Goal: Task Accomplishment & Management: Use online tool/utility

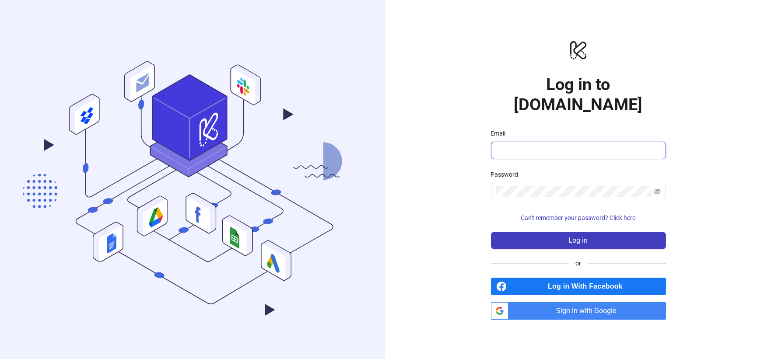
click at [547, 145] on input "Email" at bounding box center [577, 150] width 163 height 11
click at [578, 302] on span "Sign in with Google" at bounding box center [589, 311] width 154 height 18
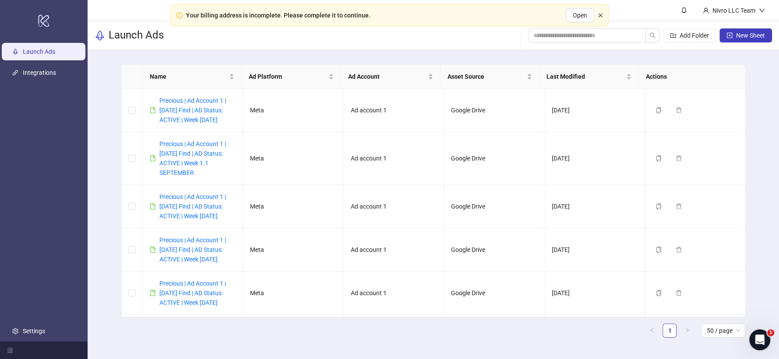
click at [598, 14] on icon "close" at bounding box center [599, 15] width 5 height 5
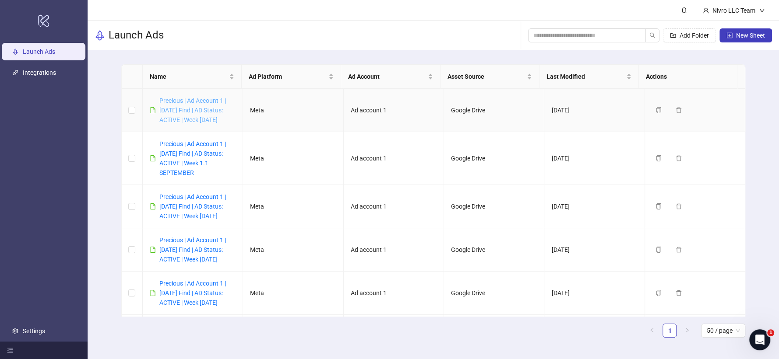
click at [195, 111] on link "Precious | Ad Account 1 | [DATE] Find | AD Status: ACTIVE | Week [DATE]" at bounding box center [192, 110] width 67 height 26
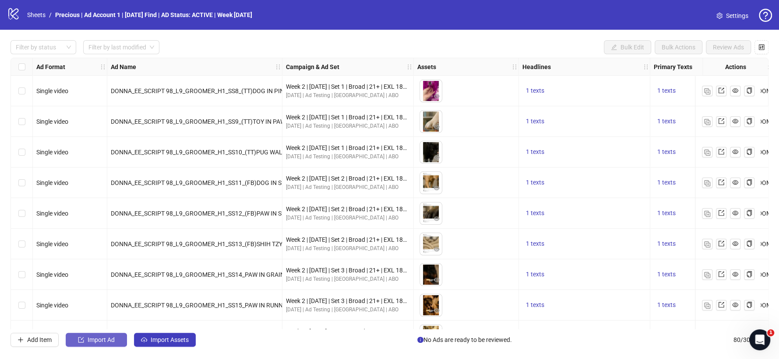
click at [122, 347] on button "Import Ad" at bounding box center [96, 340] width 61 height 14
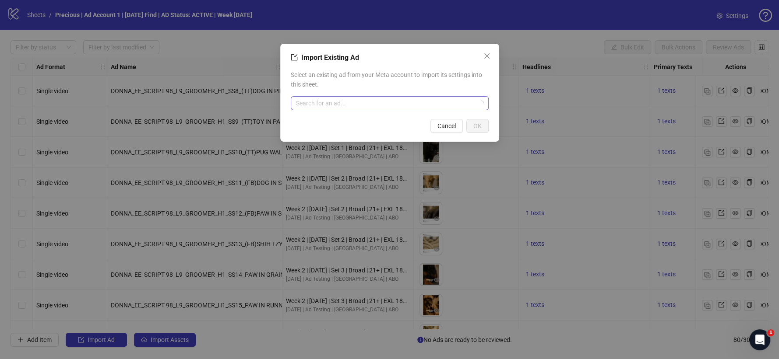
click at [341, 103] on input "search" at bounding box center [385, 103] width 179 height 13
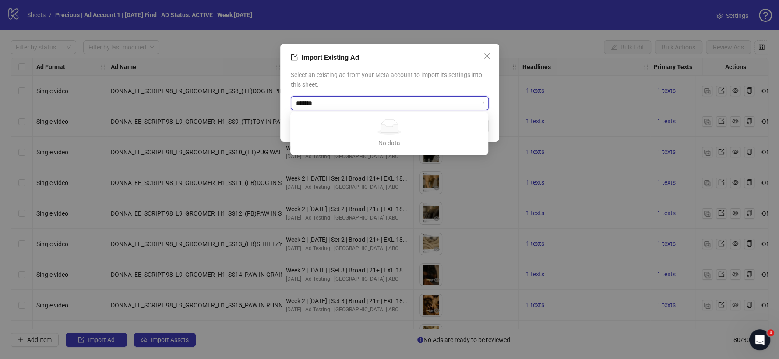
type input "********"
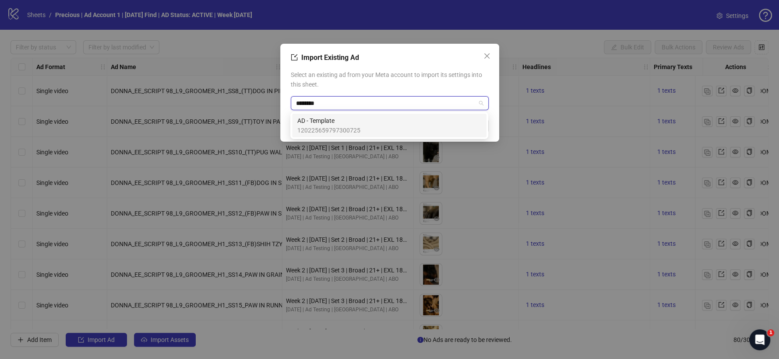
click at [349, 128] on span "120225659797300725" at bounding box center [328, 131] width 63 height 10
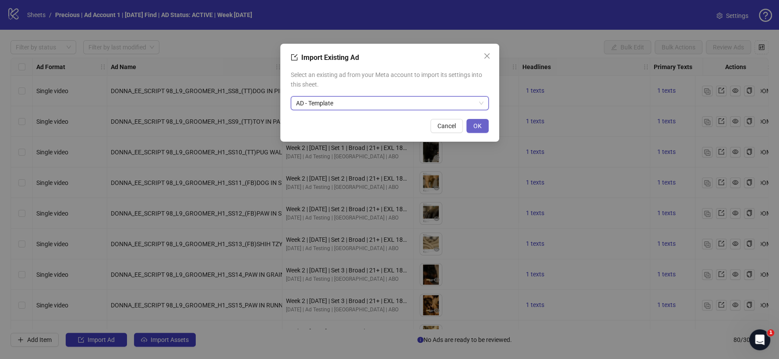
click at [479, 124] on span "OK" at bounding box center [477, 126] width 8 height 7
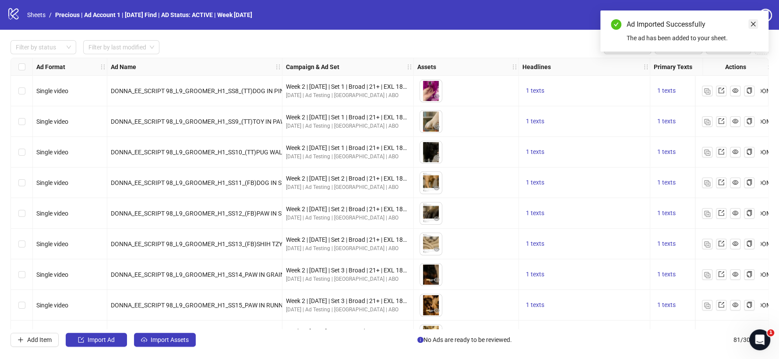
click at [753, 23] on icon "close" at bounding box center [753, 24] width 5 height 5
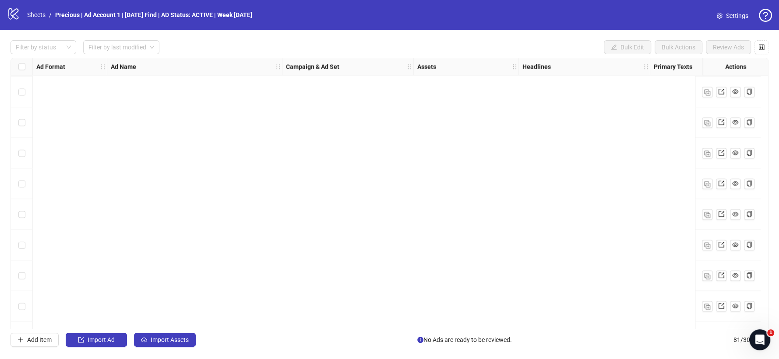
scroll to position [2231, 0]
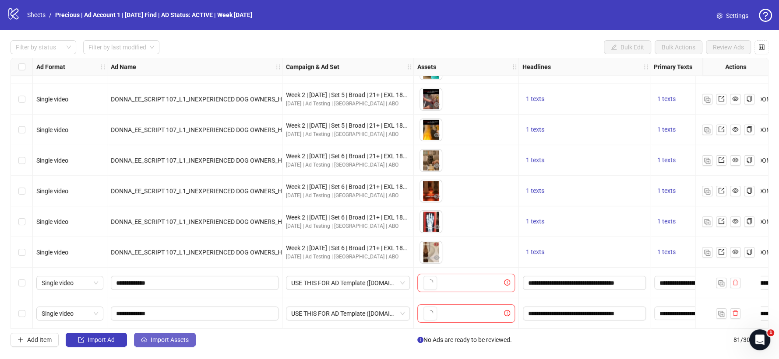
click at [164, 341] on span "Import Assets" at bounding box center [170, 340] width 38 height 7
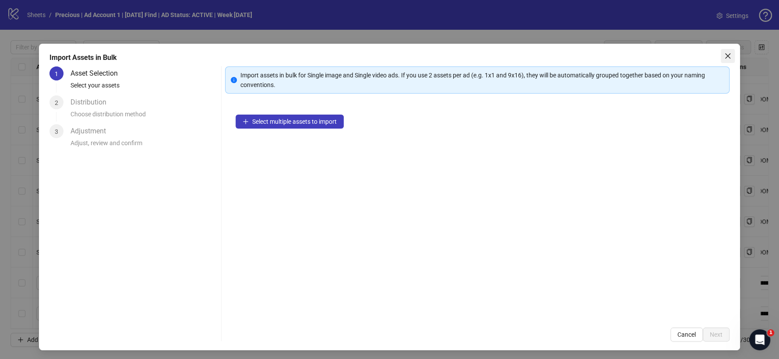
click at [724, 53] on icon "close" at bounding box center [727, 56] width 7 height 7
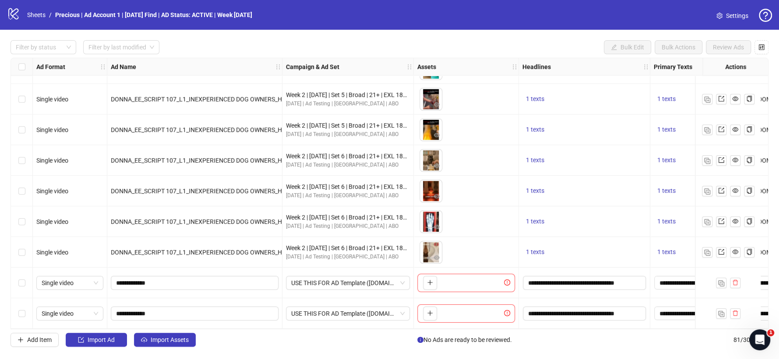
click at [732, 319] on div at bounding box center [728, 313] width 66 height 31
click at [734, 311] on icon "delete" at bounding box center [735, 313] width 6 height 6
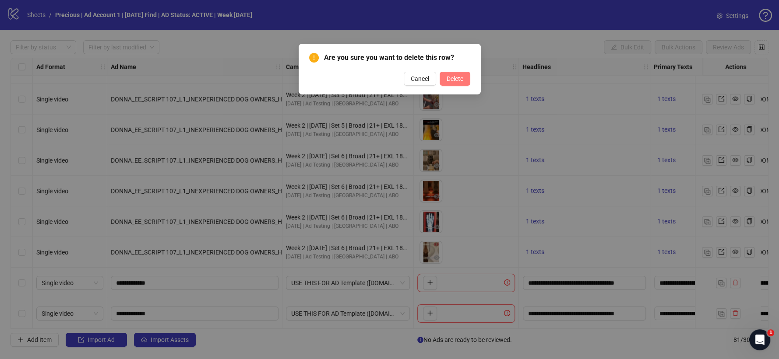
click at [452, 74] on button "Delete" at bounding box center [454, 79] width 31 height 14
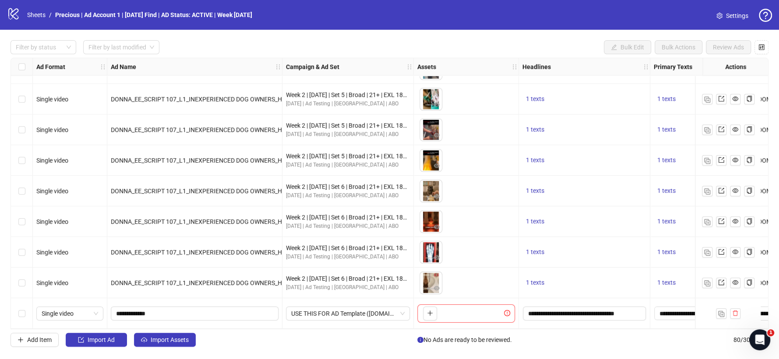
scroll to position [2200, 0]
click at [164, 342] on span "Import Assets" at bounding box center [170, 340] width 38 height 7
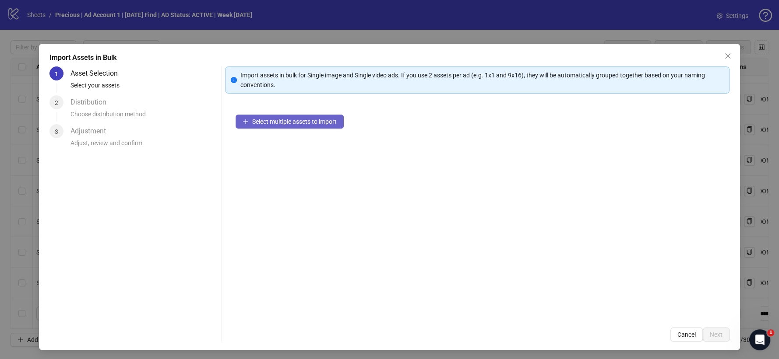
click at [274, 119] on span "Select multiple assets to import" at bounding box center [294, 121] width 84 height 7
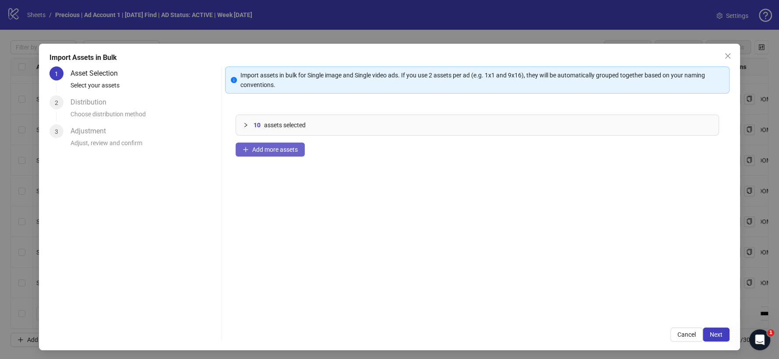
click at [286, 144] on button "Add more assets" at bounding box center [269, 150] width 69 height 14
click at [709, 333] on span "Next" at bounding box center [715, 334] width 13 height 7
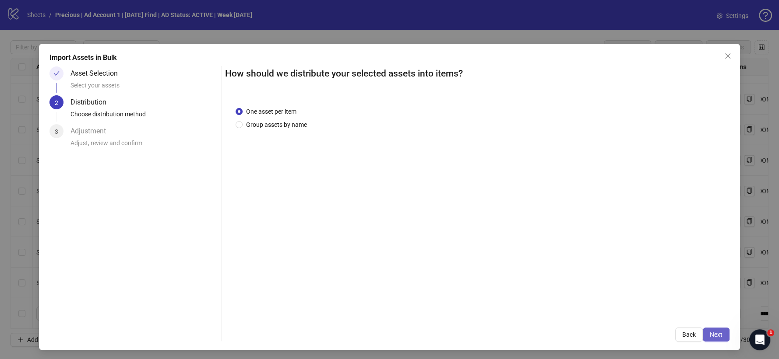
click at [708, 330] on button "Next" at bounding box center [715, 335] width 27 height 14
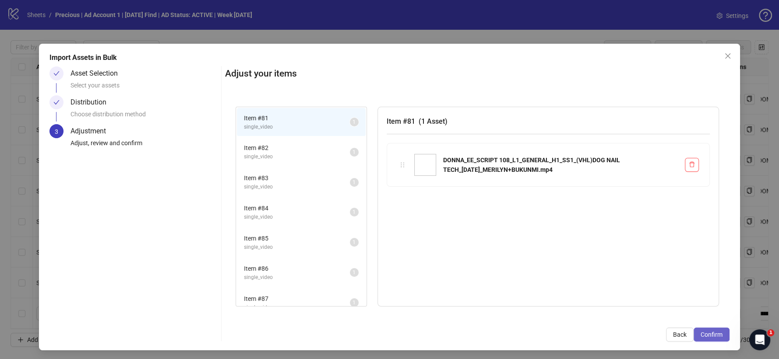
click at [700, 336] on span "Confirm" at bounding box center [711, 334] width 22 height 7
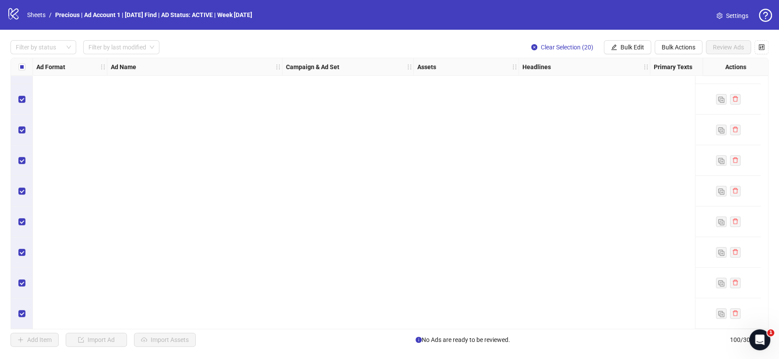
scroll to position [2375, 0]
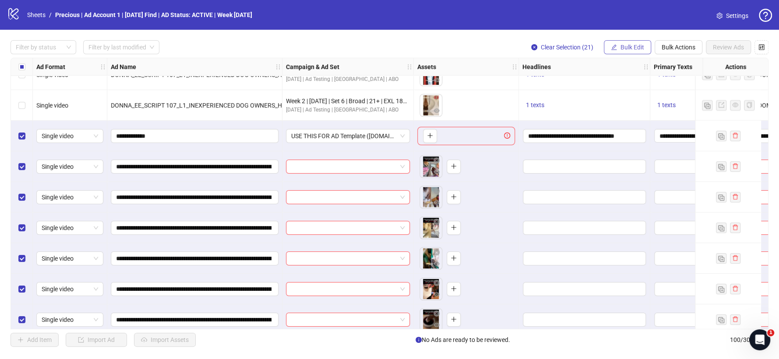
click at [623, 42] on button "Bulk Edit" at bounding box center [627, 47] width 47 height 14
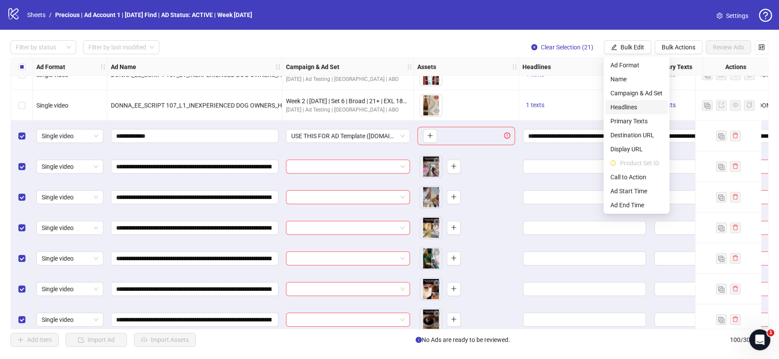
click at [622, 107] on span "Headlines" at bounding box center [636, 107] width 52 height 10
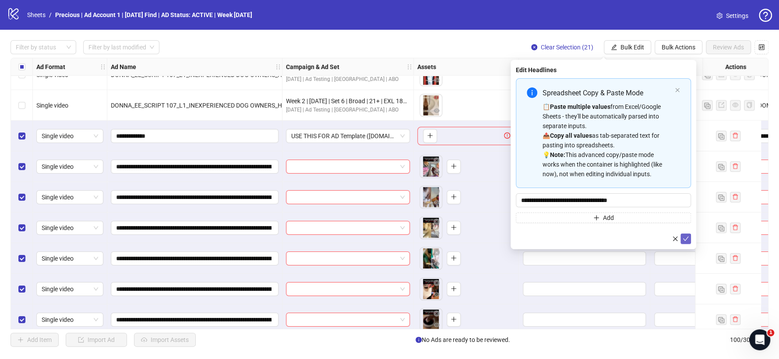
click at [686, 240] on icon "check" at bounding box center [685, 239] width 6 height 6
click at [678, 90] on icon "close" at bounding box center [676, 90] width 5 height 5
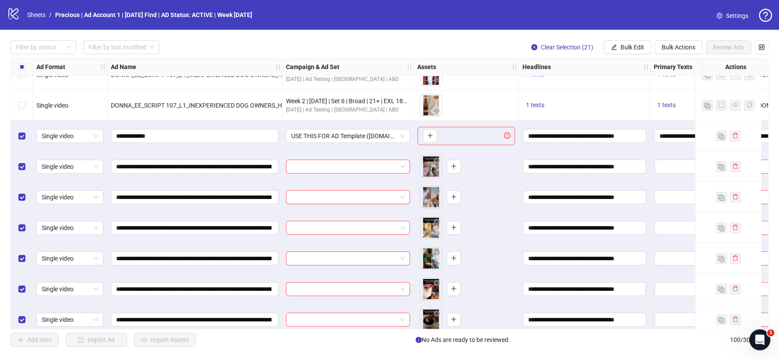
click at [632, 38] on div "Filter by status Filter by last modified Clear Selection (21) Bulk Edit Bulk Ac…" at bounding box center [389, 194] width 779 height 328
click at [629, 44] on span "Bulk Edit" at bounding box center [632, 47] width 24 height 7
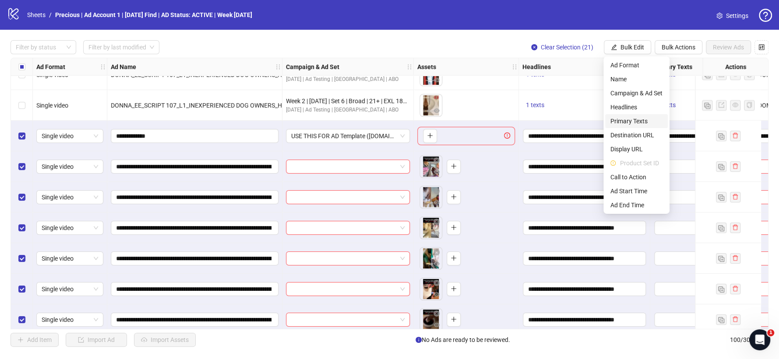
click at [635, 116] on span "Primary Texts" at bounding box center [636, 121] width 52 height 10
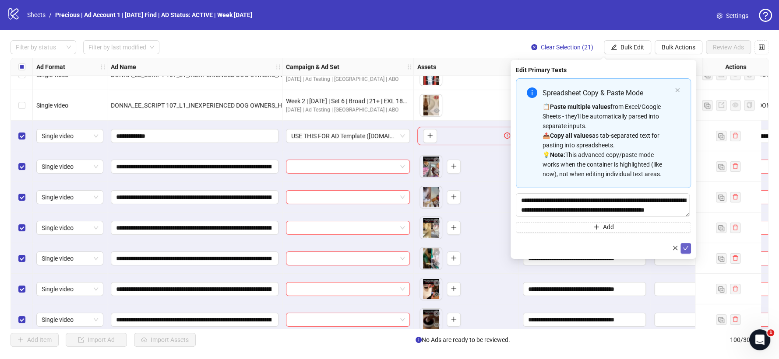
click at [686, 250] on icon "check" at bounding box center [685, 248] width 6 height 6
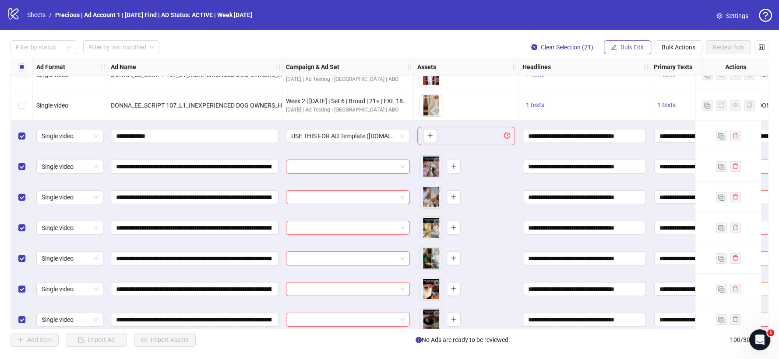
click at [613, 45] on icon "edit" at bounding box center [614, 47] width 6 height 6
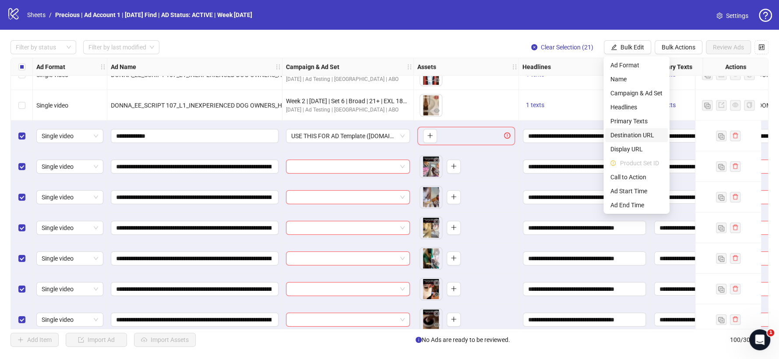
click at [630, 133] on span "Destination URL" at bounding box center [636, 135] width 52 height 10
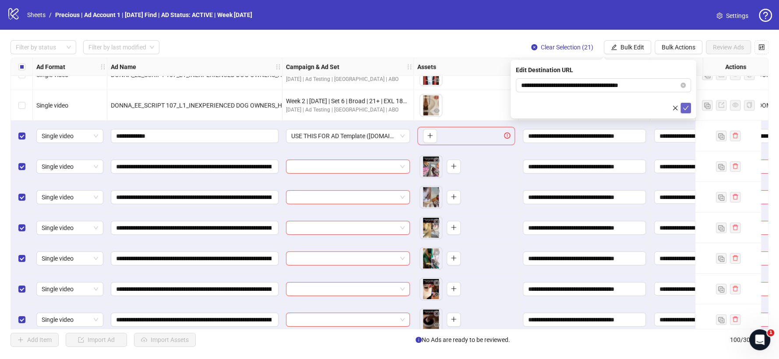
click at [683, 105] on icon "check" at bounding box center [685, 108] width 6 height 6
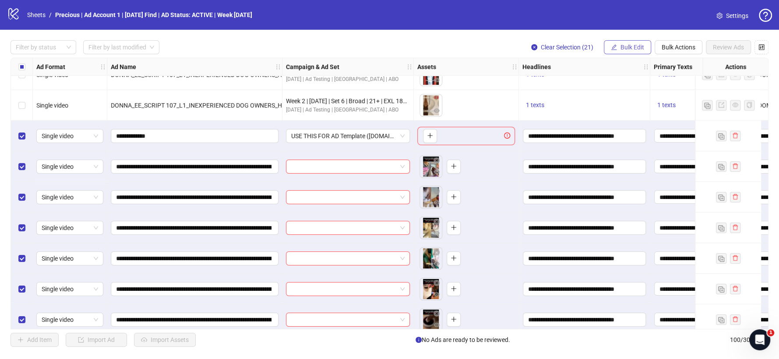
click at [629, 49] on span "Bulk Edit" at bounding box center [632, 47] width 24 height 7
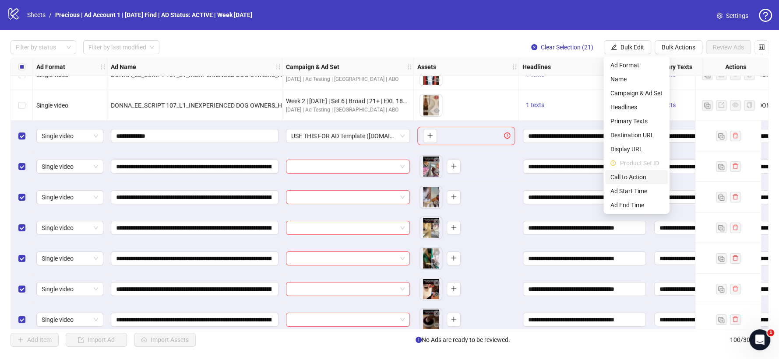
click at [632, 176] on span "Call to Action" at bounding box center [636, 177] width 52 height 10
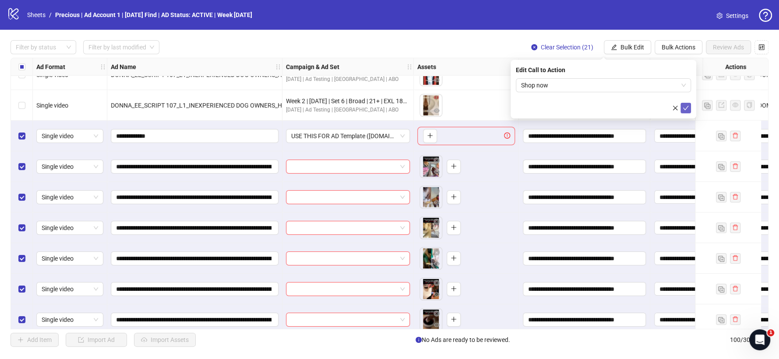
click at [687, 108] on icon "check" at bounding box center [685, 108] width 6 height 6
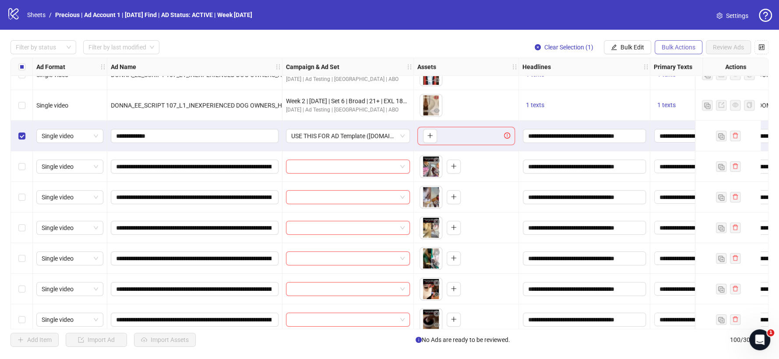
click at [674, 46] on span "Bulk Actions" at bounding box center [678, 47] width 34 height 7
click at [680, 67] on span "Delete" at bounding box center [690, 65] width 60 height 10
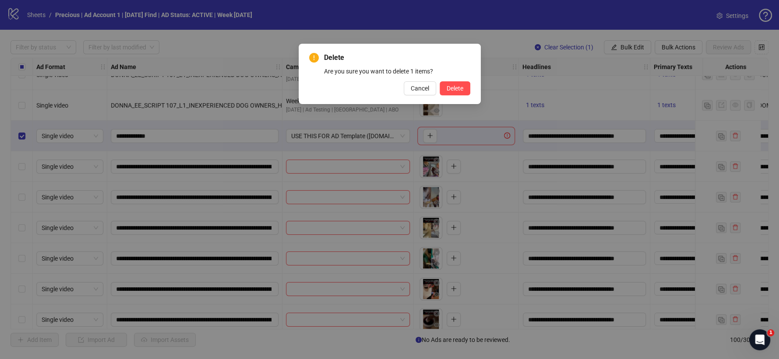
click at [453, 96] on div "Delete Are you sure you want to delete 1 items? Cancel Delete" at bounding box center [389, 74] width 182 height 60
click at [454, 90] on span "Delete" at bounding box center [454, 88] width 17 height 7
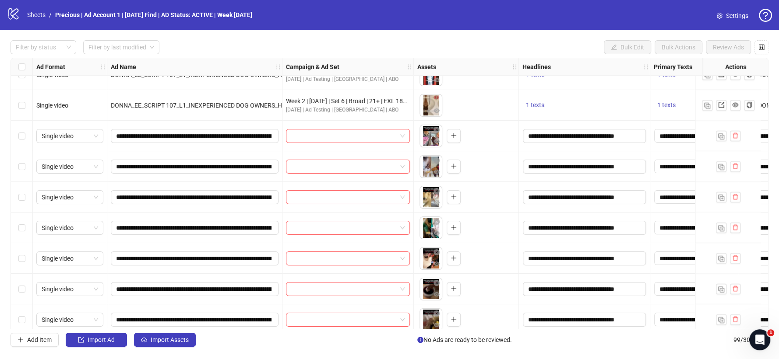
click at [26, 165] on div "Select row 81" at bounding box center [22, 166] width 22 height 31
click at [17, 192] on div "Select row 82" at bounding box center [22, 197] width 22 height 31
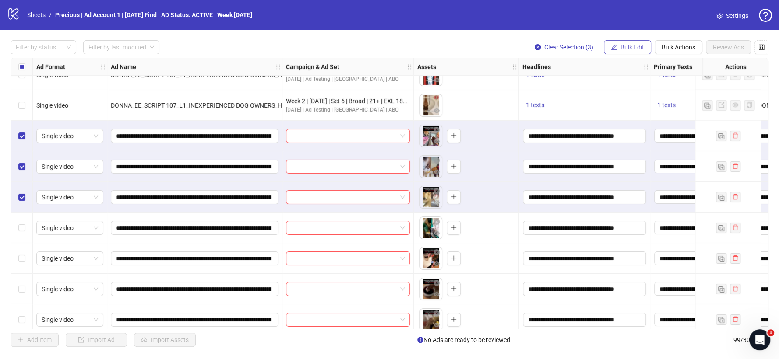
click at [624, 46] on span "Bulk Edit" at bounding box center [632, 47] width 24 height 7
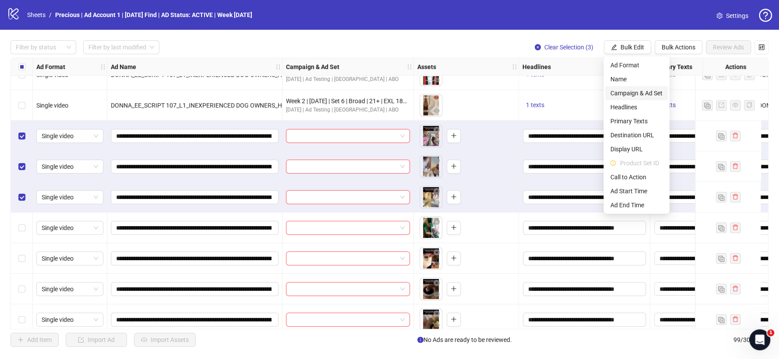
click at [629, 90] on span "Campaign & Ad Set" at bounding box center [636, 93] width 52 height 10
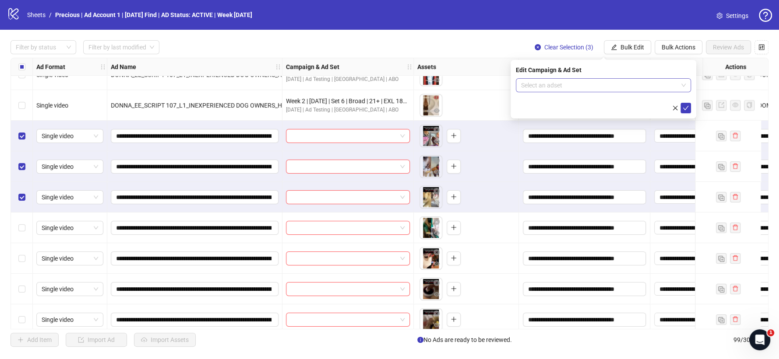
click at [682, 82] on span at bounding box center [603, 85] width 165 height 13
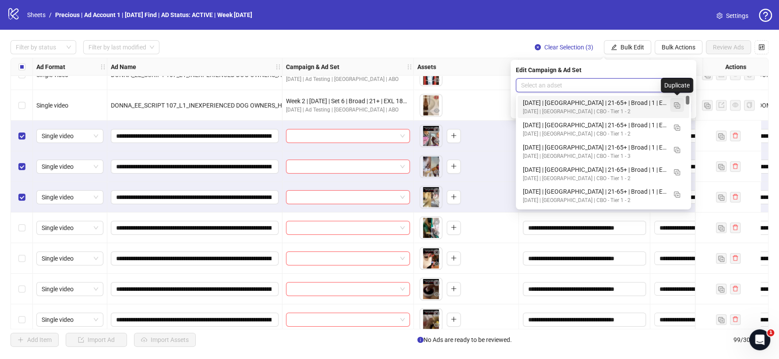
click at [678, 104] on img "button" at bounding box center [677, 105] width 6 height 6
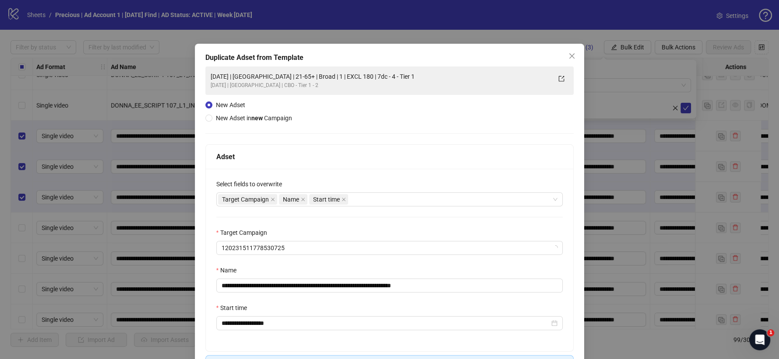
click at [569, 55] on icon "close" at bounding box center [571, 56] width 7 height 7
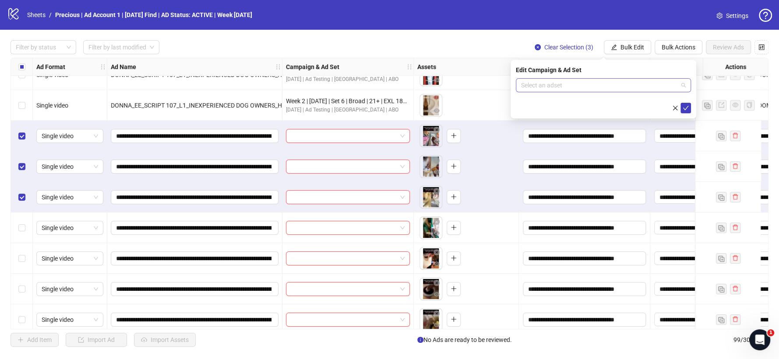
click at [682, 84] on span at bounding box center [603, 85] width 165 height 13
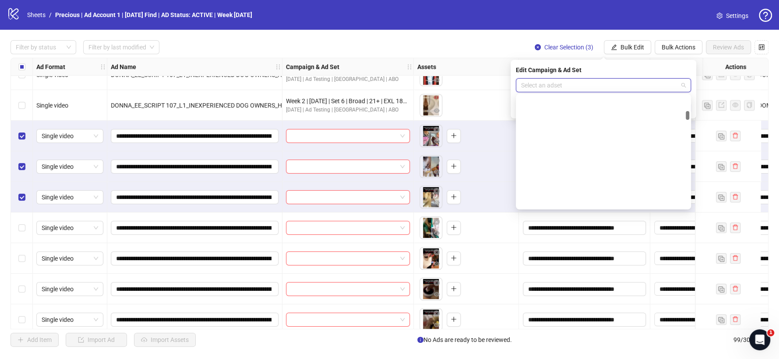
scroll to position [2180, 0]
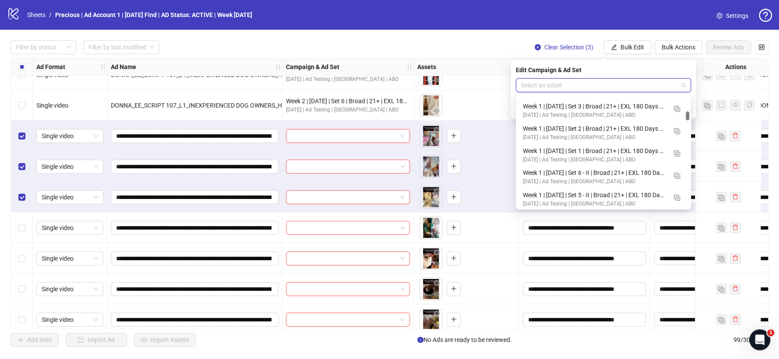
drag, startPoint x: 686, startPoint y: 100, endPoint x: 688, endPoint y: 116, distance: 15.9
click at [688, 116] on div at bounding box center [687, 116] width 4 height 9
click at [673, 132] on button "button" at bounding box center [677, 131] width 14 height 14
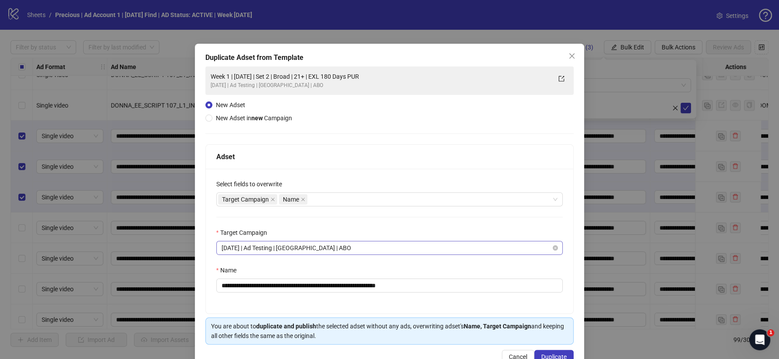
click at [314, 249] on span "[DATE] | Ad Testing | [GEOGRAPHIC_DATA] | ABO" at bounding box center [389, 248] width 336 height 13
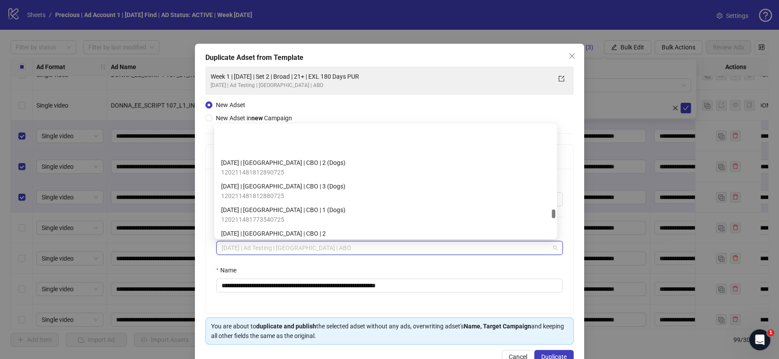
scroll to position [4832, 0]
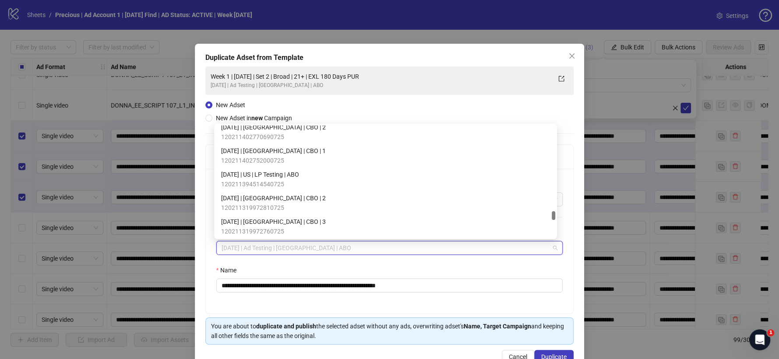
click at [565, 55] on span "Close" at bounding box center [572, 56] width 14 height 7
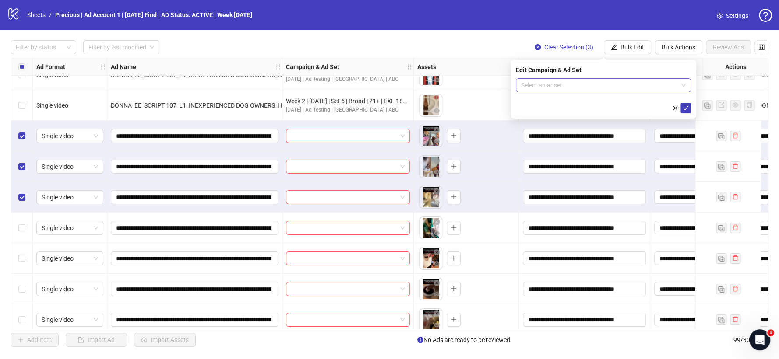
click at [683, 84] on span at bounding box center [603, 85] width 165 height 13
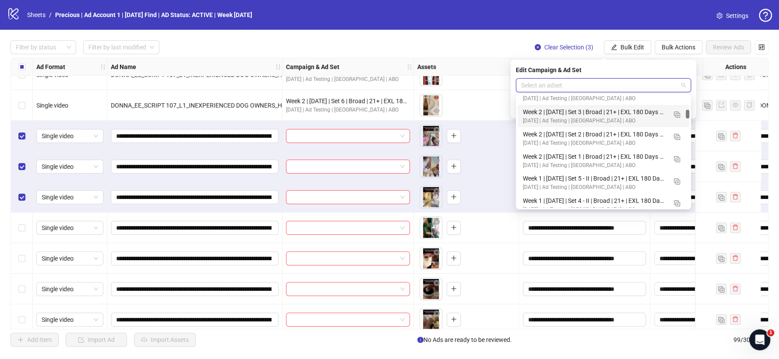
scroll to position [1897, 0]
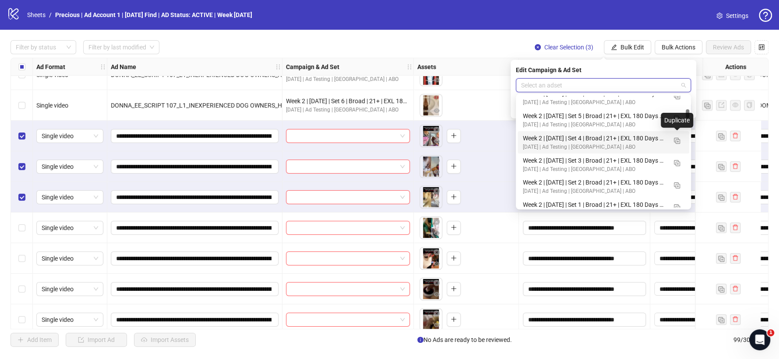
click at [674, 118] on div "Duplicate" at bounding box center [676, 120] width 32 height 15
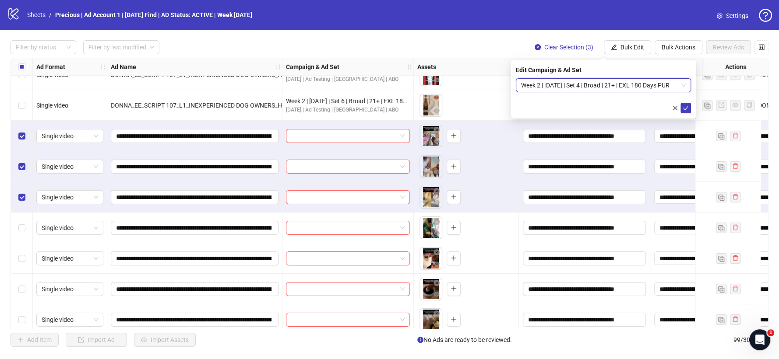
click at [676, 85] on span "Week 2 | [DATE] | Set 4 | Broad | 21+ | EXL 180 Days PUR" at bounding box center [603, 85] width 165 height 13
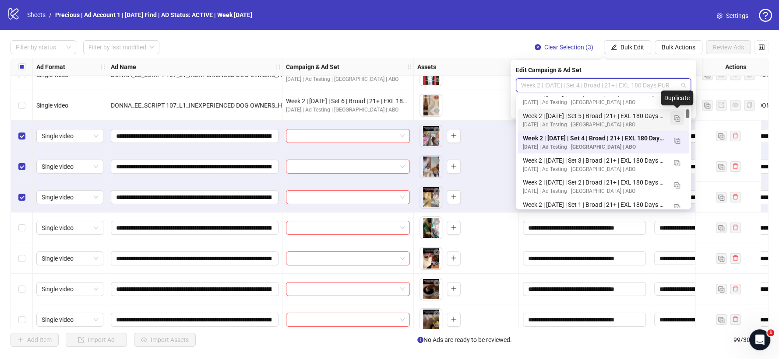
click at [678, 115] on span "button" at bounding box center [677, 118] width 6 height 7
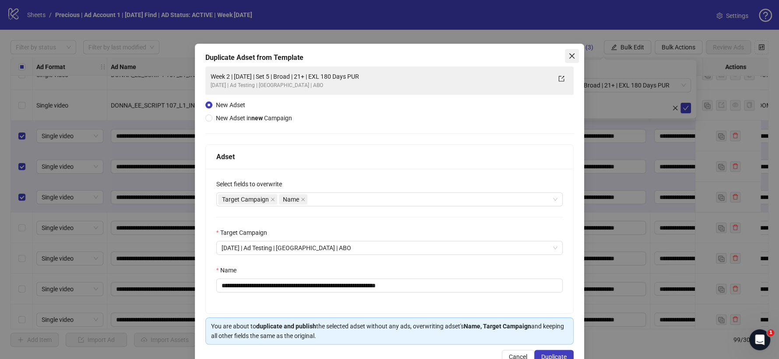
click at [568, 58] on icon "close" at bounding box center [571, 56] width 7 height 7
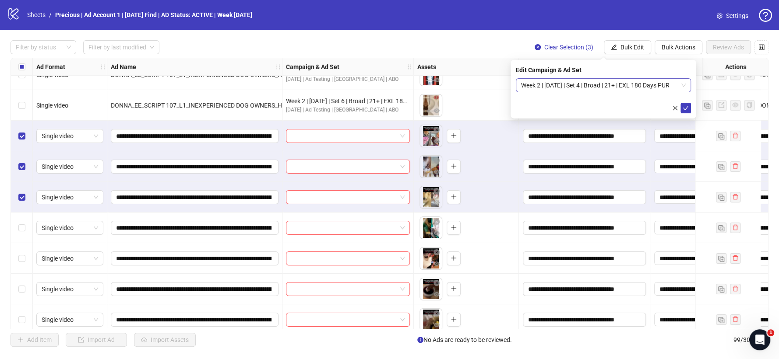
click at [643, 84] on span "Week 2 | [DATE] | Set 4 | Broad | 21+ | EXL 180 Days PUR" at bounding box center [603, 85] width 165 height 13
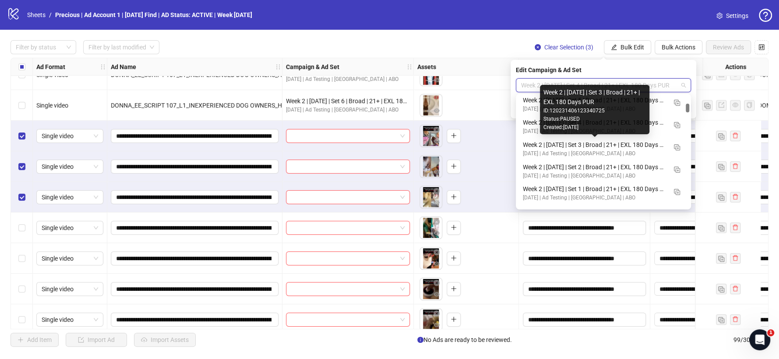
scroll to position [1071, 0]
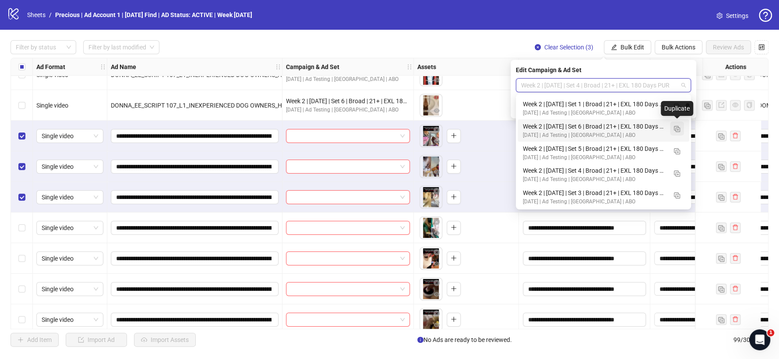
click at [678, 126] on img "button" at bounding box center [677, 129] width 6 height 6
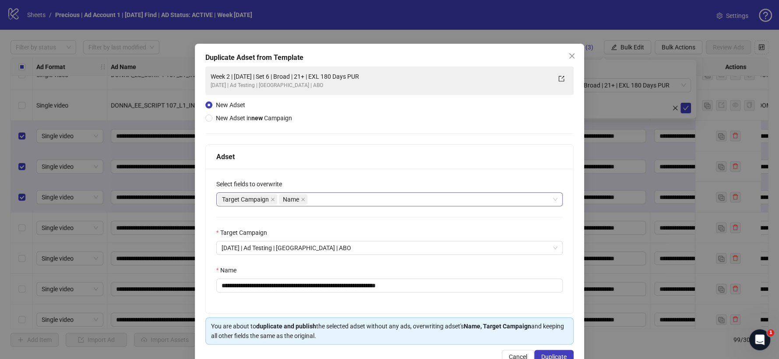
click at [312, 197] on div "Target Campaign Name" at bounding box center [385, 199] width 334 height 12
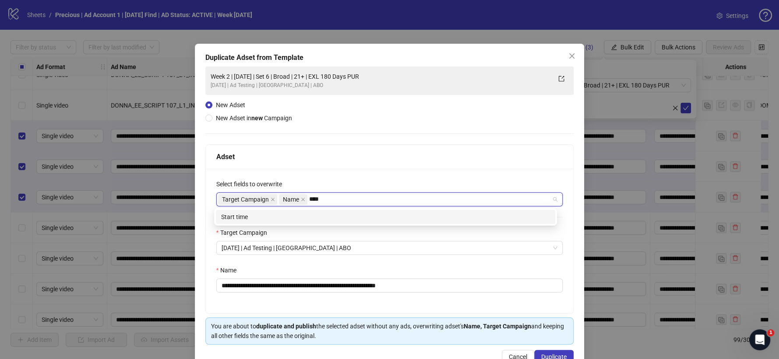
type input "*****"
click at [247, 218] on div "Start time" at bounding box center [385, 217] width 329 height 10
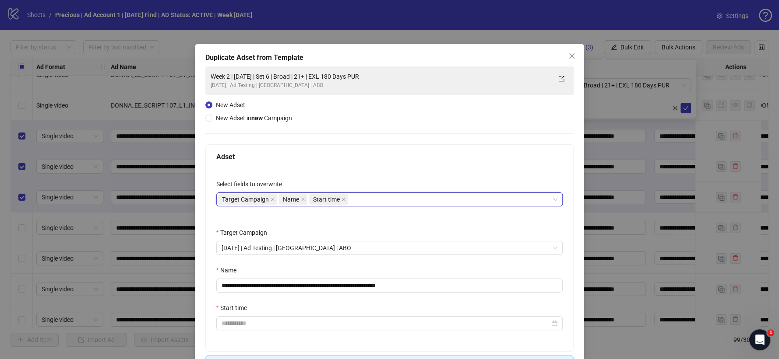
click at [365, 197] on div "Target Campaign Name Start time" at bounding box center [385, 199] width 334 height 12
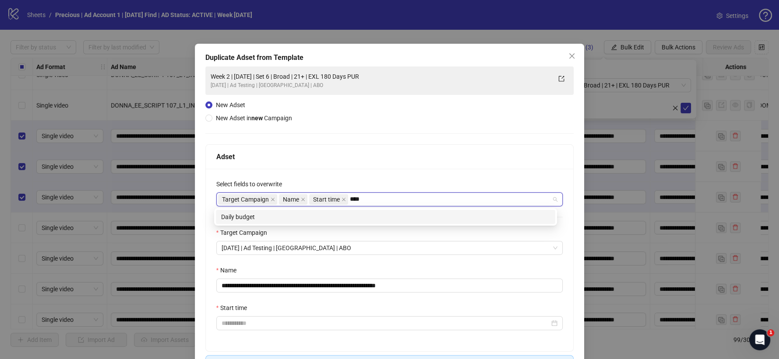
type input "*****"
click at [365, 216] on div "Daily budget" at bounding box center [385, 217] width 329 height 10
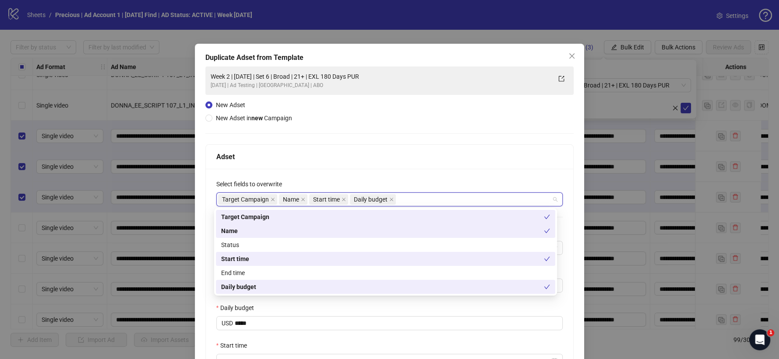
click at [420, 161] on div "Adset" at bounding box center [389, 156] width 347 height 11
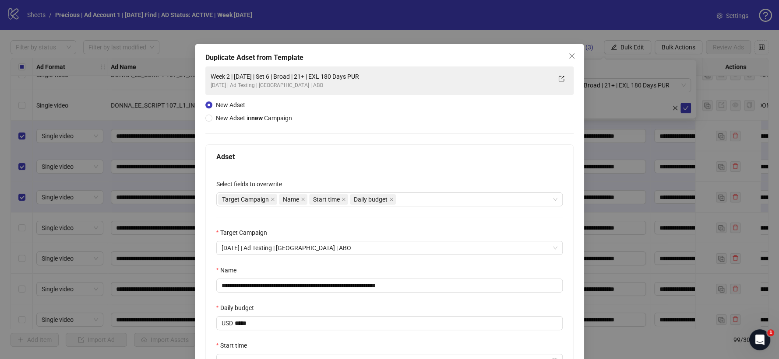
scroll to position [49, 0]
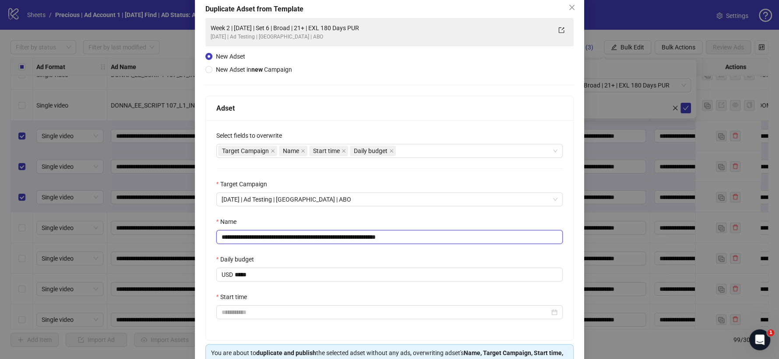
drag, startPoint x: 393, startPoint y: 235, endPoint x: 450, endPoint y: 232, distance: 57.9
click at [450, 232] on input "**********" at bounding box center [389, 237] width 347 height 14
click at [246, 239] on input "**********" at bounding box center [389, 237] width 347 height 14
click at [305, 235] on input "**********" at bounding box center [389, 237] width 347 height 14
type input "**********"
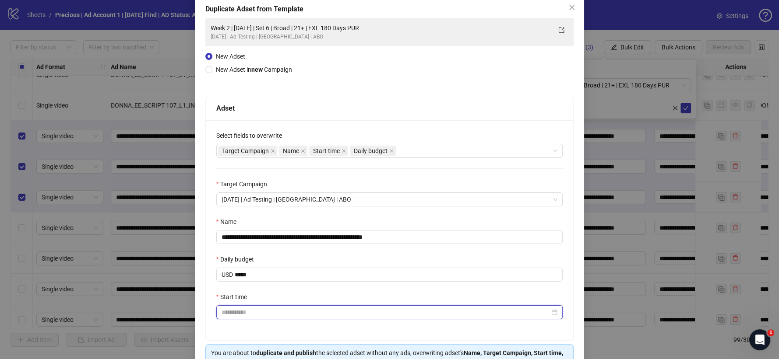
click at [235, 317] on input "Start time" at bounding box center [385, 313] width 328 height 10
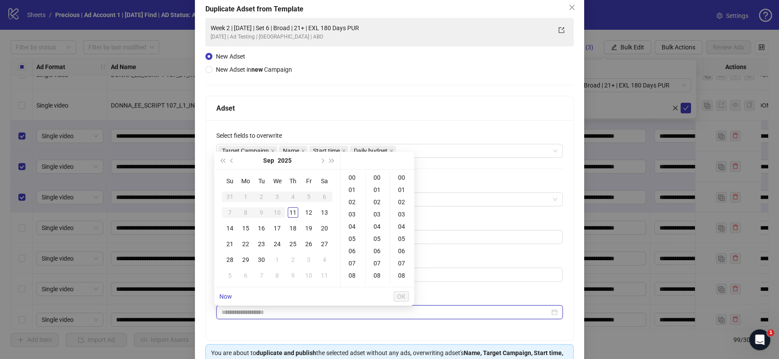
type input "**********"
click at [294, 212] on div "11" at bounding box center [293, 212] width 11 height 11
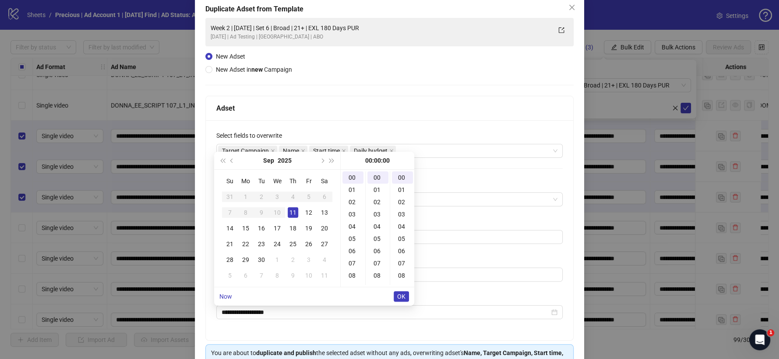
type input "**********"
click at [397, 296] on span "OK" at bounding box center [401, 296] width 8 height 7
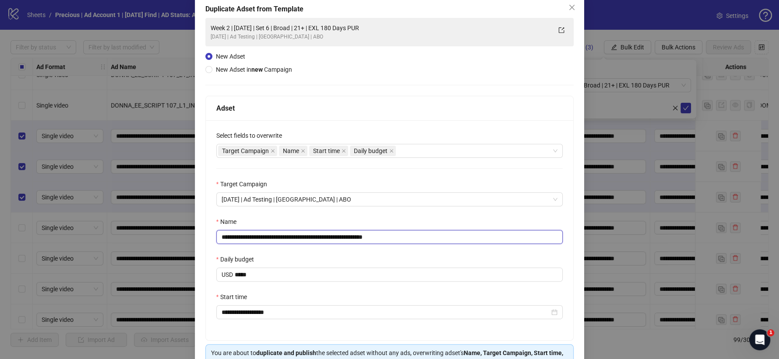
click at [253, 235] on input "**********" at bounding box center [389, 237] width 347 height 14
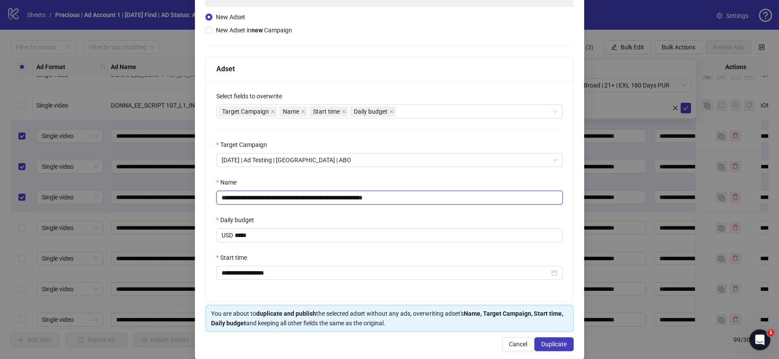
scroll to position [97, 0]
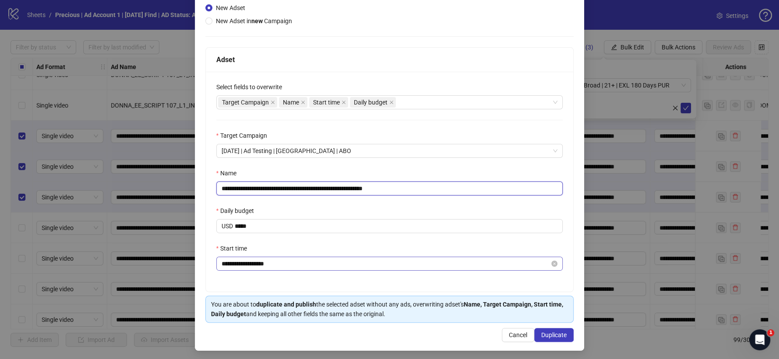
type input "**********"
click at [257, 267] on input "**********" at bounding box center [385, 264] width 328 height 10
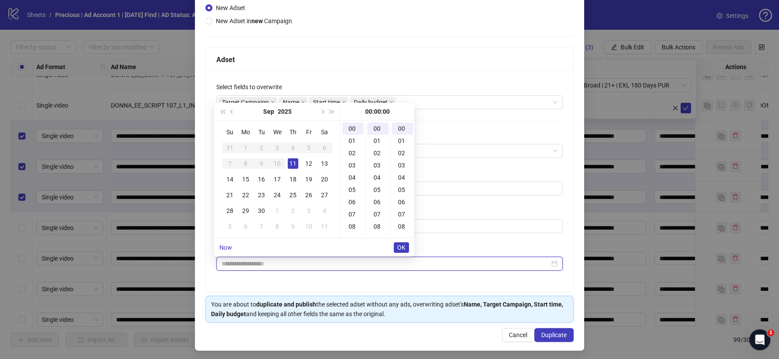
scroll to position [146, 0]
click at [354, 202] on div "18" at bounding box center [352, 203] width 21 height 12
click at [376, 158] on div "30" at bounding box center [377, 156] width 21 height 12
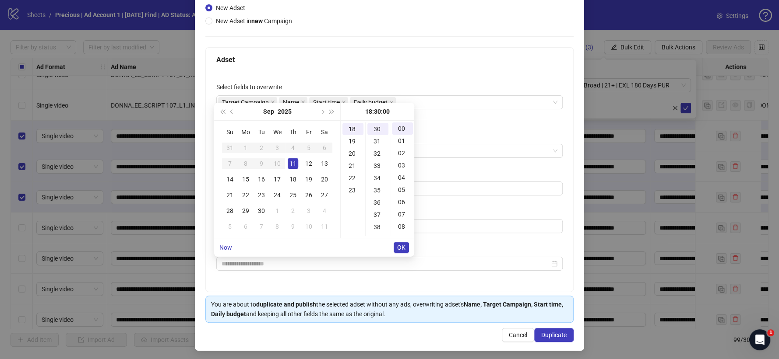
type input "**********"
click at [400, 246] on span "OK" at bounding box center [401, 247] width 8 height 7
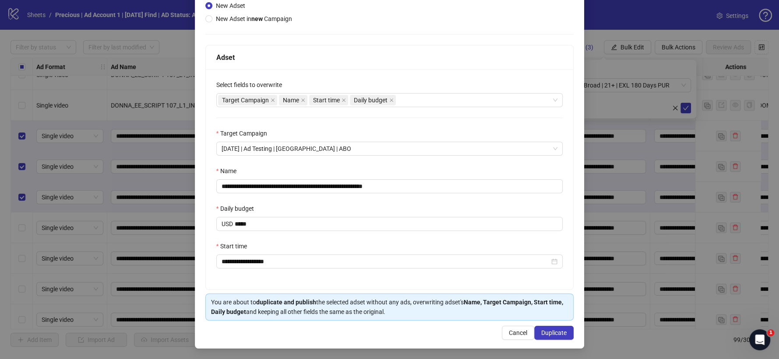
scroll to position [101, 0]
click at [449, 163] on div "**********" at bounding box center [390, 180] width 368 height 220
click at [553, 333] on span "Duplicate" at bounding box center [553, 333] width 25 height 7
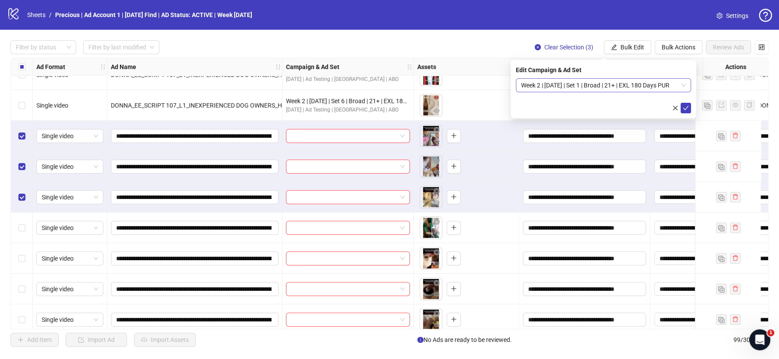
click at [680, 85] on span "Week 2 | [DATE] | Set 1 | Broad | 21+ | EXL 180 Days PUR" at bounding box center [603, 85] width 165 height 13
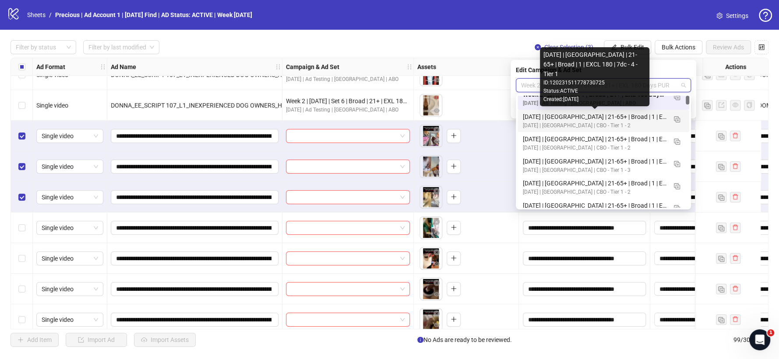
scroll to position [0, 0]
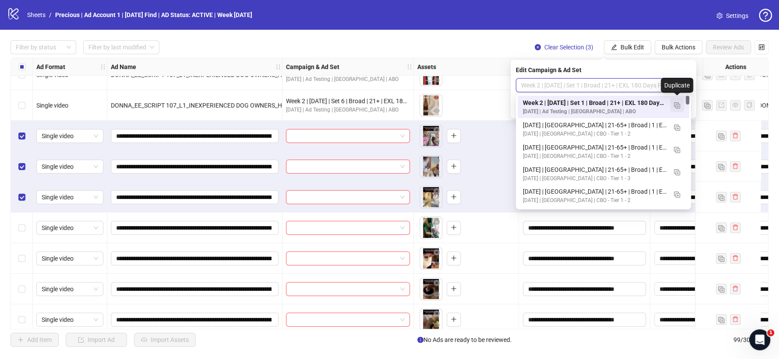
click at [677, 105] on img "button" at bounding box center [677, 105] width 6 height 6
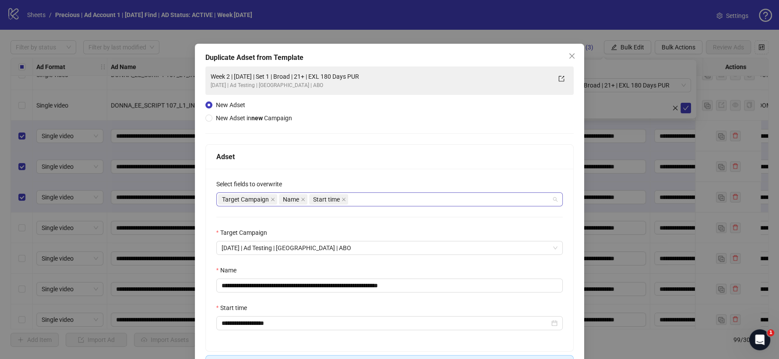
click at [372, 201] on div "Target Campaign Name Start time" at bounding box center [385, 199] width 334 height 12
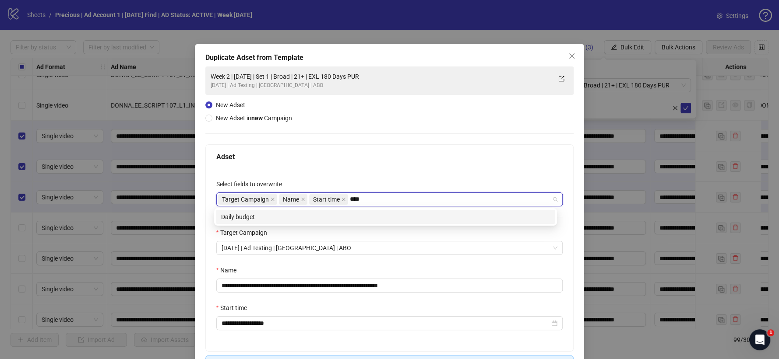
type input "*****"
click at [319, 220] on div "Daily budget" at bounding box center [385, 217] width 329 height 10
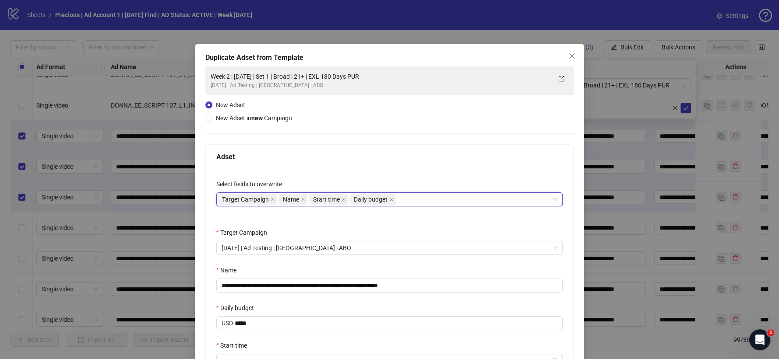
click at [360, 150] on div "Adset" at bounding box center [390, 157] width 368 height 25
drag, startPoint x: 445, startPoint y: 286, endPoint x: 450, endPoint y: 286, distance: 5.3
click at [450, 286] on input "**********" at bounding box center [389, 286] width 347 height 14
click at [304, 284] on input "**********" at bounding box center [389, 286] width 347 height 14
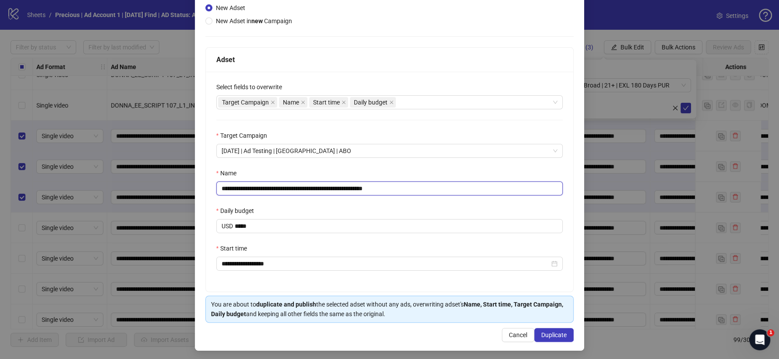
scroll to position [101, 0]
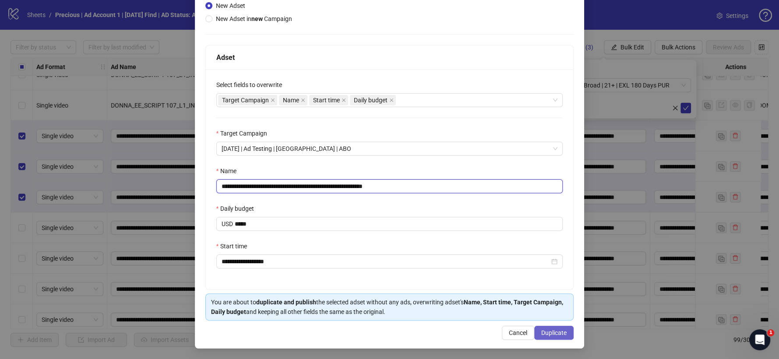
type input "**********"
click at [541, 332] on span "Duplicate" at bounding box center [553, 333] width 25 height 7
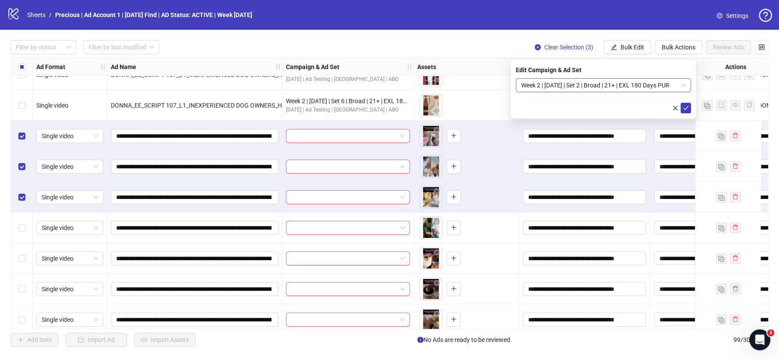
click at [683, 84] on span "Week 2 | [DATE] | Set 2 | Broad | 21+ | EXL 180 Days PUR" at bounding box center [603, 85] width 165 height 13
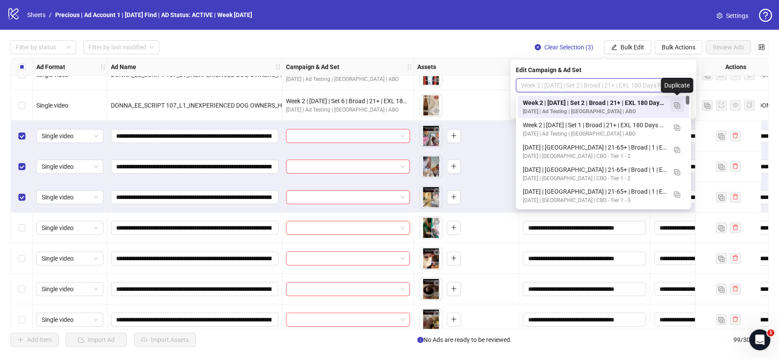
click at [675, 104] on img "button" at bounding box center [677, 105] width 6 height 6
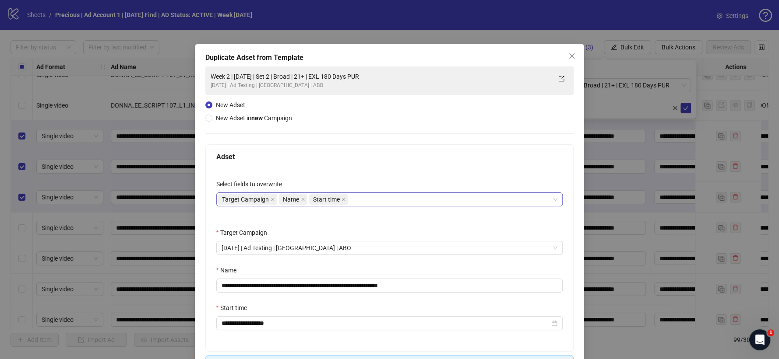
click at [367, 195] on div "Target Campaign Name Start time" at bounding box center [385, 199] width 334 height 12
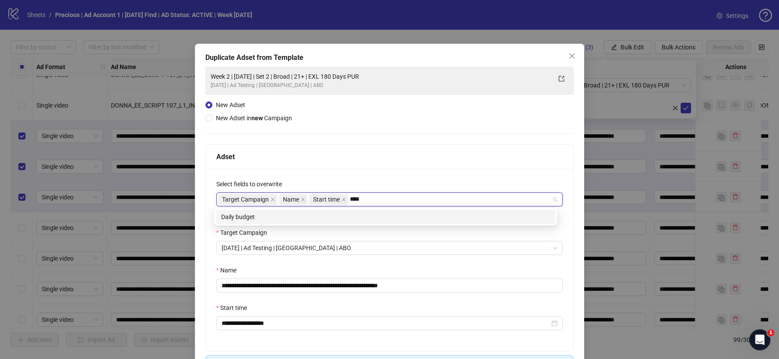
type input "*****"
click at [366, 216] on div "Daily budget" at bounding box center [385, 217] width 329 height 10
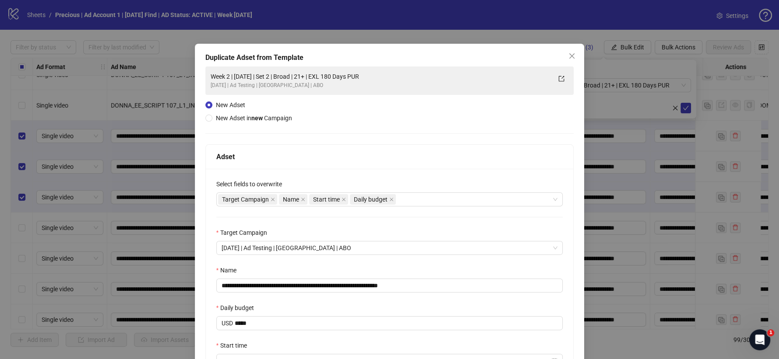
click at [397, 167] on div "Adset" at bounding box center [390, 157] width 368 height 25
drag, startPoint x: 397, startPoint y: 286, endPoint x: 440, endPoint y: 279, distance: 44.3
click at [440, 279] on div "**********" at bounding box center [389, 279] width 347 height 27
click at [305, 285] on input "**********" at bounding box center [389, 286] width 347 height 14
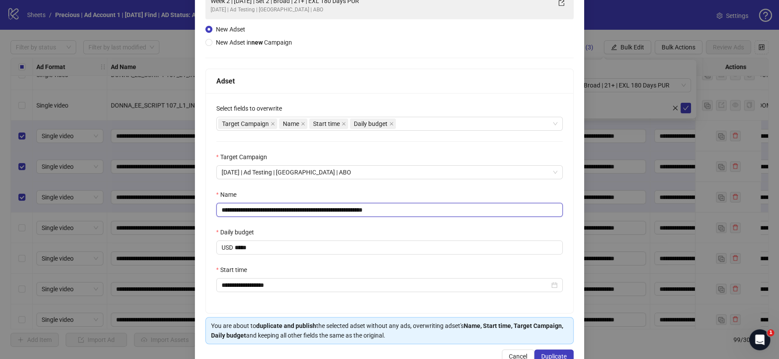
scroll to position [101, 0]
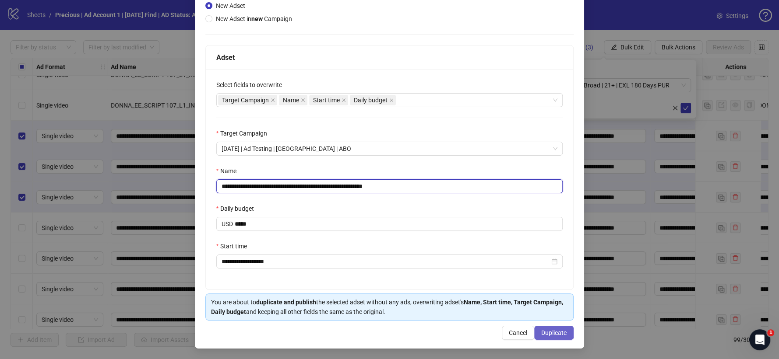
type input "**********"
click at [548, 335] on span "Duplicate" at bounding box center [553, 333] width 25 height 7
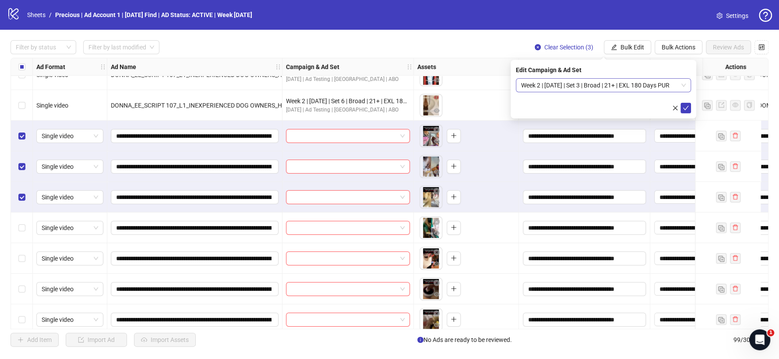
click at [674, 84] on span "Week 2 | [DATE] | Set 3 | Broad | 21+ | EXL 180 Days PUR" at bounding box center [603, 85] width 165 height 13
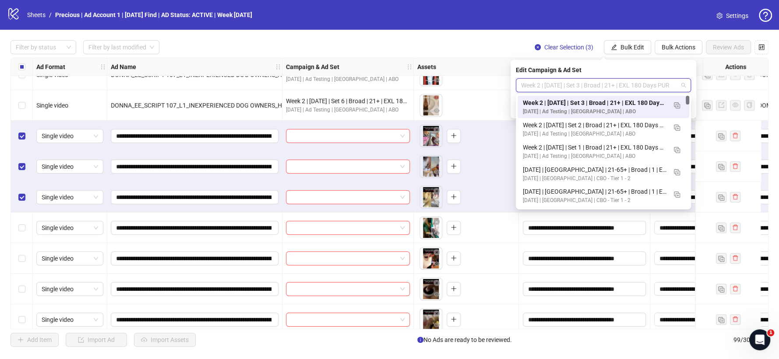
scroll to position [0, 0]
click at [677, 103] on img "button" at bounding box center [677, 105] width 6 height 6
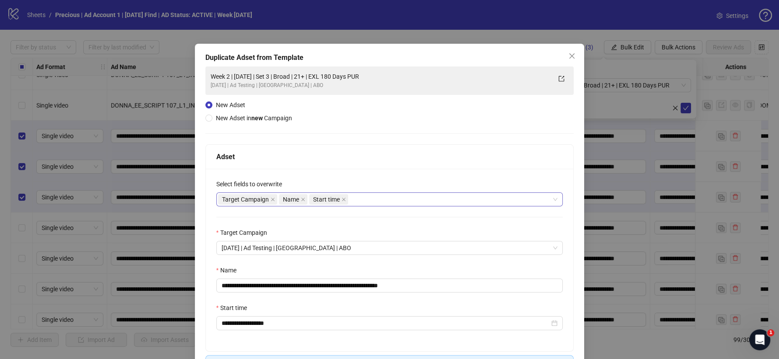
click at [386, 201] on div "Target Campaign Name Start time" at bounding box center [385, 199] width 334 height 12
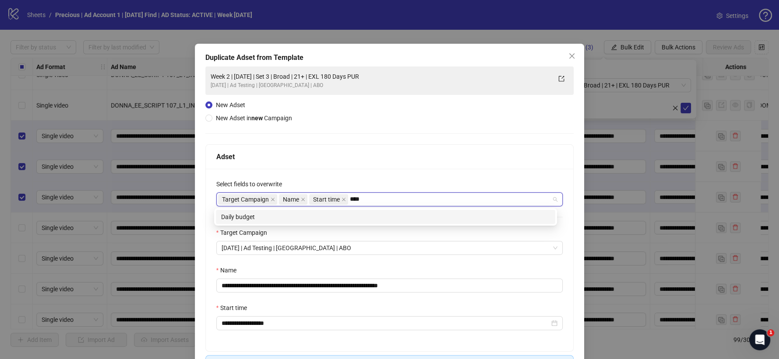
type input "*****"
click at [382, 217] on div "Daily budget" at bounding box center [385, 217] width 329 height 10
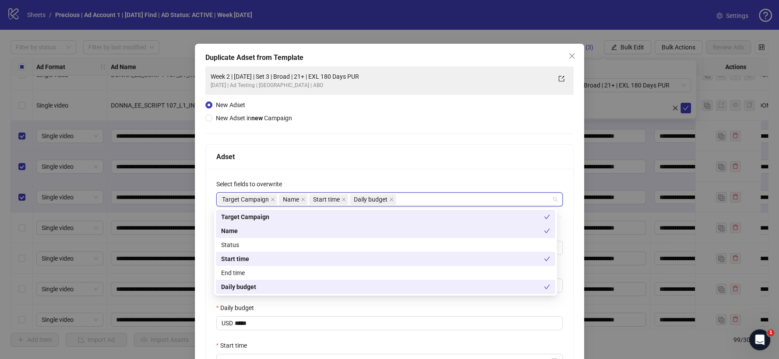
click at [402, 171] on div "**********" at bounding box center [390, 279] width 368 height 220
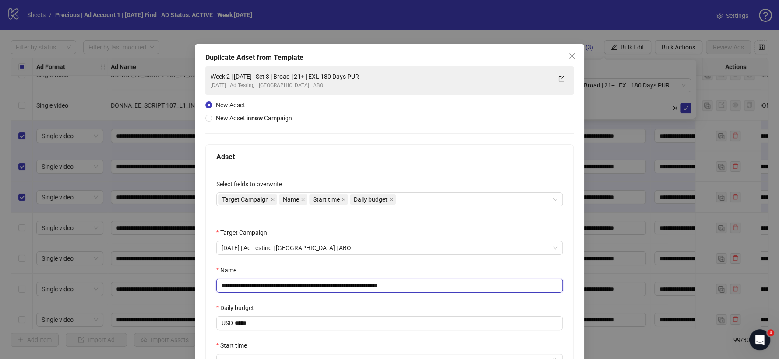
drag, startPoint x: 397, startPoint y: 283, endPoint x: 437, endPoint y: 283, distance: 40.7
click at [434, 282] on input "**********" at bounding box center [389, 286] width 347 height 14
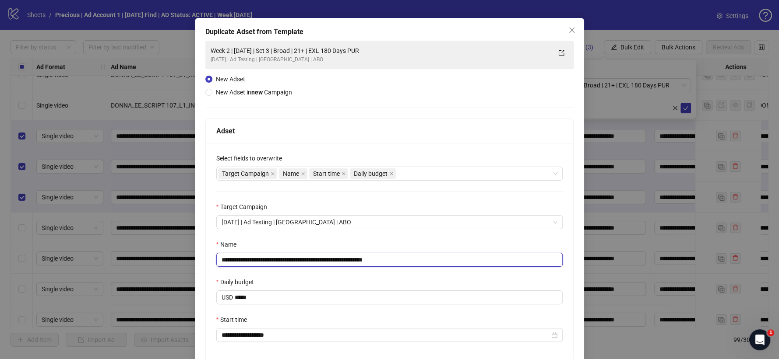
scroll to position [97, 0]
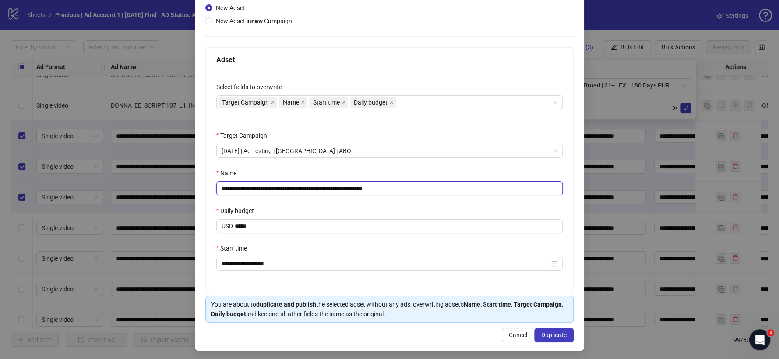
click at [306, 192] on input "**********" at bounding box center [389, 189] width 347 height 14
type input "**********"
click at [544, 337] on span "Duplicate" at bounding box center [553, 335] width 25 height 7
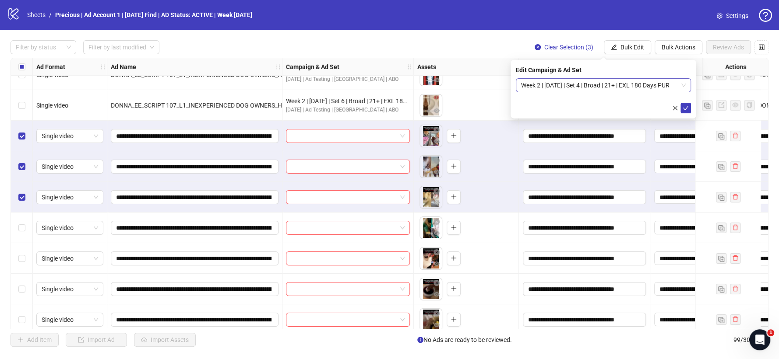
click at [681, 88] on span "Week 2 | [DATE] | Set 4 | Broad | 21+ | EXL 180 Days PUR" at bounding box center [603, 85] width 165 height 13
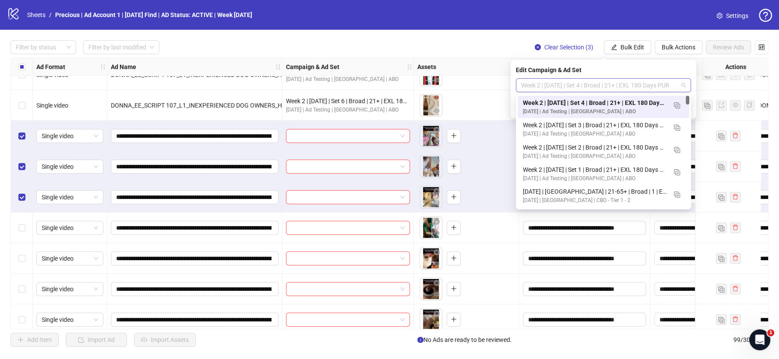
scroll to position [0, 0]
click at [678, 103] on img "button" at bounding box center [677, 105] width 6 height 6
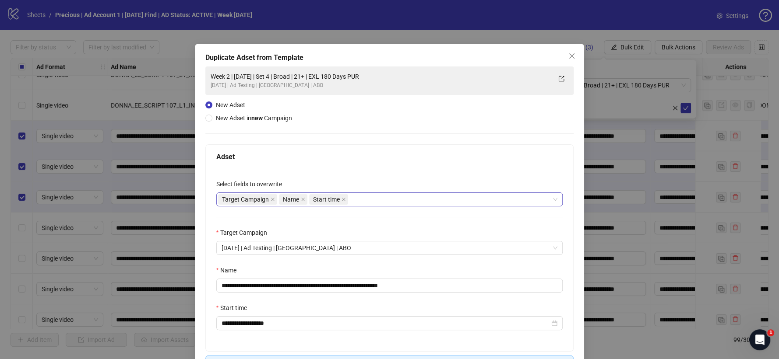
click at [357, 200] on div "Target Campaign Name Start time" at bounding box center [385, 199] width 334 height 12
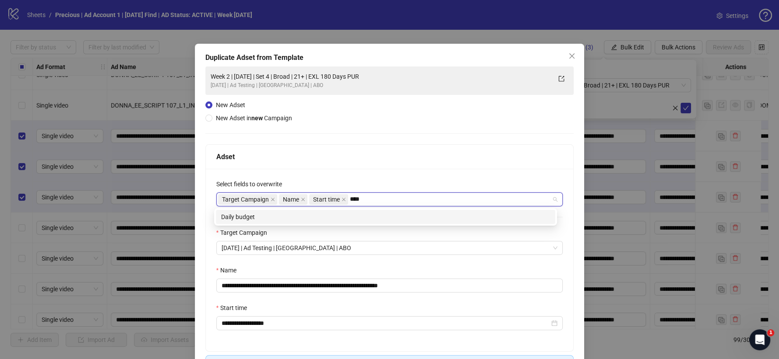
type input "*****"
click at [319, 216] on div "Daily budget" at bounding box center [385, 217] width 329 height 10
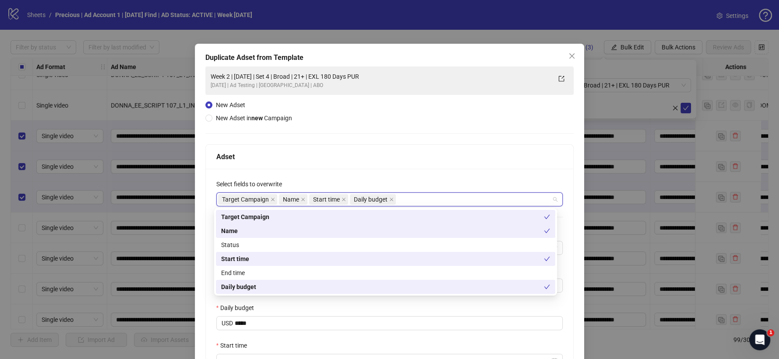
click at [371, 149] on div "Adset" at bounding box center [390, 157] width 368 height 25
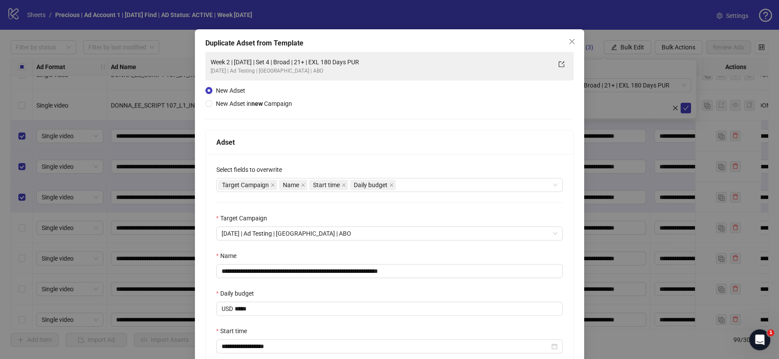
scroll to position [49, 0]
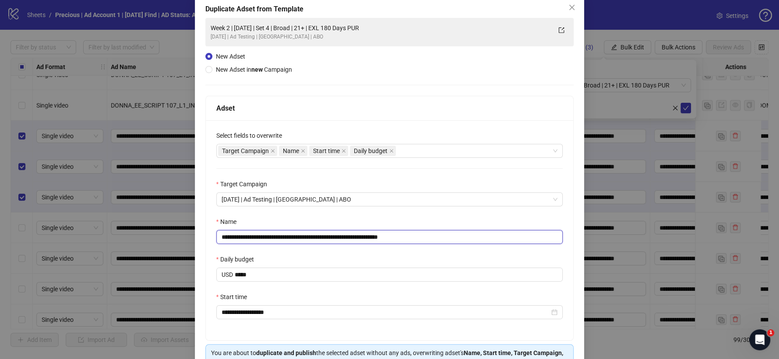
drag, startPoint x: 397, startPoint y: 239, endPoint x: 433, endPoint y: 229, distance: 37.2
click at [434, 229] on div "**********" at bounding box center [389, 230] width 347 height 27
click at [305, 236] on input "**********" at bounding box center [389, 237] width 347 height 14
type input "**********"
click at [380, 219] on div "Name" at bounding box center [389, 223] width 347 height 13
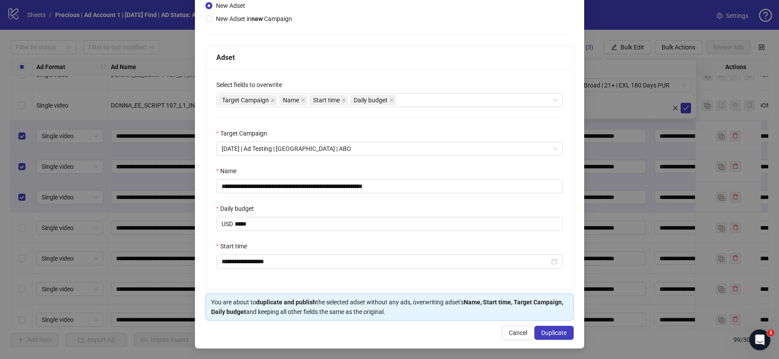
scroll to position [101, 0]
click at [541, 328] on button "Duplicate" at bounding box center [553, 333] width 39 height 14
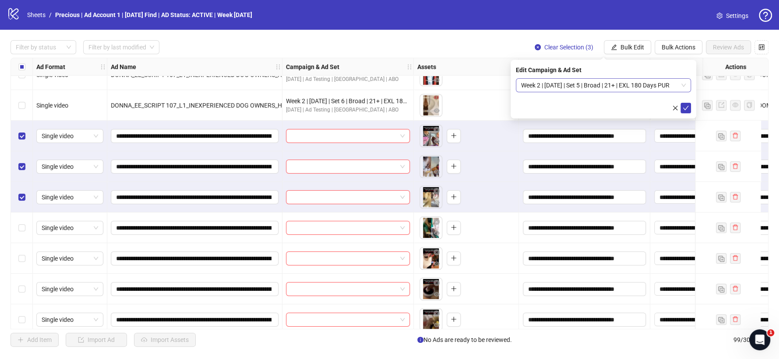
click at [685, 86] on span "Week 2 | [DATE] | Set 5 | Broad | 21+ | EXL 180 Days PUR" at bounding box center [603, 85] width 165 height 13
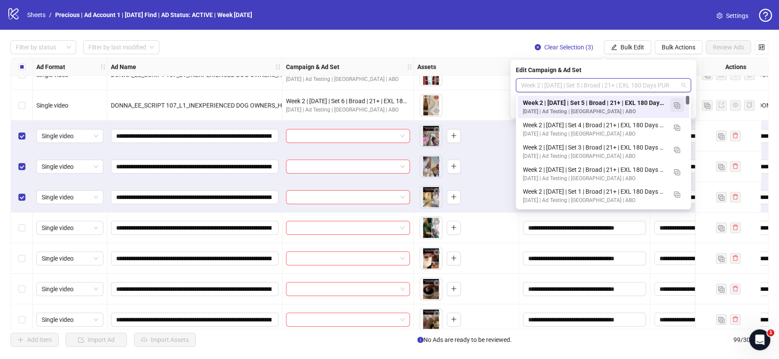
click at [678, 103] on img "button" at bounding box center [677, 105] width 6 height 6
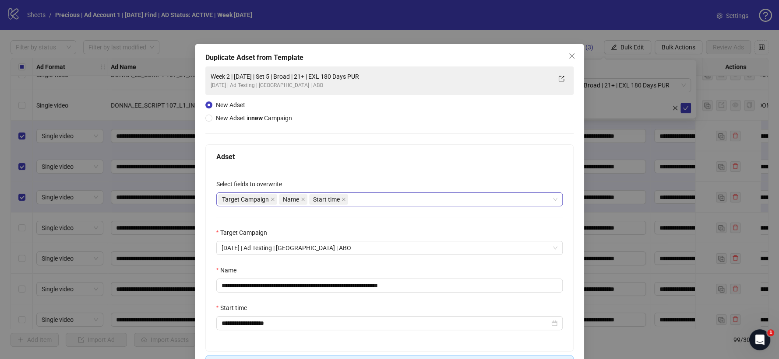
click at [367, 195] on div "Target Campaign Name Start time" at bounding box center [385, 199] width 334 height 12
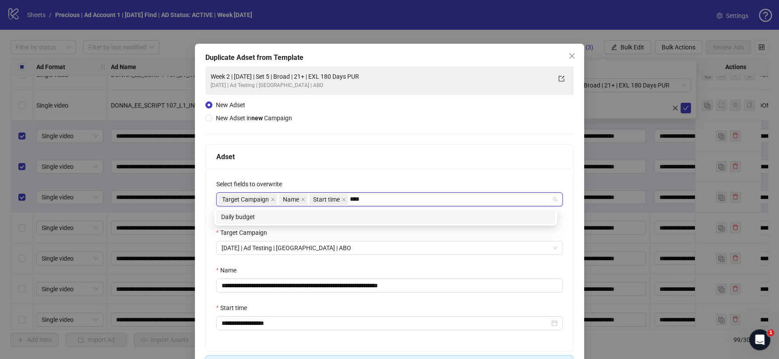
type input "*****"
click at [284, 220] on div "Daily budget" at bounding box center [385, 217] width 329 height 10
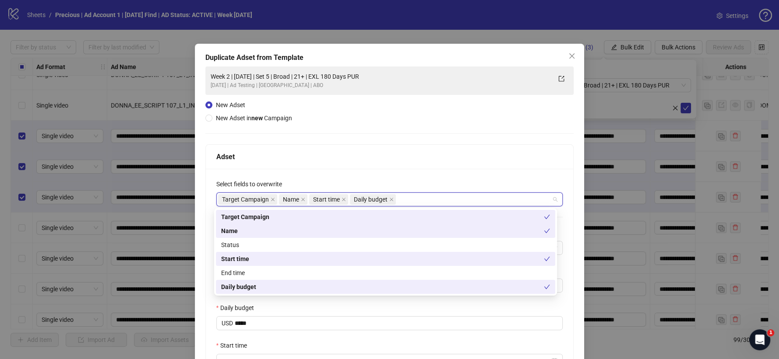
click at [377, 157] on div "Adset" at bounding box center [389, 156] width 347 height 11
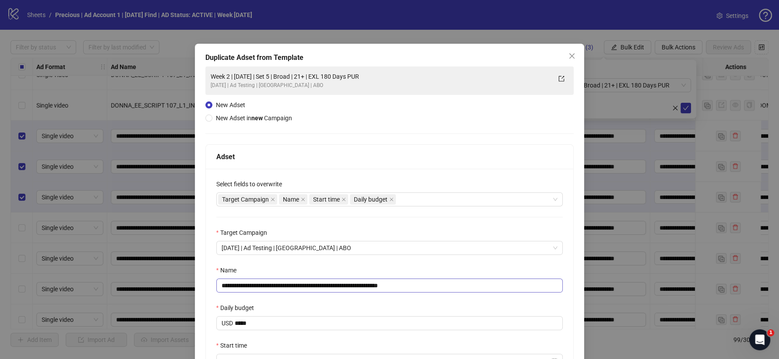
scroll to position [97, 0]
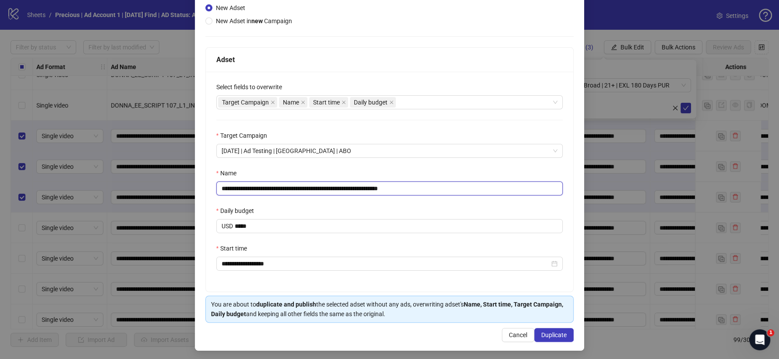
drag, startPoint x: 443, startPoint y: 182, endPoint x: 492, endPoint y: 179, distance: 49.1
click at [491, 180] on div "**********" at bounding box center [389, 181] width 347 height 27
drag, startPoint x: 305, startPoint y: 190, endPoint x: 301, endPoint y: 187, distance: 5.0
click at [304, 190] on input "**********" at bounding box center [389, 189] width 347 height 14
type input "**********"
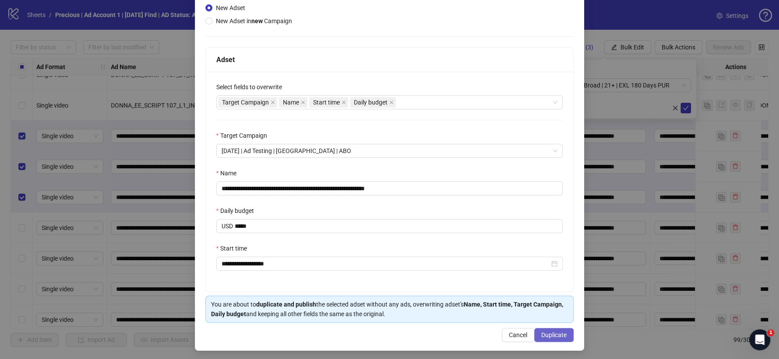
click at [550, 341] on button "Duplicate" at bounding box center [553, 335] width 39 height 14
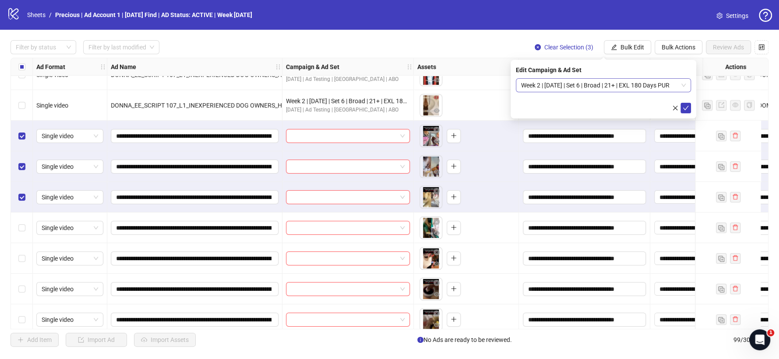
click at [648, 84] on span "Week 2 | [DATE] | Set 6 | Broad | 21+ | EXL 180 Days PUR" at bounding box center [603, 85] width 165 height 13
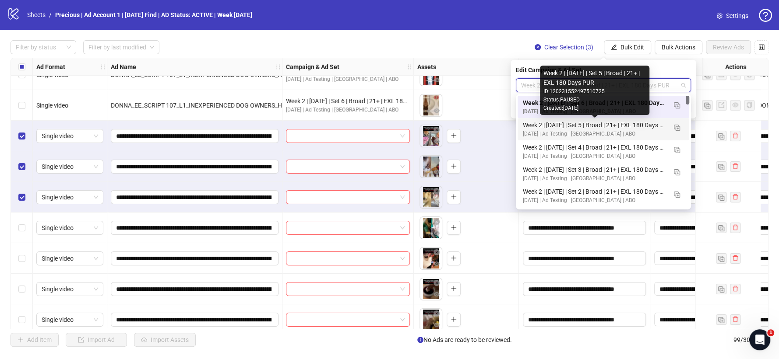
scroll to position [49, 0]
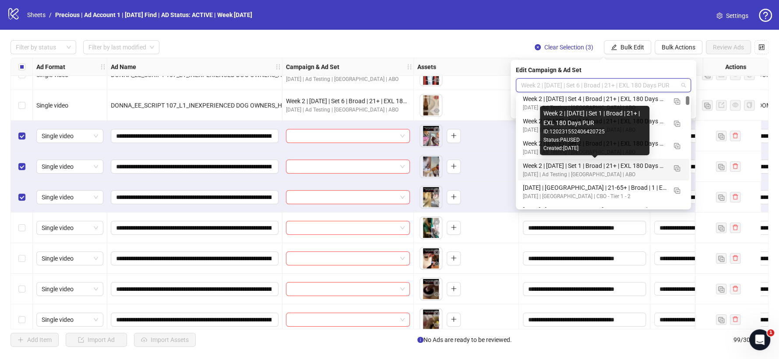
click at [589, 167] on div "Week 2 | [DATE] | Set 1 | Broad | 21+ | EXL 180 Days PUR" at bounding box center [595, 166] width 144 height 10
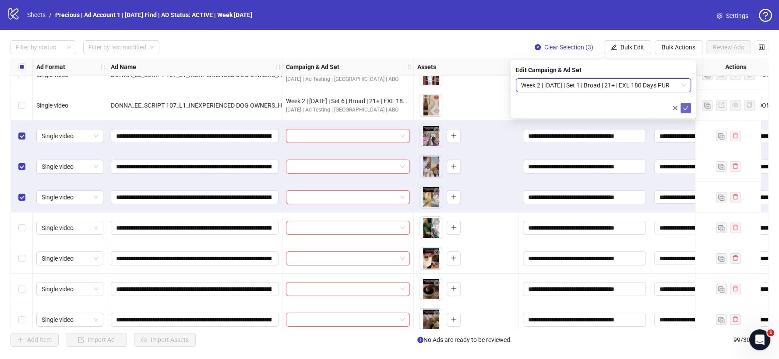
click at [684, 105] on icon "check" at bounding box center [685, 108] width 6 height 6
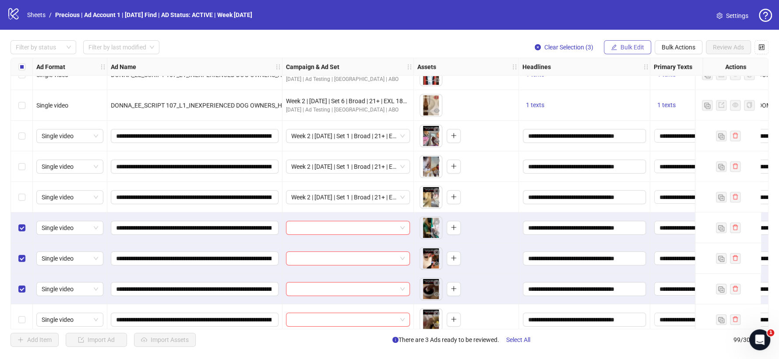
click at [642, 49] on span "Bulk Edit" at bounding box center [632, 47] width 24 height 7
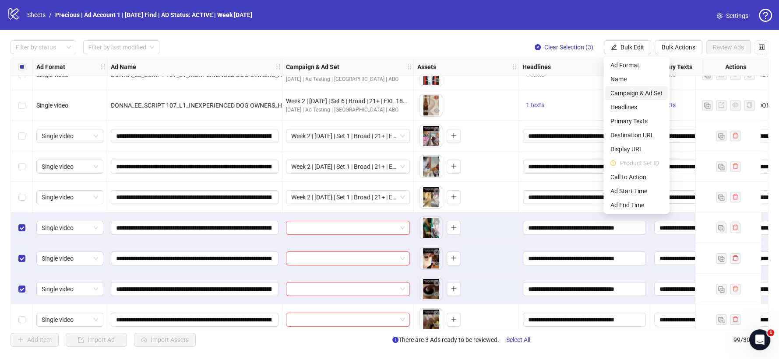
click at [644, 91] on span "Campaign & Ad Set" at bounding box center [636, 93] width 52 height 10
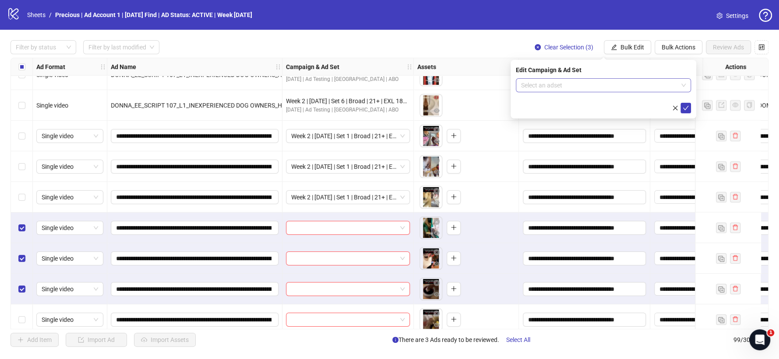
click at [682, 82] on span at bounding box center [603, 85] width 165 height 13
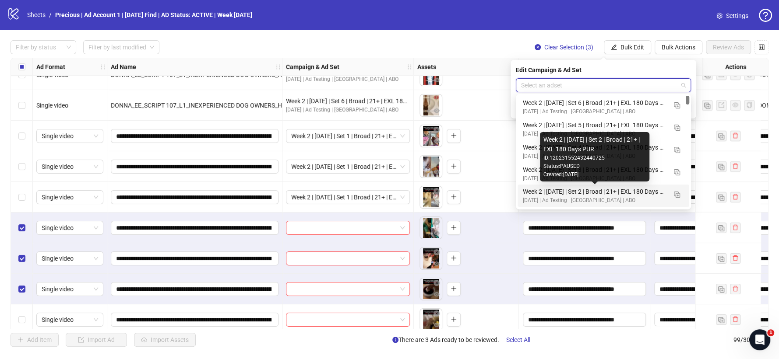
click at [604, 197] on div "[DATE] | Ad Testing | [GEOGRAPHIC_DATA] | ABO" at bounding box center [595, 201] width 144 height 8
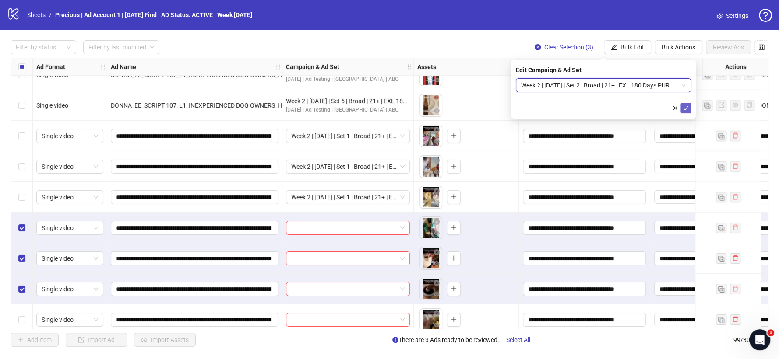
click at [686, 105] on icon "check" at bounding box center [685, 108] width 6 height 6
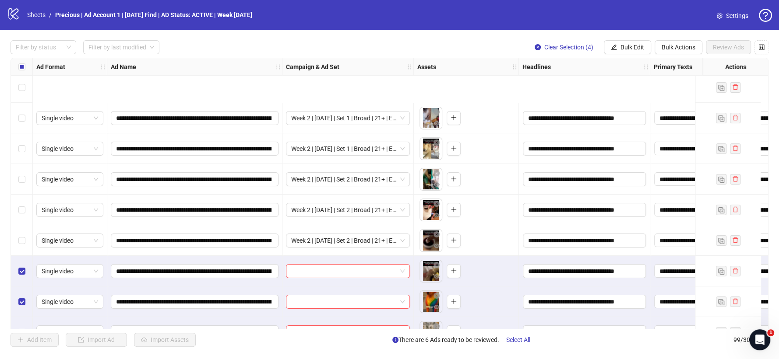
scroll to position [2521, 0]
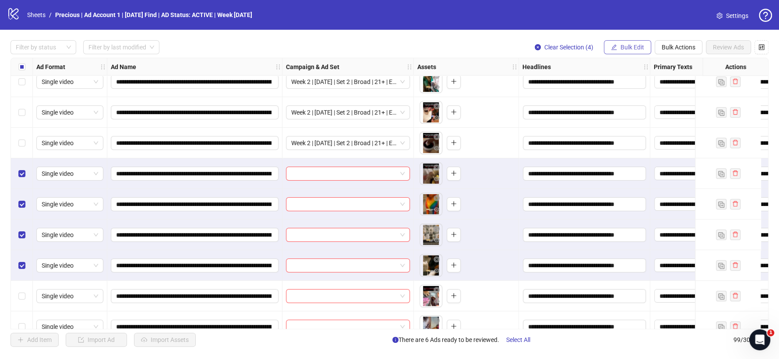
click at [625, 54] on button "Bulk Edit" at bounding box center [627, 47] width 47 height 14
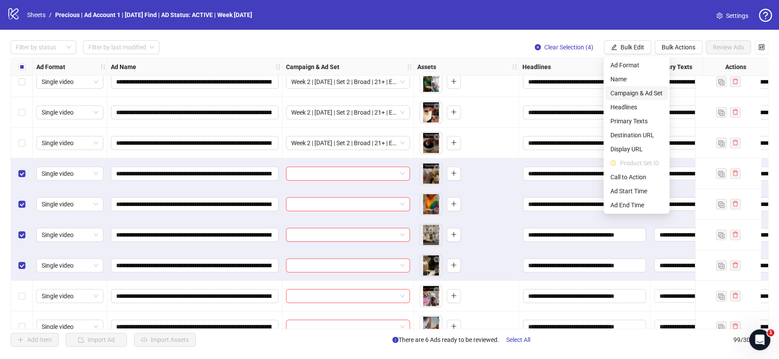
click at [636, 93] on span "Campaign & Ad Set" at bounding box center [636, 93] width 52 height 10
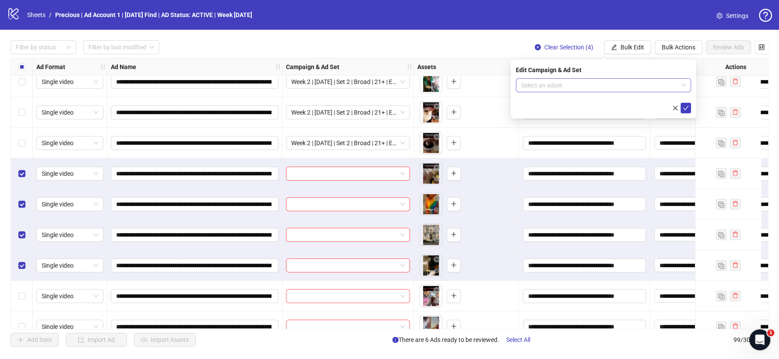
click at [681, 82] on span at bounding box center [603, 85] width 165 height 13
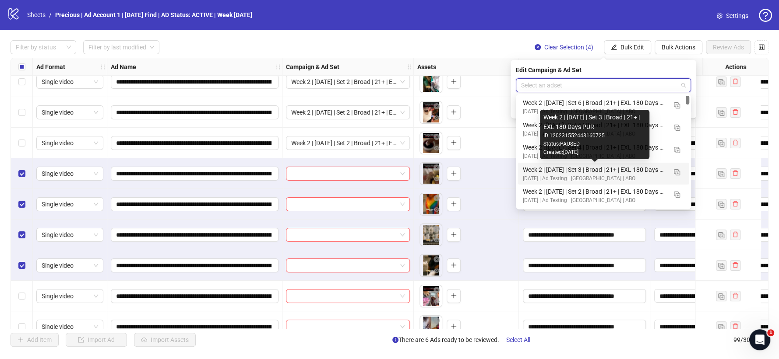
click at [610, 170] on div "Week 2 | [DATE] | Set 3 | Broad | 21+ | EXL 180 Days PUR" at bounding box center [595, 170] width 144 height 10
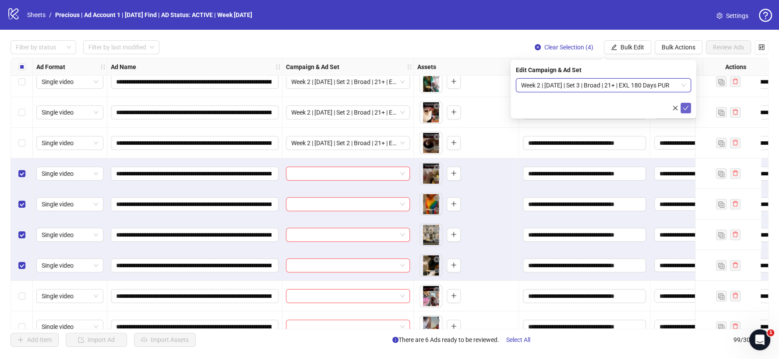
click at [684, 110] on icon "check" at bounding box center [685, 108] width 6 height 6
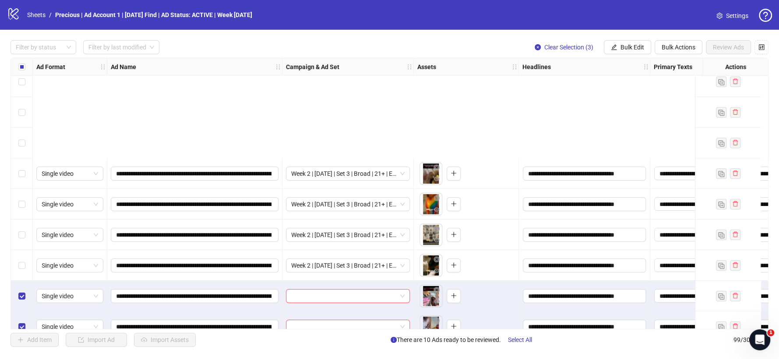
scroll to position [2667, 0]
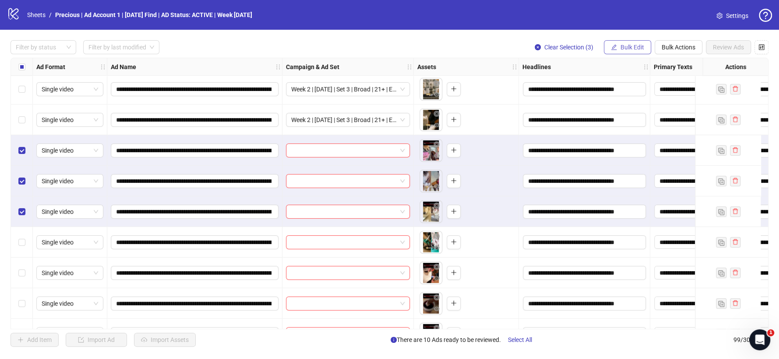
click at [626, 47] on span "Bulk Edit" at bounding box center [632, 47] width 24 height 7
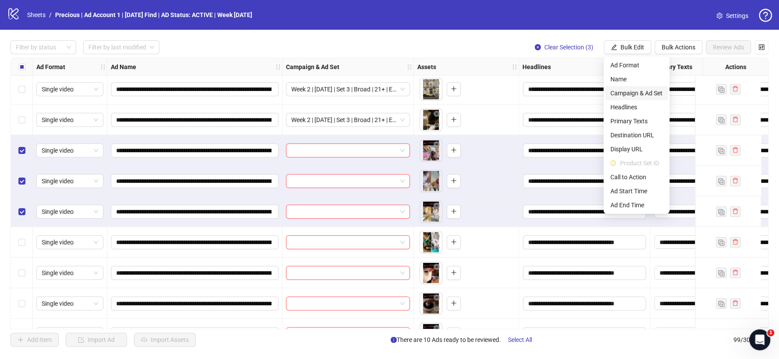
click at [639, 91] on span "Campaign & Ad Set" at bounding box center [636, 93] width 52 height 10
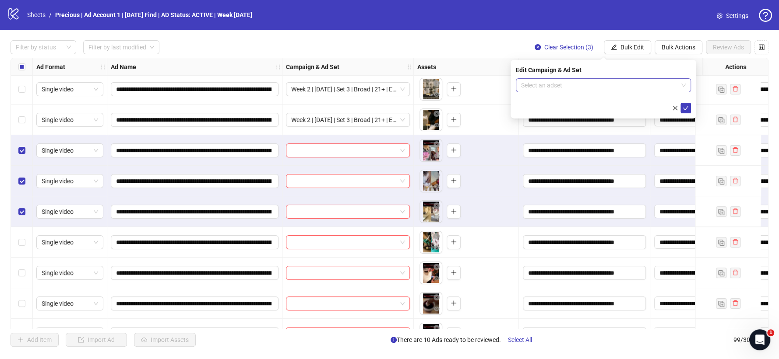
click at [683, 85] on span at bounding box center [603, 85] width 165 height 13
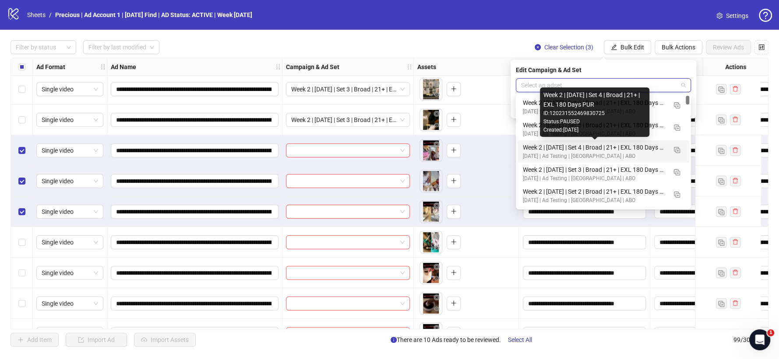
click at [612, 147] on div "Week 2 | [DATE] | Set 4 | Broad | 21+ | EXL 180 Days PUR" at bounding box center [595, 148] width 144 height 10
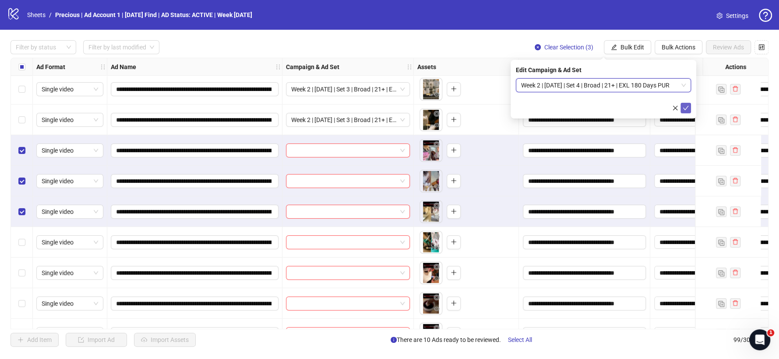
click at [687, 108] on icon "check" at bounding box center [685, 108] width 6 height 6
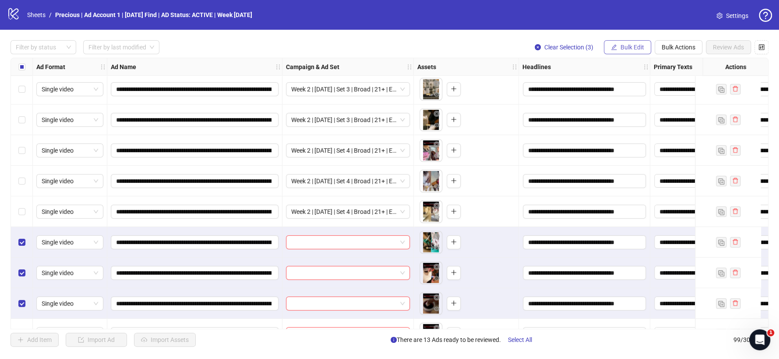
click at [621, 49] on span "Bulk Edit" at bounding box center [632, 47] width 24 height 7
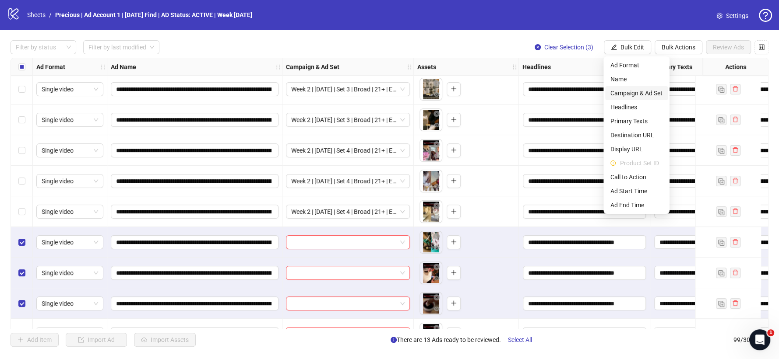
click at [642, 95] on span "Campaign & Ad Set" at bounding box center [636, 93] width 52 height 10
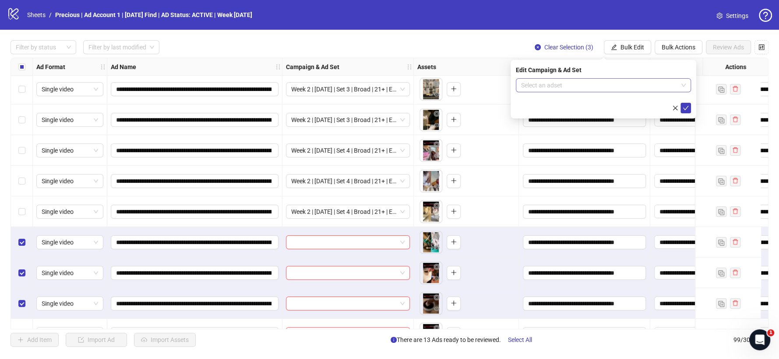
click at [679, 84] on span at bounding box center [603, 85] width 165 height 13
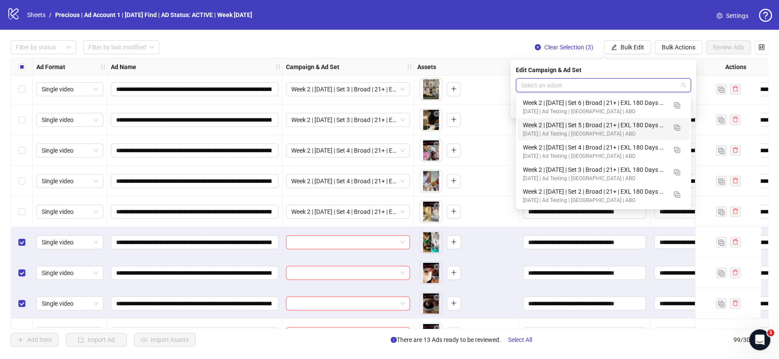
click at [632, 127] on div "Week 2 | [DATE] | Set 5 | Broad | 21+ | EXL 180 Days PUR" at bounding box center [595, 125] width 144 height 10
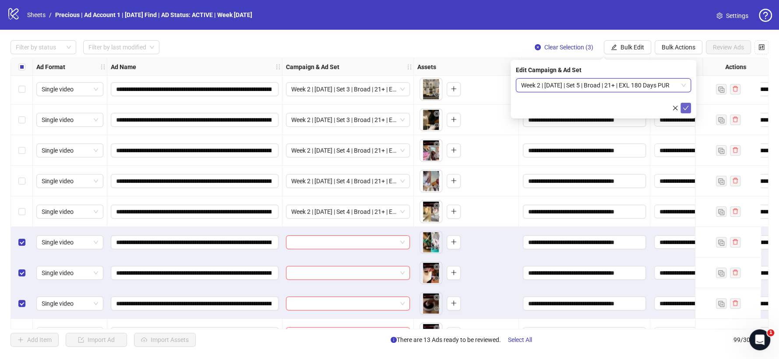
click at [685, 103] on button "submit" at bounding box center [685, 108] width 11 height 11
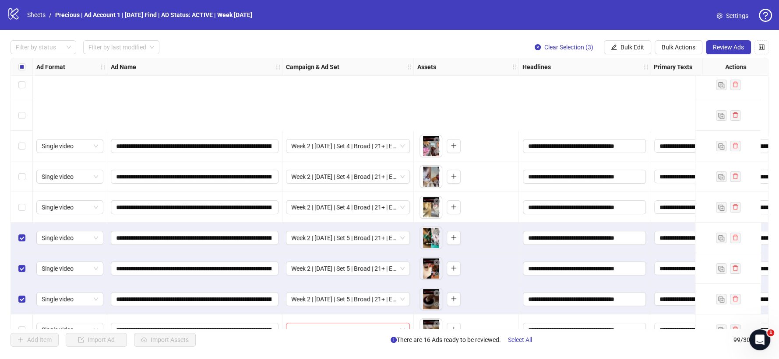
scroll to position [2783, 0]
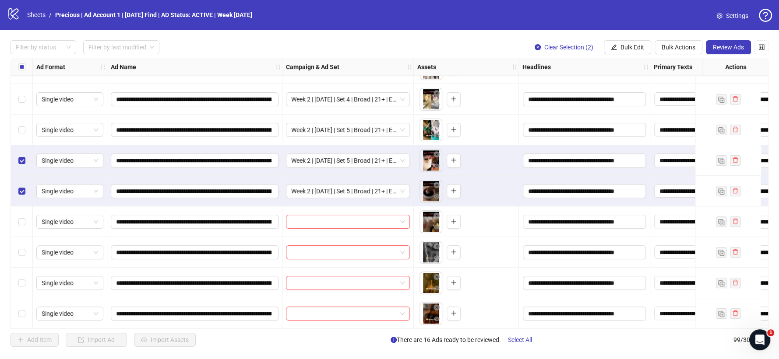
click at [22, 163] on div "Select row 94" at bounding box center [22, 160] width 22 height 31
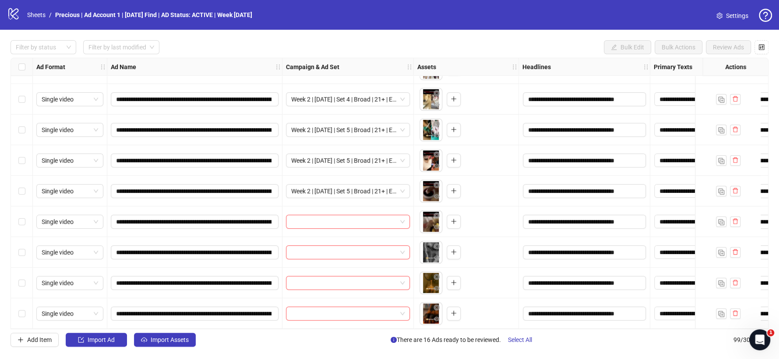
click at [26, 219] on div "Select row 96" at bounding box center [22, 222] width 22 height 31
click at [23, 244] on div "Select row 97" at bounding box center [22, 252] width 22 height 31
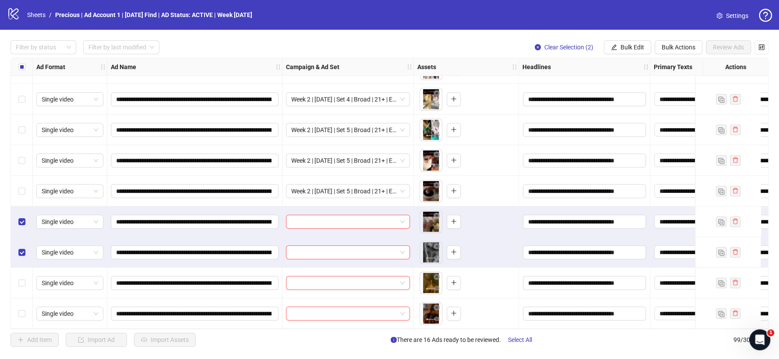
click at [26, 279] on div "Select row 98" at bounding box center [22, 283] width 22 height 31
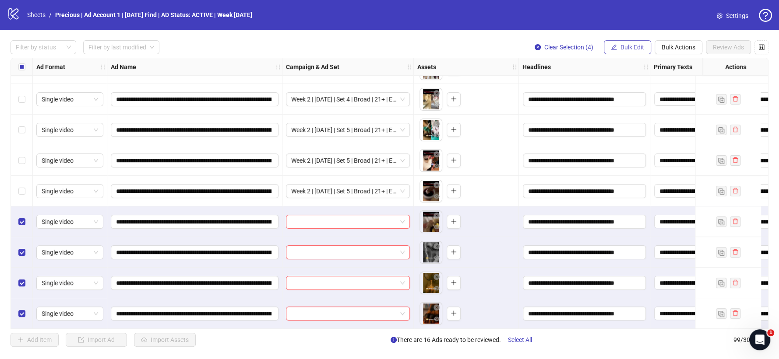
click at [630, 47] on span "Bulk Edit" at bounding box center [632, 47] width 24 height 7
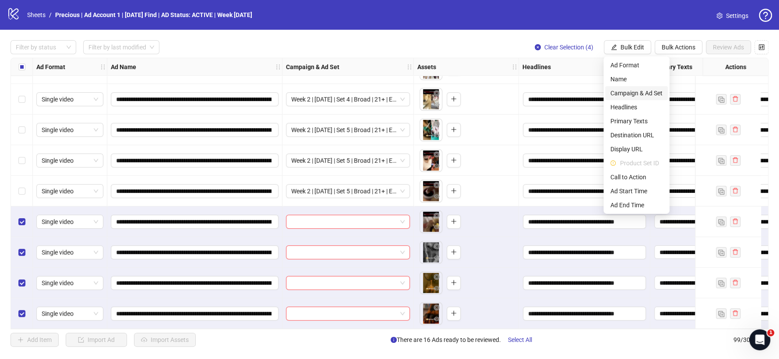
click at [634, 91] on span "Campaign & Ad Set" at bounding box center [636, 93] width 52 height 10
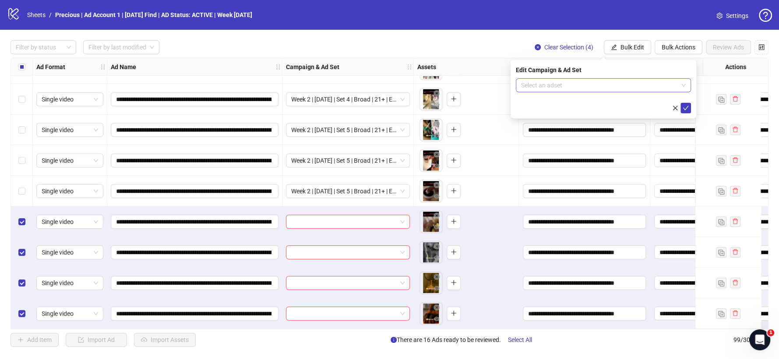
click at [681, 83] on span at bounding box center [603, 85] width 165 height 13
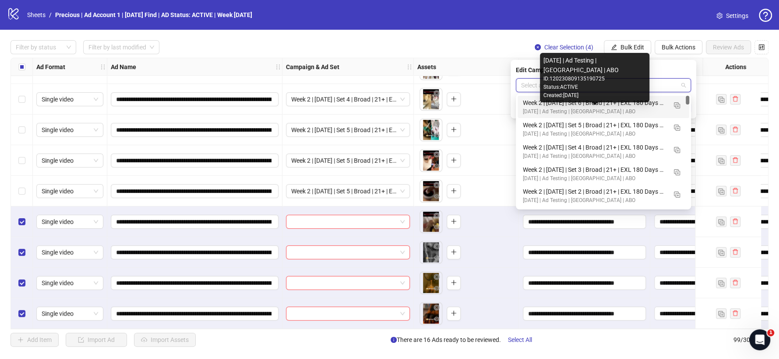
click at [591, 106] on div "Week 2 | [DATE] | Set 6 | Broad | 21+ | EXL 180 Days PUR" at bounding box center [595, 103] width 144 height 10
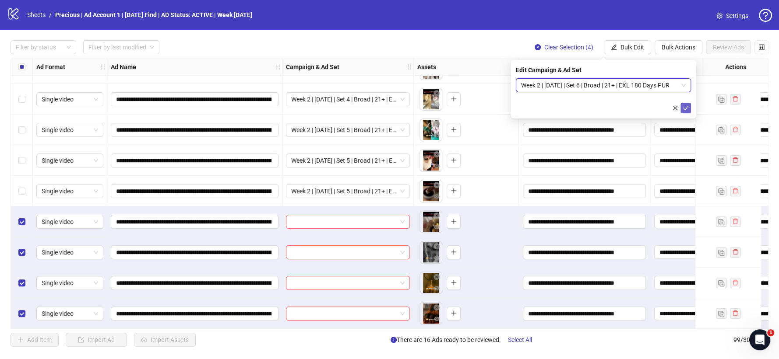
click at [684, 105] on icon "check" at bounding box center [685, 108] width 6 height 6
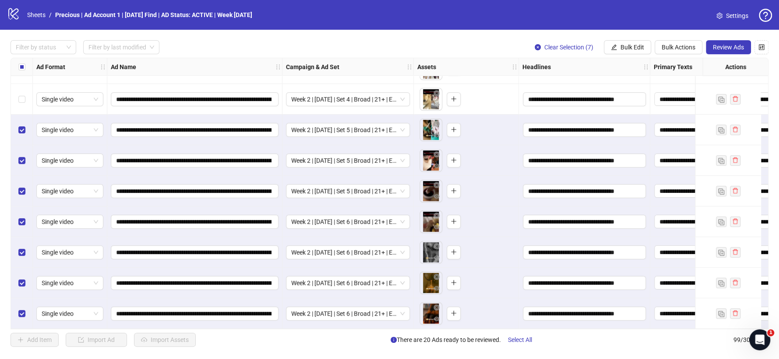
click at [21, 74] on label "Select row 91" at bounding box center [21, 69] width 7 height 10
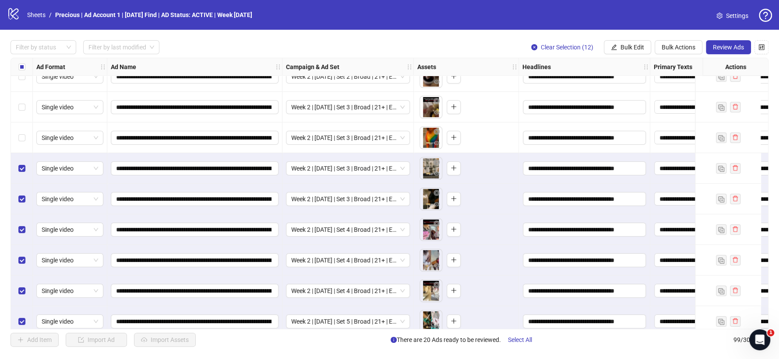
scroll to position [2539, 0]
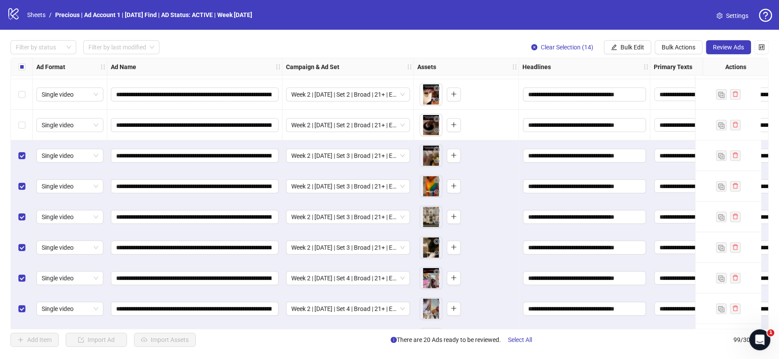
click at [20, 119] on div "Select row 85" at bounding box center [22, 125] width 22 height 31
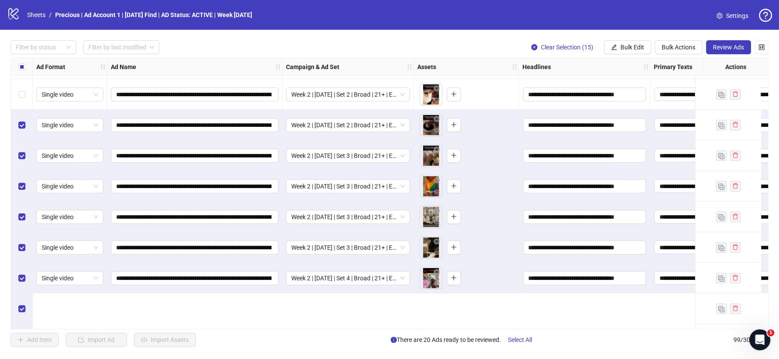
scroll to position [2442, 0]
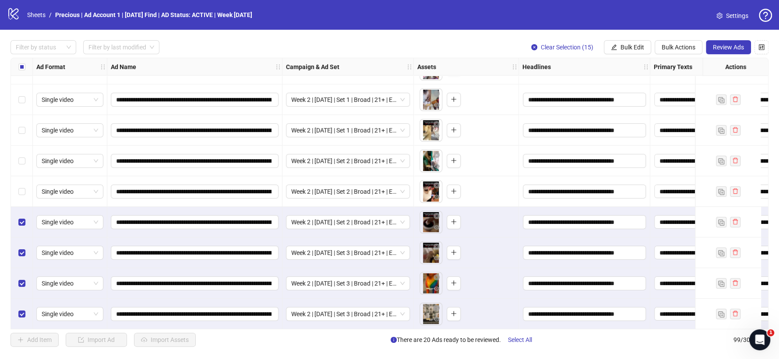
click at [18, 165] on label "Select row 83" at bounding box center [21, 161] width 7 height 10
click at [24, 137] on div "Select row 82" at bounding box center [22, 130] width 22 height 31
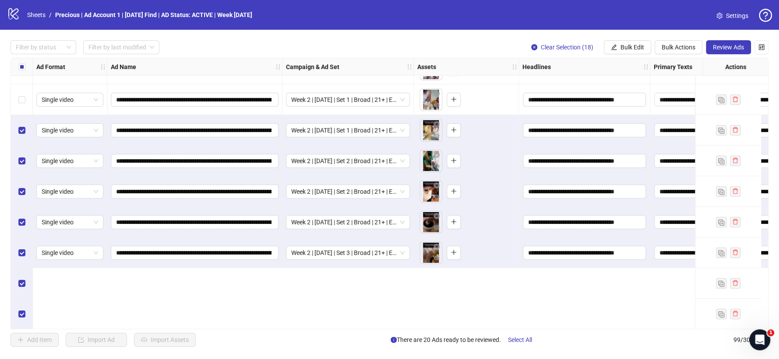
scroll to position [2345, 0]
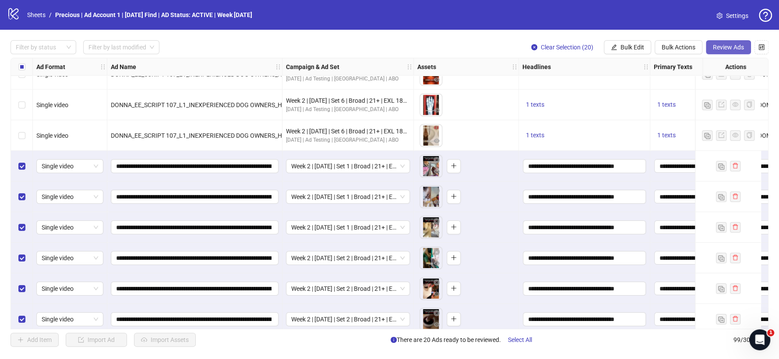
click at [725, 47] on span "Review Ads" at bounding box center [728, 47] width 31 height 7
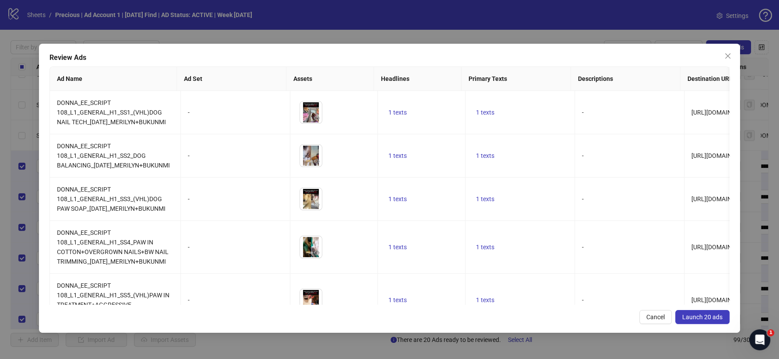
click at [709, 319] on span "Launch 20 ads" at bounding box center [702, 317] width 40 height 7
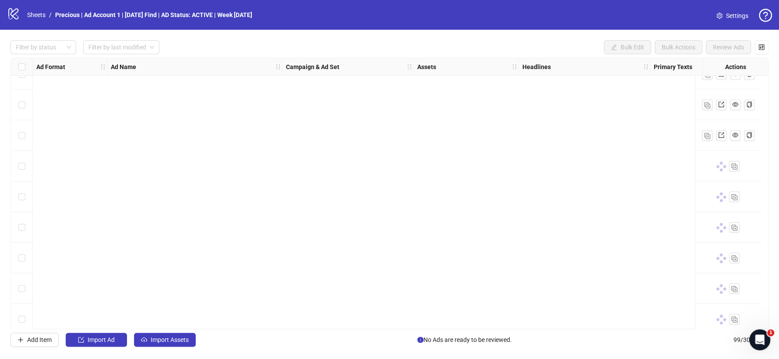
scroll to position [2783, 0]
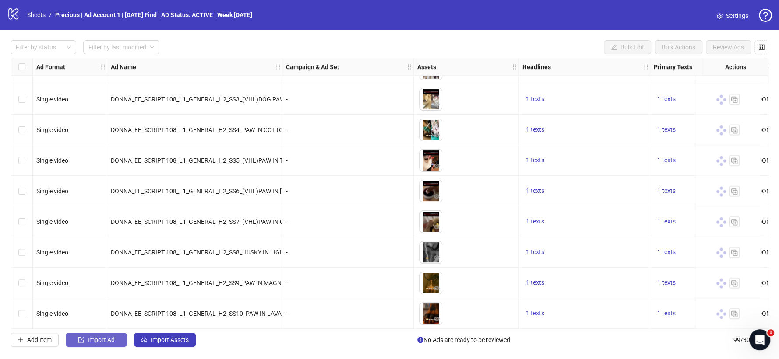
click at [102, 338] on span "Import Ad" at bounding box center [101, 340] width 27 height 7
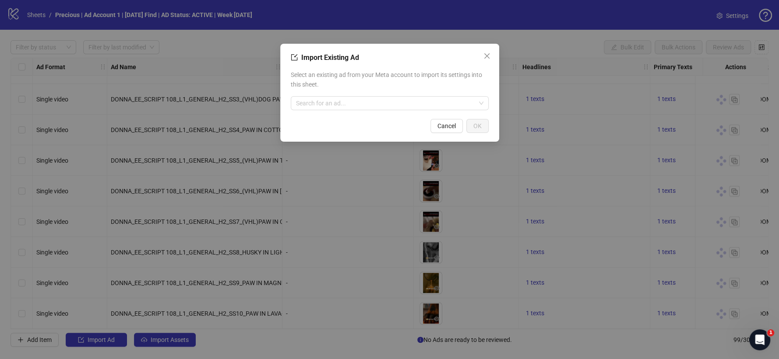
click at [341, 102] on input "search" at bounding box center [385, 103] width 179 height 13
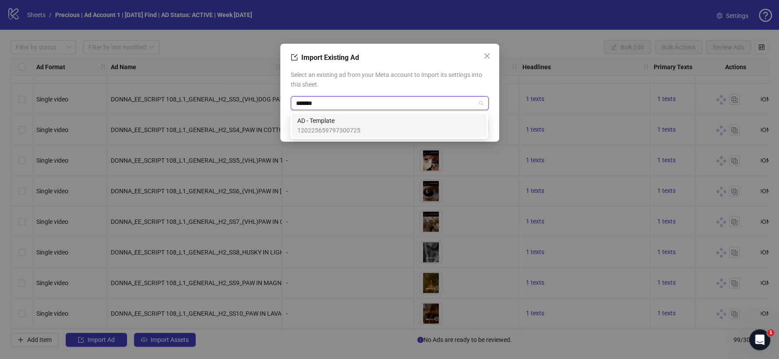
type input "********"
click at [363, 120] on div "AD - Template 120225659797300725" at bounding box center [389, 125] width 184 height 19
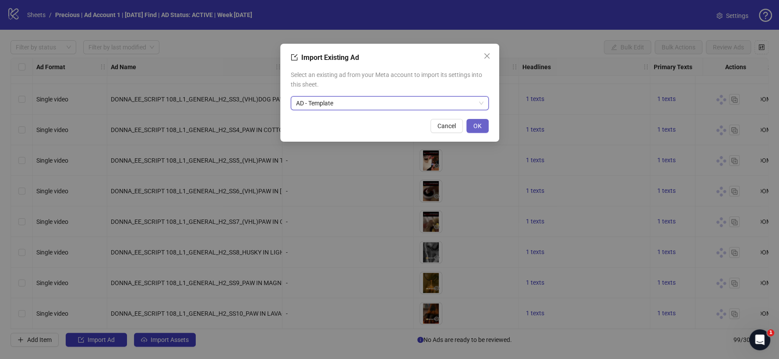
click at [476, 126] on span "OK" at bounding box center [477, 126] width 8 height 7
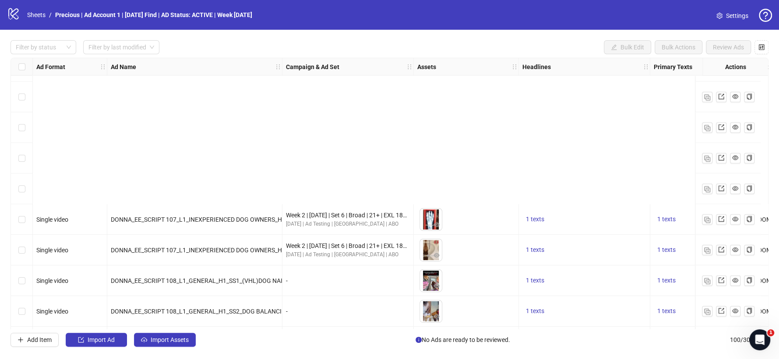
scroll to position [2813, 0]
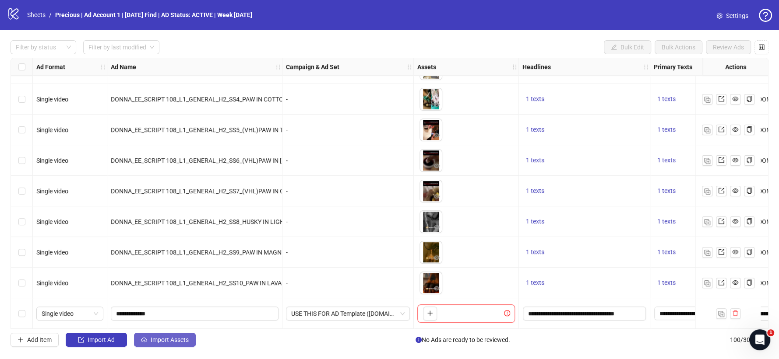
click at [161, 337] on span "Import Assets" at bounding box center [170, 340] width 38 height 7
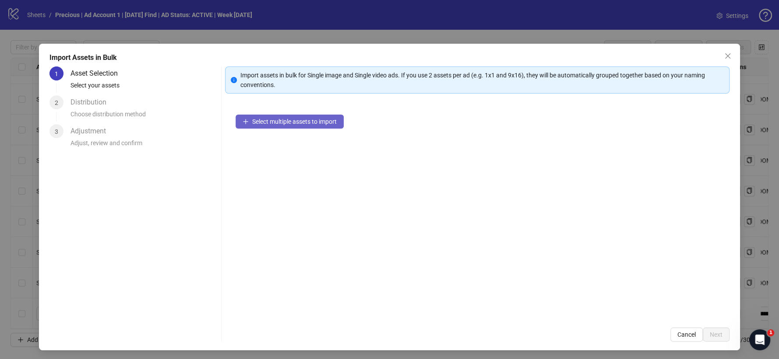
click at [271, 120] on span "Select multiple assets to import" at bounding box center [294, 121] width 84 height 7
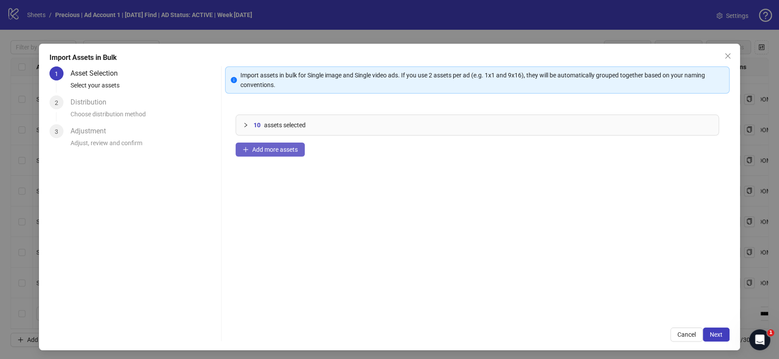
click at [284, 147] on span "Add more assets" at bounding box center [275, 149] width 46 height 7
click at [709, 333] on span "Next" at bounding box center [715, 334] width 13 height 7
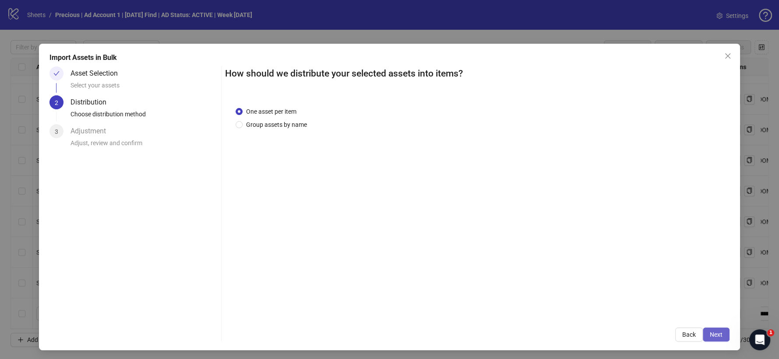
click at [709, 333] on span "Next" at bounding box center [715, 334] width 13 height 7
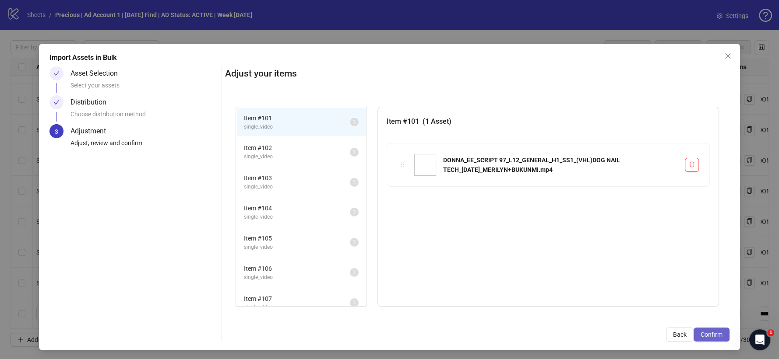
click at [713, 334] on span "Confirm" at bounding box center [711, 334] width 22 height 7
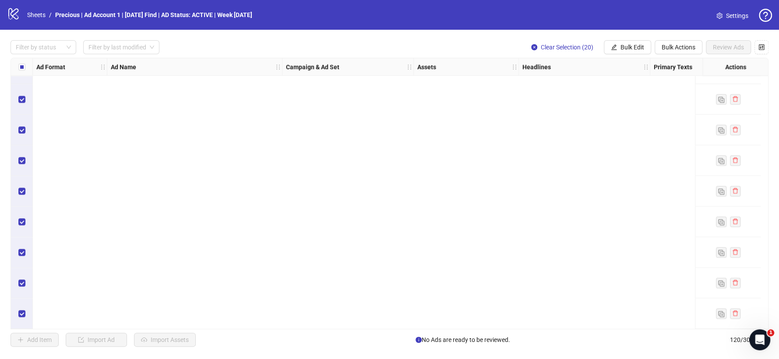
scroll to position [2891, 0]
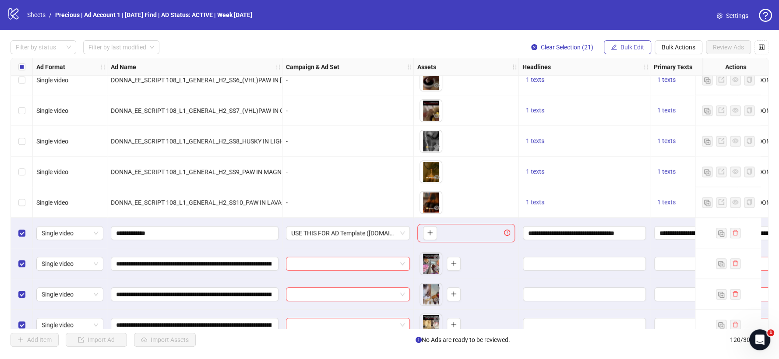
click at [621, 53] on button "Bulk Edit" at bounding box center [627, 47] width 47 height 14
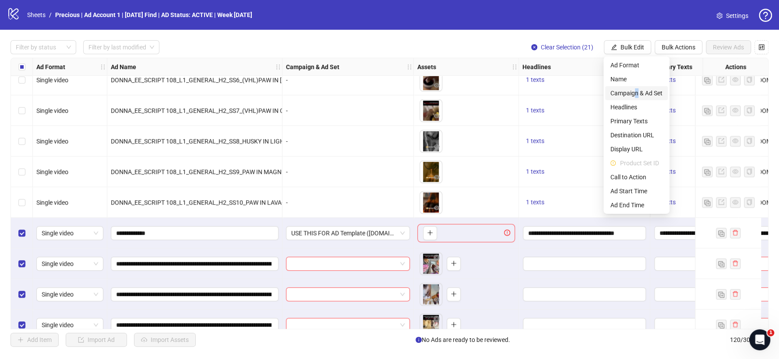
click at [636, 91] on span "Campaign & Ad Set" at bounding box center [636, 93] width 52 height 10
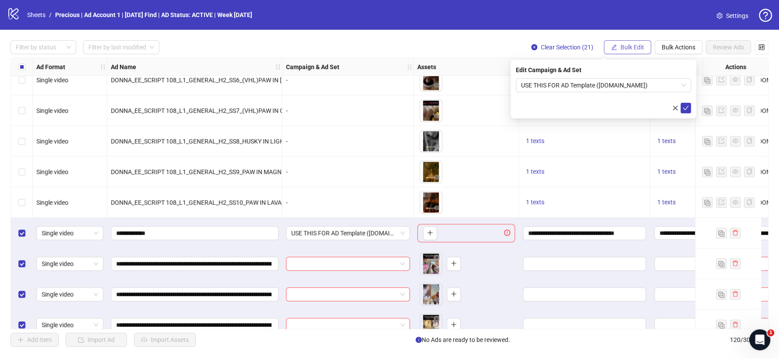
click at [629, 48] on span "Bulk Edit" at bounding box center [632, 47] width 24 height 7
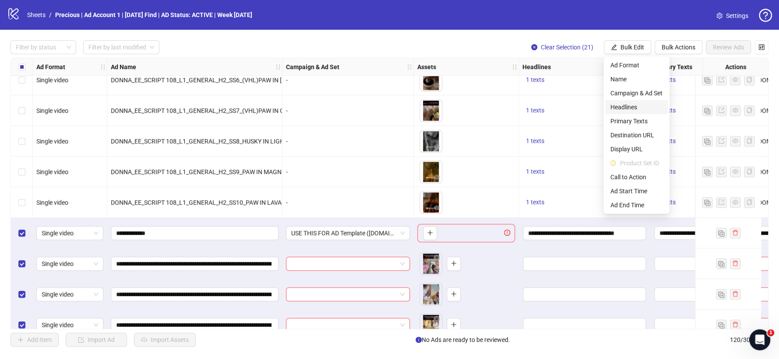
click at [630, 100] on li "Headlines" at bounding box center [636, 107] width 63 height 14
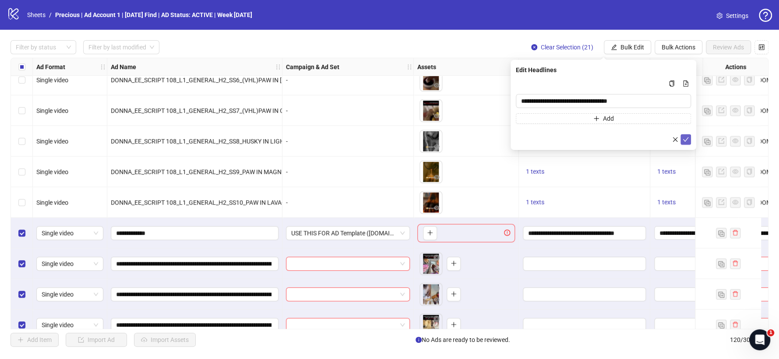
click at [685, 139] on icon "check" at bounding box center [685, 140] width 6 height 6
click at [626, 46] on span "Bulk Edit" at bounding box center [632, 47] width 24 height 7
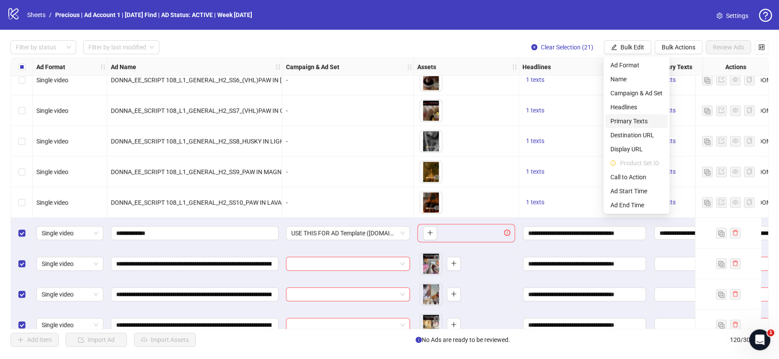
click at [627, 118] on span "Primary Texts" at bounding box center [636, 121] width 52 height 10
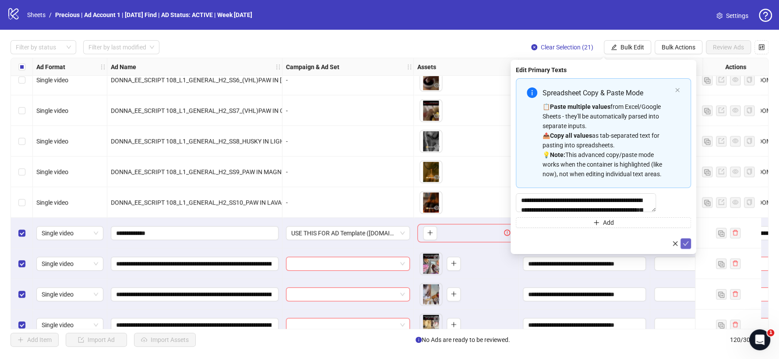
click at [688, 247] on span "submit" at bounding box center [685, 243] width 6 height 7
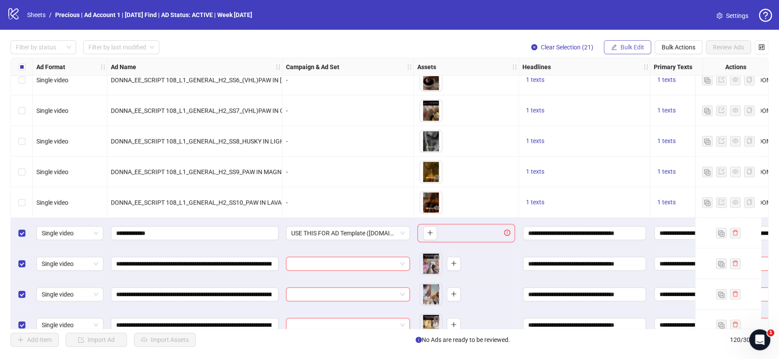
click at [616, 43] on button "Bulk Edit" at bounding box center [627, 47] width 47 height 14
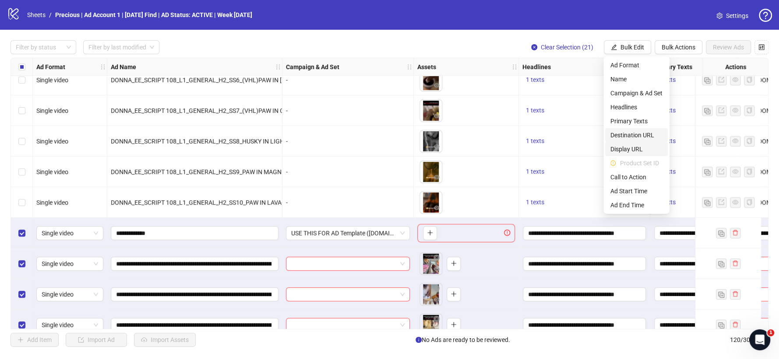
click at [633, 132] on span "Destination URL" at bounding box center [636, 135] width 52 height 10
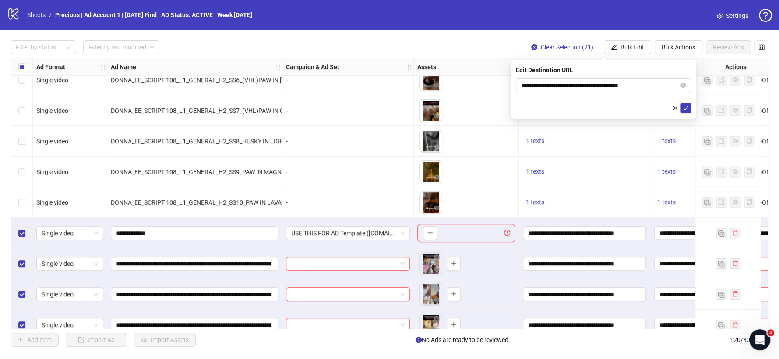
click at [683, 100] on form "**********" at bounding box center [603, 95] width 175 height 35
click at [683, 106] on icon "check" at bounding box center [685, 108] width 6 height 6
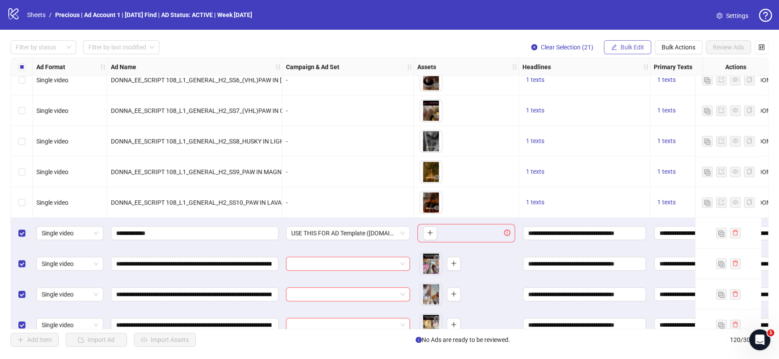
click at [625, 48] on span "Bulk Edit" at bounding box center [632, 47] width 24 height 7
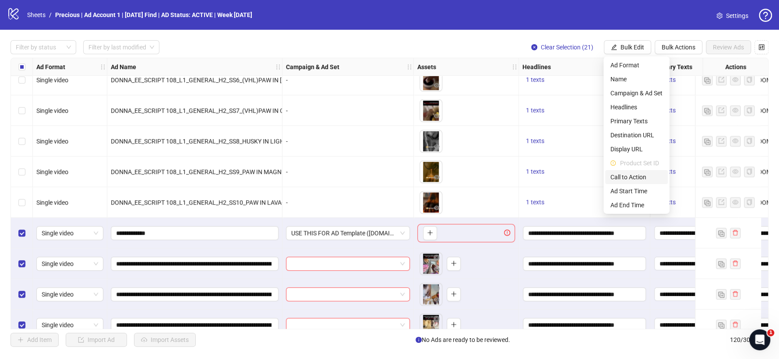
click at [630, 178] on span "Call to Action" at bounding box center [636, 177] width 52 height 10
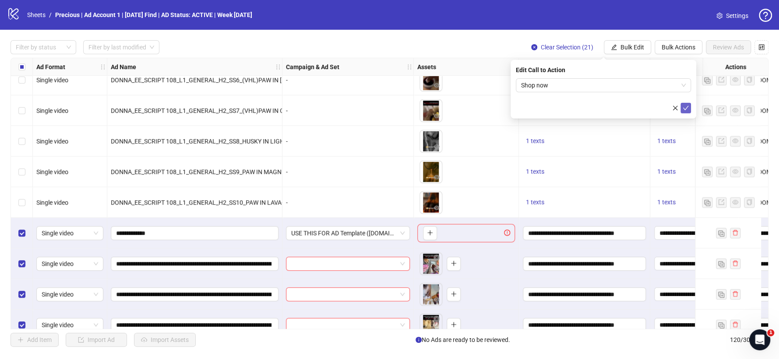
click at [683, 107] on icon "check" at bounding box center [685, 108] width 6 height 6
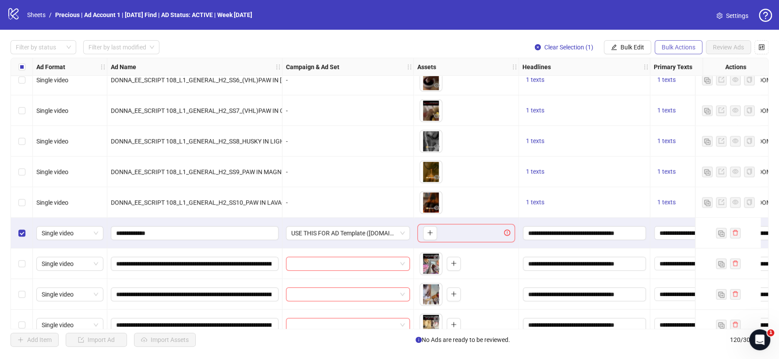
click at [667, 47] on span "Bulk Actions" at bounding box center [678, 47] width 34 height 7
click at [667, 64] on span "Delete" at bounding box center [690, 65] width 60 height 10
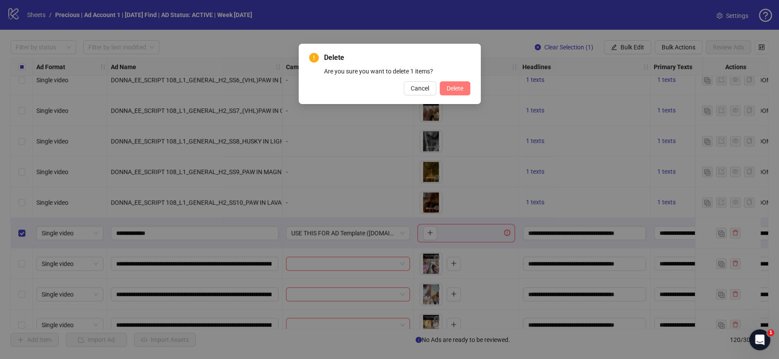
click at [442, 89] on button "Delete" at bounding box center [454, 88] width 31 height 14
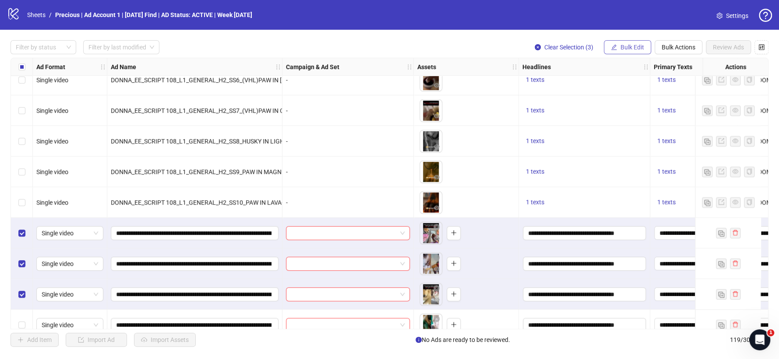
click at [628, 48] on span "Bulk Edit" at bounding box center [632, 47] width 24 height 7
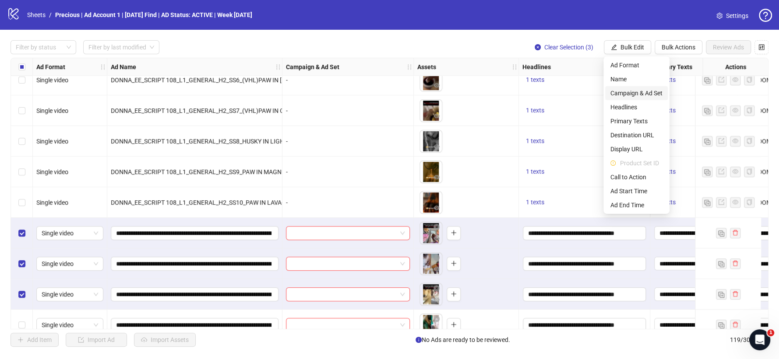
click at [636, 97] on span "Campaign & Ad Set" at bounding box center [636, 93] width 52 height 10
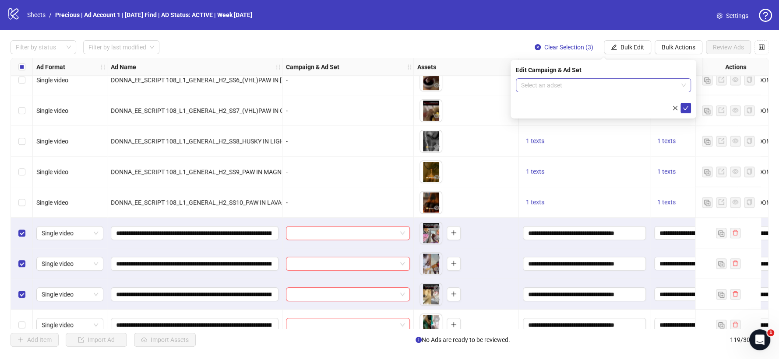
click at [667, 81] on input "search" at bounding box center [599, 85] width 157 height 13
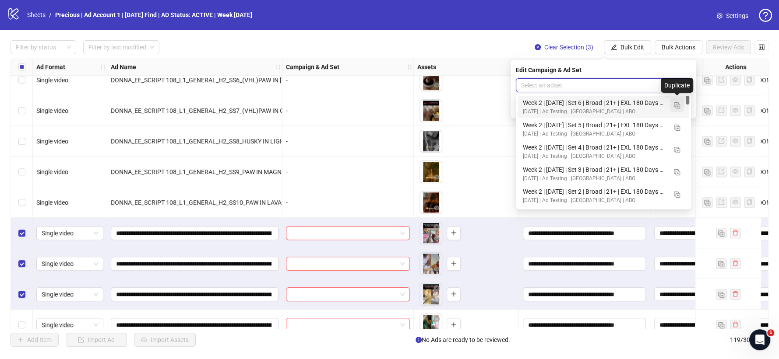
click at [677, 103] on img "button" at bounding box center [677, 105] width 6 height 6
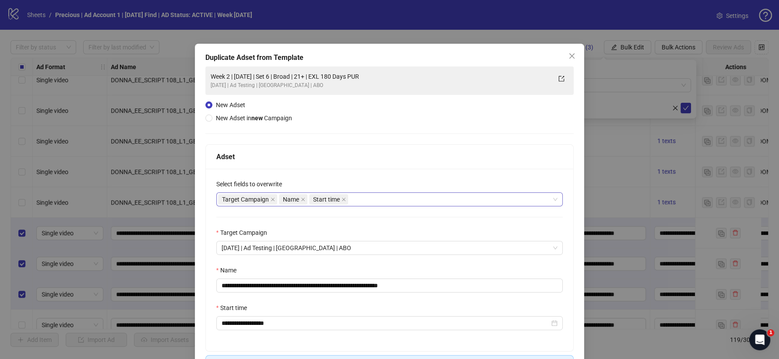
click at [385, 198] on div "Target Campaign Name Start time" at bounding box center [385, 199] width 334 height 12
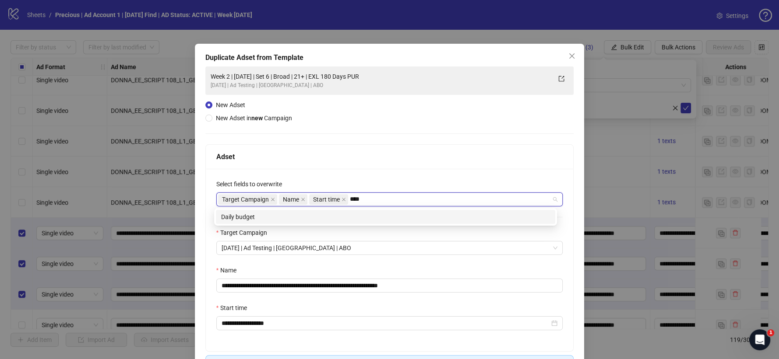
type input "*****"
click at [397, 212] on div "Daily budget" at bounding box center [385, 217] width 329 height 10
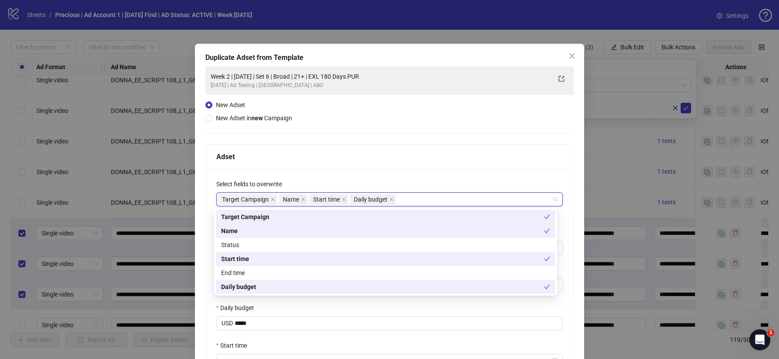
drag, startPoint x: 426, startPoint y: 158, endPoint x: 420, endPoint y: 165, distance: 9.6
click at [427, 158] on div "Adset" at bounding box center [389, 156] width 347 height 11
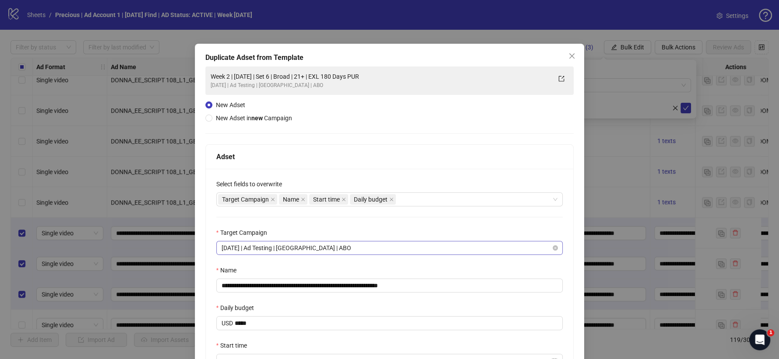
click at [324, 247] on span "[DATE] | Ad Testing | [GEOGRAPHIC_DATA] | ABO" at bounding box center [389, 248] width 336 height 13
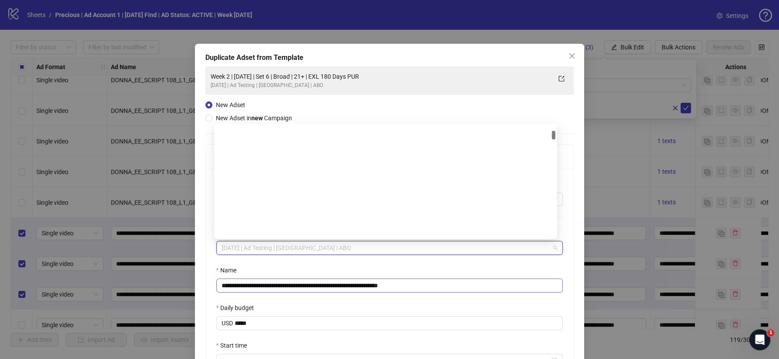
scroll to position [266, 0]
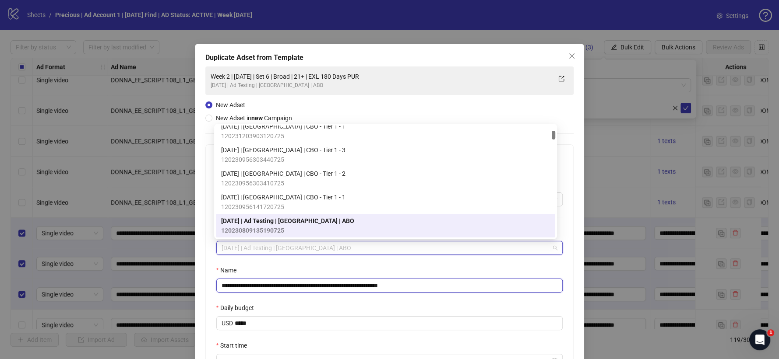
click at [254, 289] on input "**********" at bounding box center [389, 286] width 347 height 14
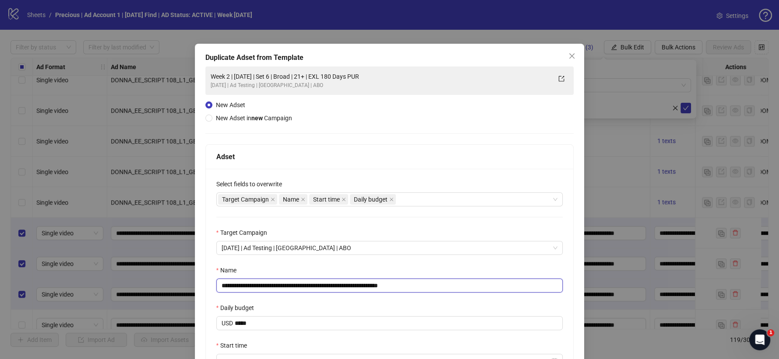
click at [247, 285] on input "**********" at bounding box center [389, 286] width 347 height 14
click at [306, 286] on input "**********" at bounding box center [389, 286] width 347 height 14
drag, startPoint x: 397, startPoint y: 283, endPoint x: 421, endPoint y: 283, distance: 24.1
click at [421, 283] on input "**********" at bounding box center [389, 286] width 347 height 14
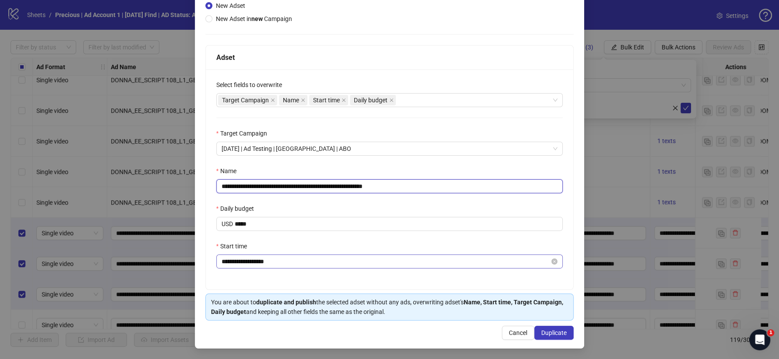
scroll to position [101, 0]
type input "**********"
click at [242, 262] on input "**********" at bounding box center [385, 262] width 328 height 10
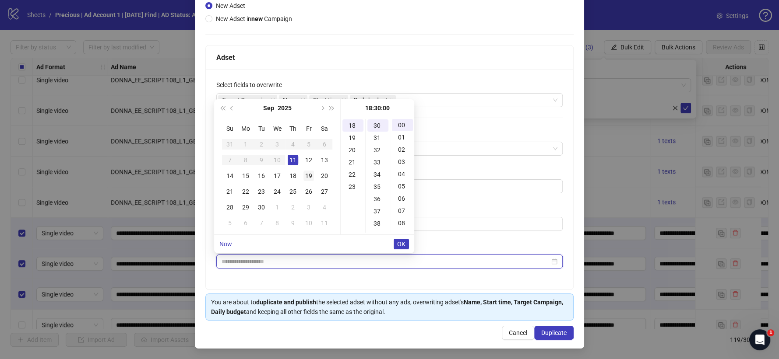
scroll to position [367, 0]
click at [309, 163] on div "12" at bounding box center [308, 160] width 11 height 11
type input "**********"
click at [398, 239] on button "OK" at bounding box center [400, 244] width 15 height 11
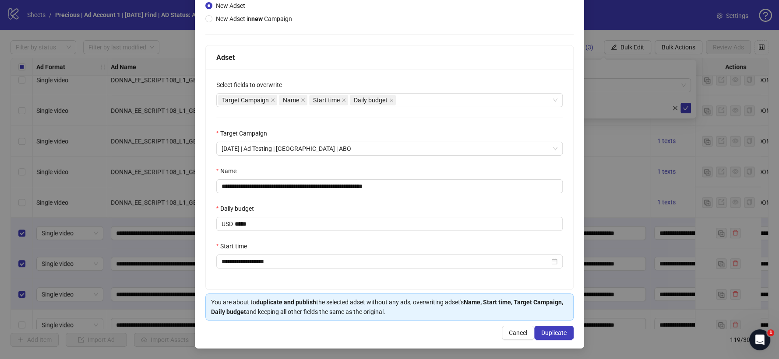
click at [288, 246] on div "Start time" at bounding box center [389, 248] width 347 height 13
click at [546, 329] on button "Duplicate" at bounding box center [553, 333] width 39 height 14
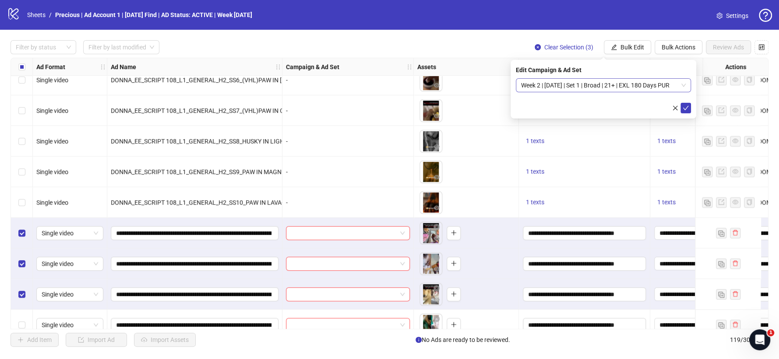
click at [684, 89] on span "Week 2 | [DATE] | Set 1 | Broad | 21+ | EXL 180 Days PUR" at bounding box center [603, 85] width 165 height 13
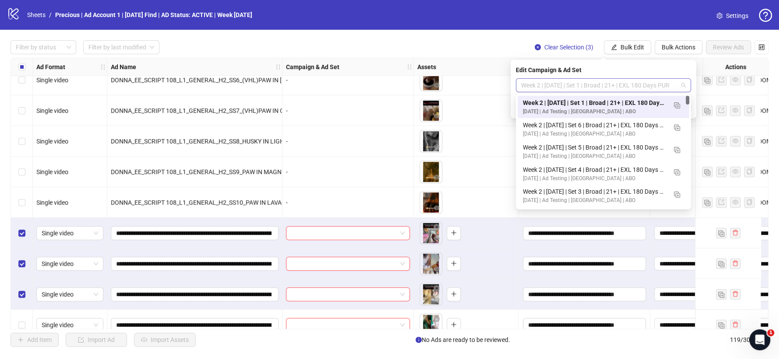
scroll to position [0, 0]
click at [674, 103] on img "button" at bounding box center [677, 105] width 6 height 6
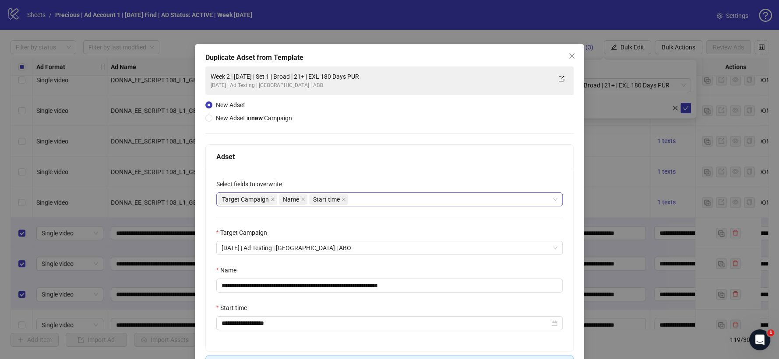
click at [360, 199] on div "Target Campaign Name Start time" at bounding box center [385, 199] width 334 height 12
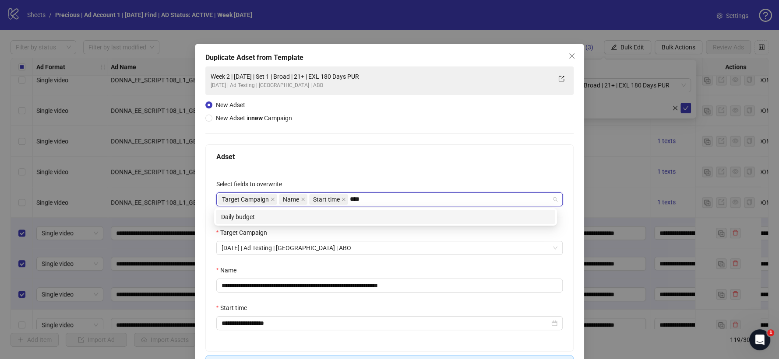
type input "*****"
click at [349, 223] on div "Daily budget" at bounding box center [385, 217] width 339 height 14
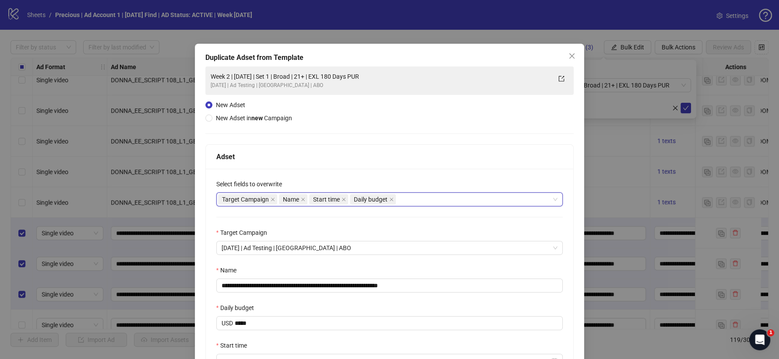
click at [376, 174] on div "**********" at bounding box center [390, 279] width 368 height 220
drag, startPoint x: 394, startPoint y: 283, endPoint x: 432, endPoint y: 281, distance: 37.3
click at [432, 281] on input "**********" at bounding box center [389, 286] width 347 height 14
click at [306, 283] on input "**********" at bounding box center [389, 286] width 347 height 14
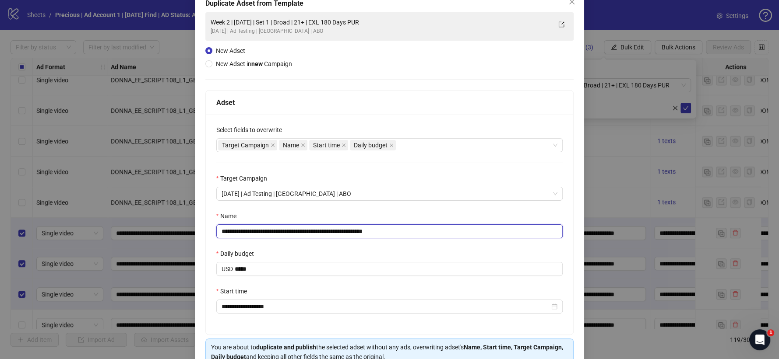
scroll to position [101, 0]
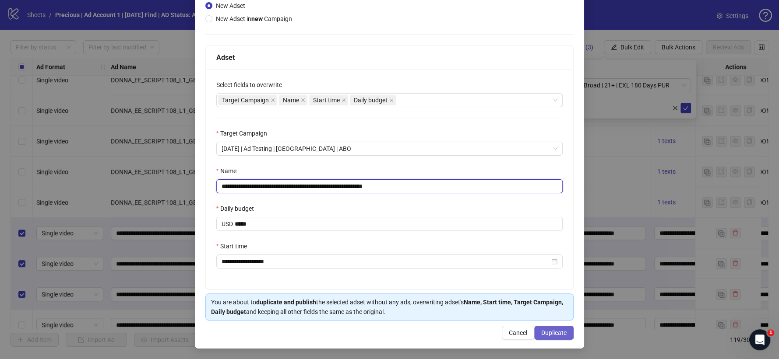
type input "**********"
click at [543, 330] on span "Duplicate" at bounding box center [553, 333] width 25 height 7
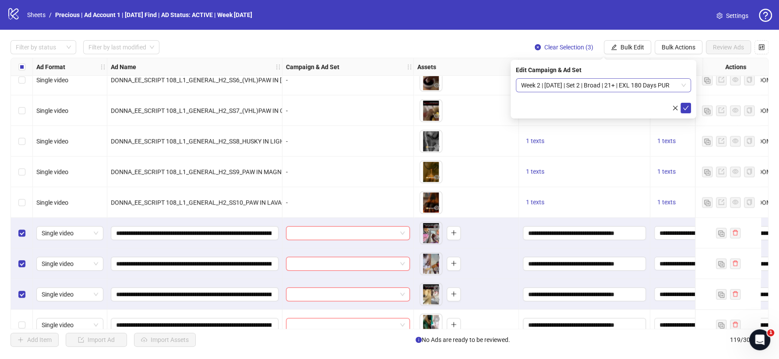
click at [684, 86] on span "Week 2 | [DATE] | Set 2 | Broad | 21+ | EXL 180 Days PUR" at bounding box center [603, 85] width 165 height 13
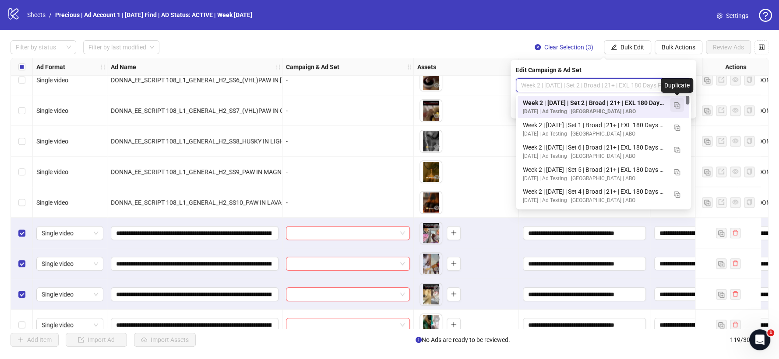
click at [678, 102] on img "button" at bounding box center [677, 105] width 6 height 6
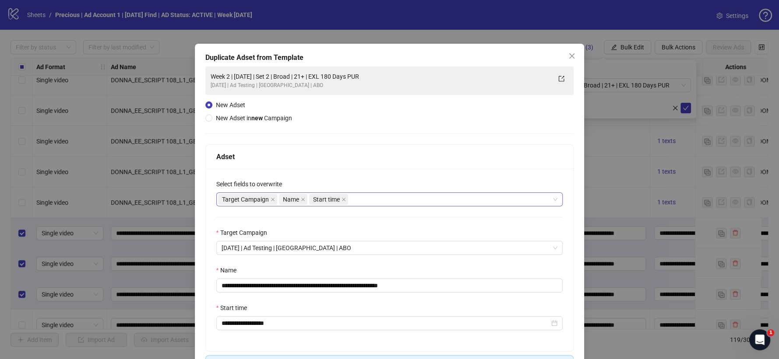
click at [360, 199] on div "Target Campaign Name Start time" at bounding box center [385, 199] width 334 height 12
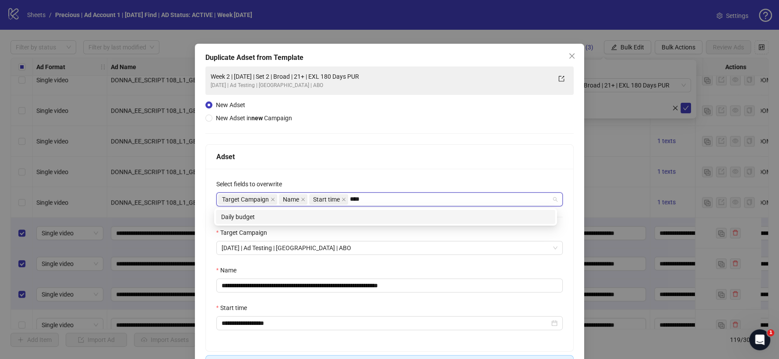
type input "*****"
click at [330, 217] on div "Daily budget" at bounding box center [385, 217] width 329 height 10
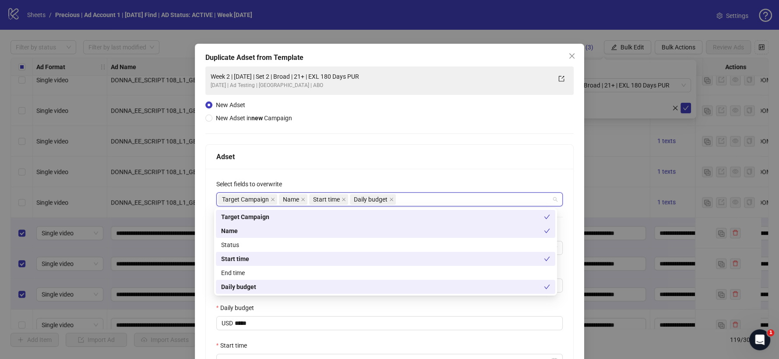
click at [360, 152] on div "Adset" at bounding box center [389, 156] width 347 height 11
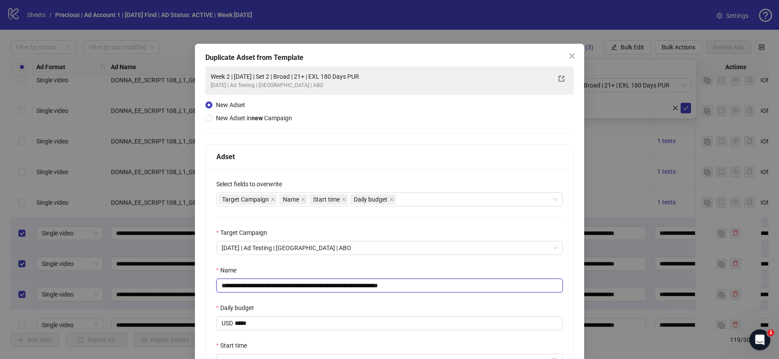
drag, startPoint x: 484, startPoint y: 283, endPoint x: 521, endPoint y: 283, distance: 36.8
click at [521, 283] on input "**********" at bounding box center [389, 286] width 347 height 14
click at [303, 287] on input "**********" at bounding box center [389, 286] width 347 height 14
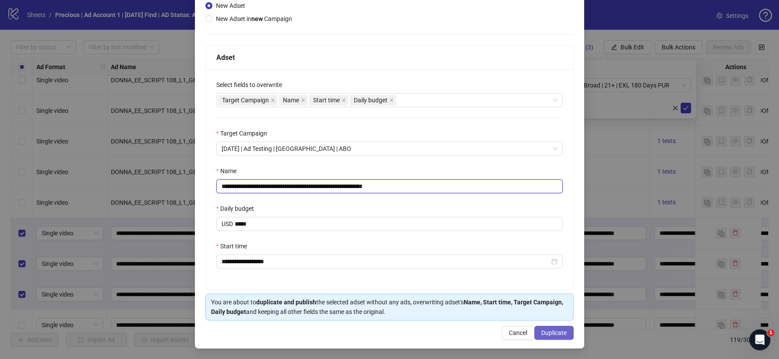
type input "**********"
click at [543, 331] on span "Duplicate" at bounding box center [553, 333] width 25 height 7
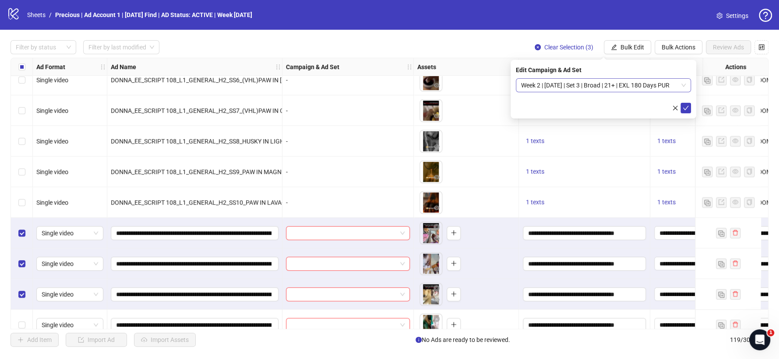
click at [682, 87] on span "Week 2 | [DATE] | Set 3 | Broad | 21+ | EXL 180 Days PUR" at bounding box center [603, 85] width 165 height 13
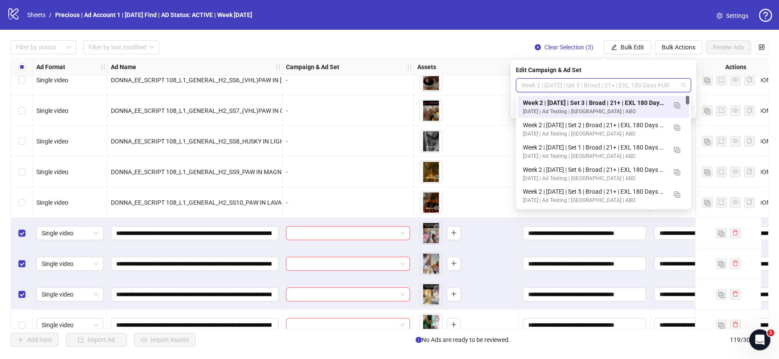
scroll to position [0, 0]
click at [674, 103] on img "button" at bounding box center [677, 105] width 6 height 6
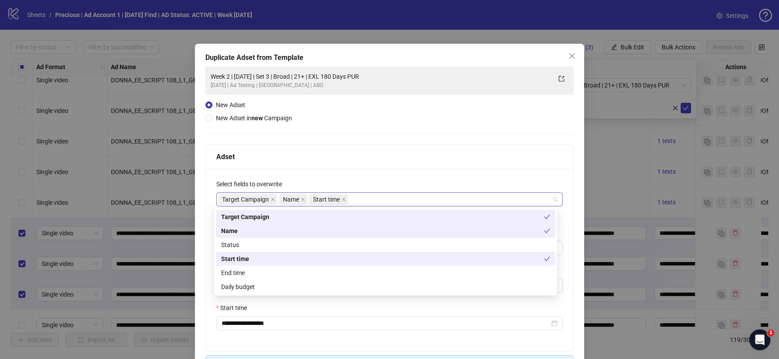
click at [377, 198] on div "Target Campaign Name Start time" at bounding box center [385, 199] width 334 height 12
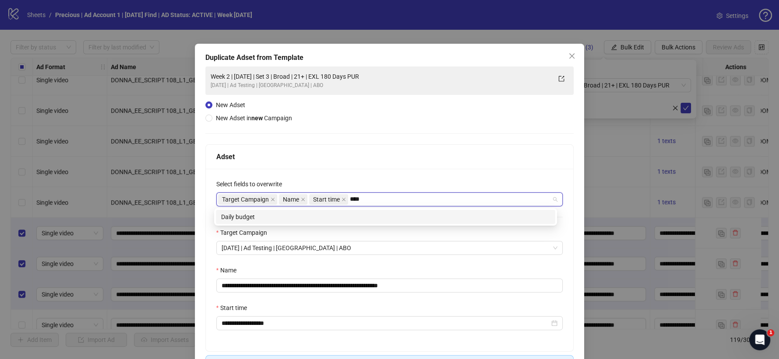
type input "*****"
click at [364, 218] on div "Daily budget" at bounding box center [385, 217] width 329 height 10
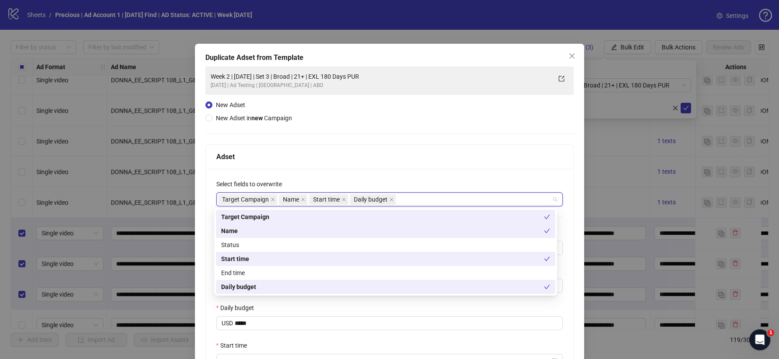
click at [400, 161] on div "Adset" at bounding box center [389, 156] width 347 height 11
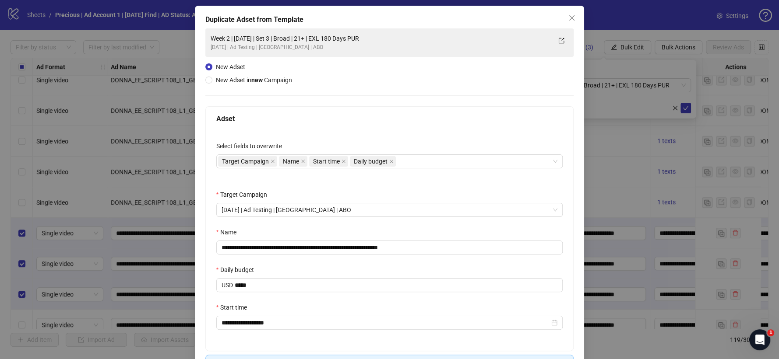
scroll to position [49, 0]
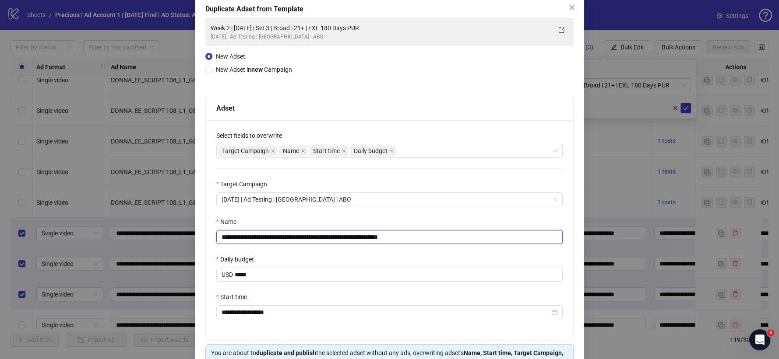
drag, startPoint x: 397, startPoint y: 237, endPoint x: 445, endPoint y: 235, distance: 47.3
click at [445, 235] on input "**********" at bounding box center [389, 237] width 347 height 14
click at [305, 235] on input "**********" at bounding box center [389, 237] width 347 height 14
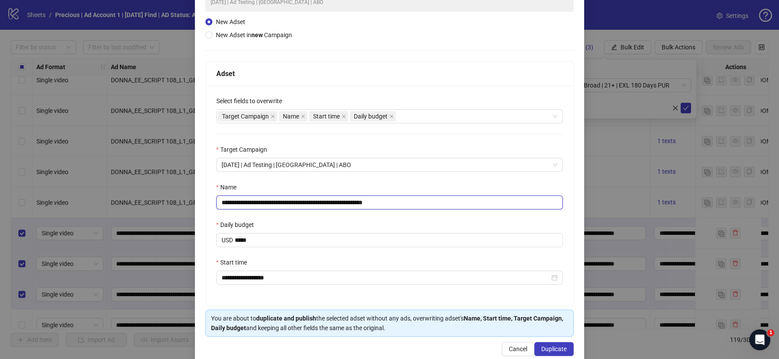
scroll to position [101, 0]
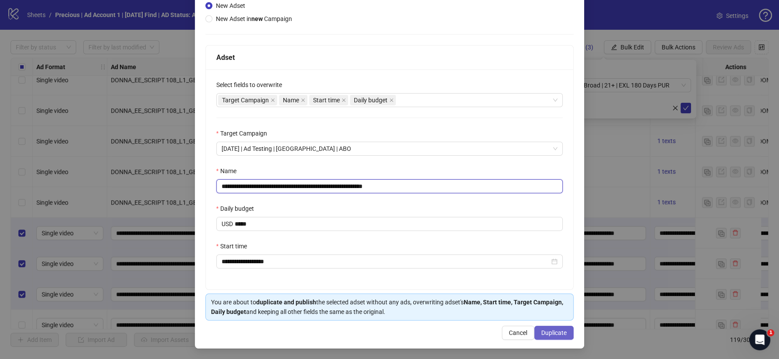
type input "**********"
click at [554, 328] on button "Duplicate" at bounding box center [553, 333] width 39 height 14
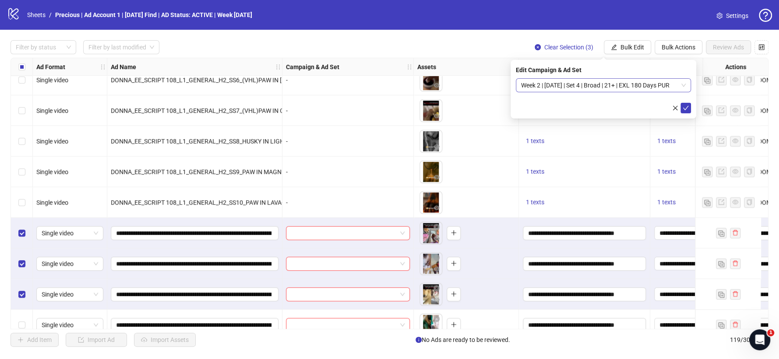
click at [681, 88] on span "Week 2 | [DATE] | Set 4 | Broad | 21+ | EXL 180 Days PUR" at bounding box center [603, 85] width 165 height 13
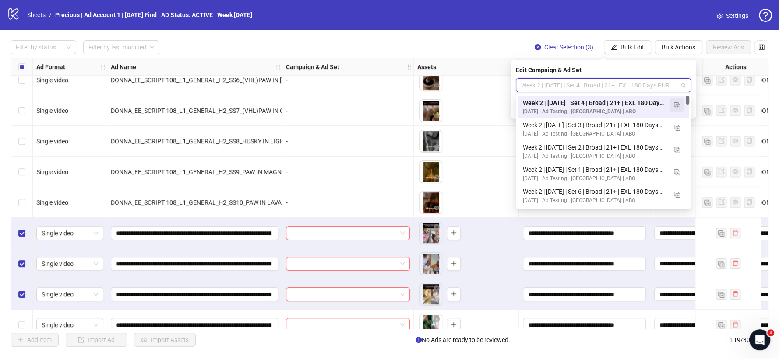
scroll to position [0, 0]
click at [678, 104] on img "button" at bounding box center [677, 105] width 6 height 6
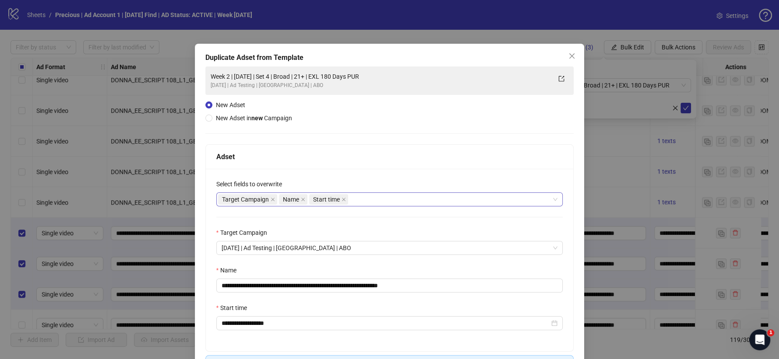
click at [364, 195] on div "Target Campaign Name Start time" at bounding box center [385, 199] width 334 height 12
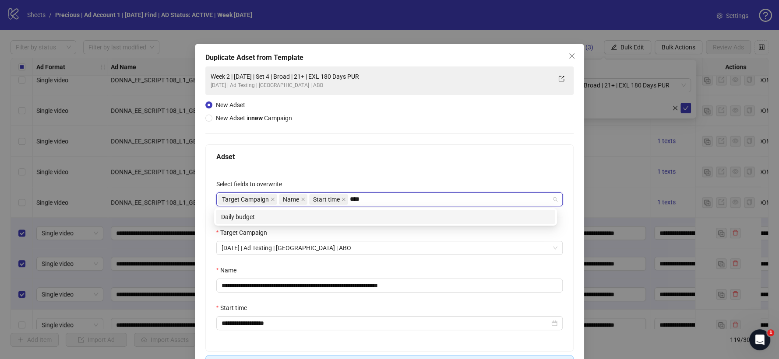
type input "*****"
click at [360, 215] on div "Daily budget" at bounding box center [385, 217] width 329 height 10
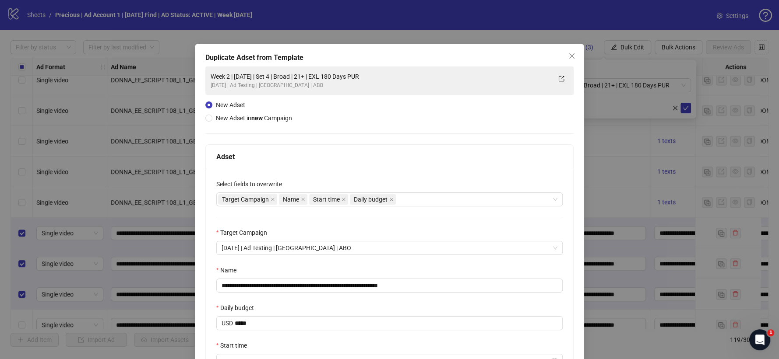
click at [392, 163] on div "Adset" at bounding box center [390, 157] width 368 height 25
click at [488, 295] on div "**********" at bounding box center [390, 279] width 368 height 220
click at [305, 283] on input "**********" at bounding box center [389, 286] width 347 height 14
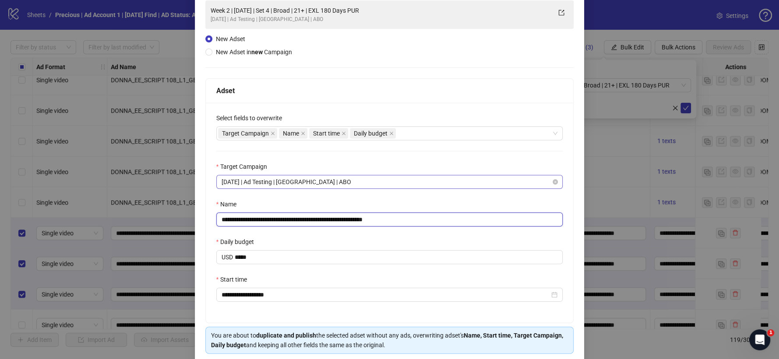
scroll to position [101, 0]
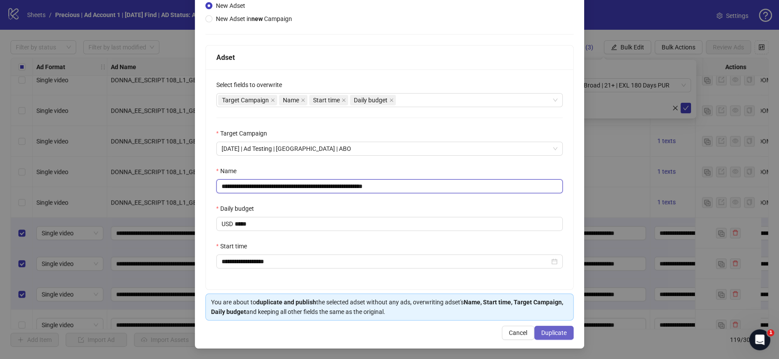
type input "**********"
click at [541, 330] on span "Duplicate" at bounding box center [553, 333] width 25 height 7
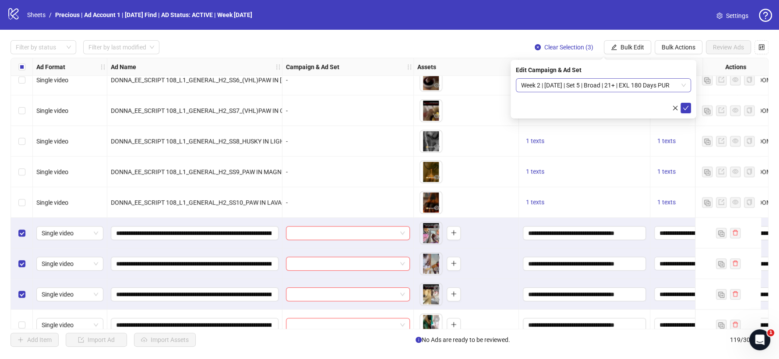
click at [683, 85] on span "Week 2 | [DATE] | Set 5 | Broad | 21+ | EXL 180 Days PUR" at bounding box center [603, 85] width 165 height 13
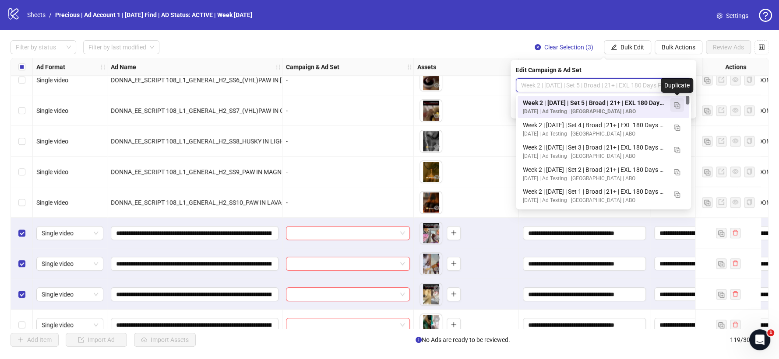
click at [677, 104] on img "button" at bounding box center [677, 105] width 6 height 6
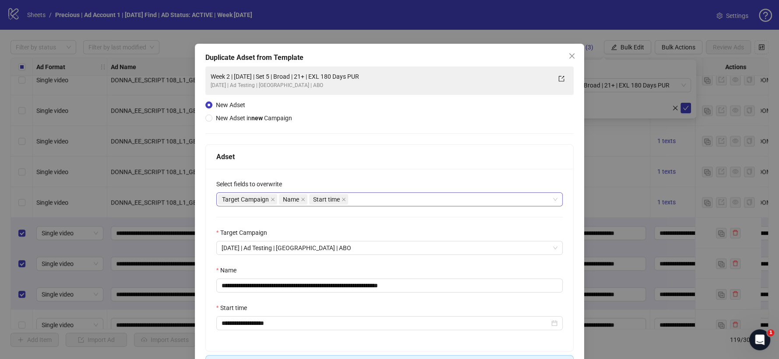
click at [356, 204] on div "Target Campaign Name Start time" at bounding box center [385, 199] width 334 height 12
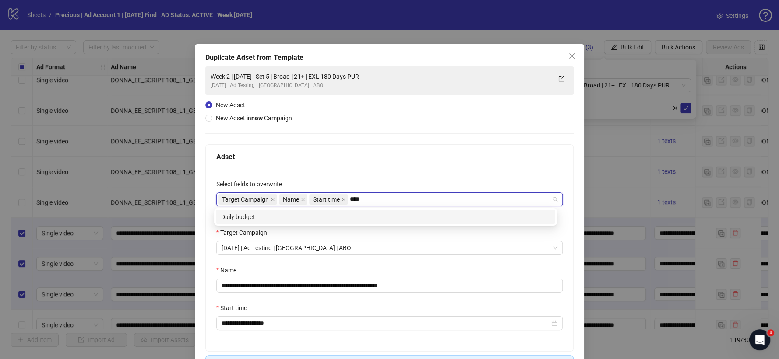
type input "*****"
click at [350, 211] on div "Daily budget" at bounding box center [385, 217] width 339 height 14
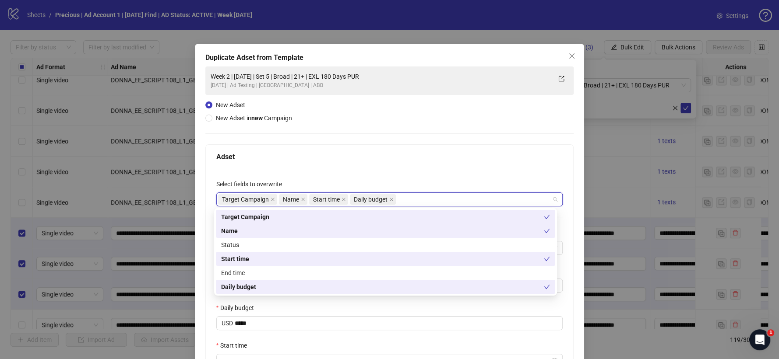
click at [392, 172] on div "**********" at bounding box center [390, 279] width 368 height 220
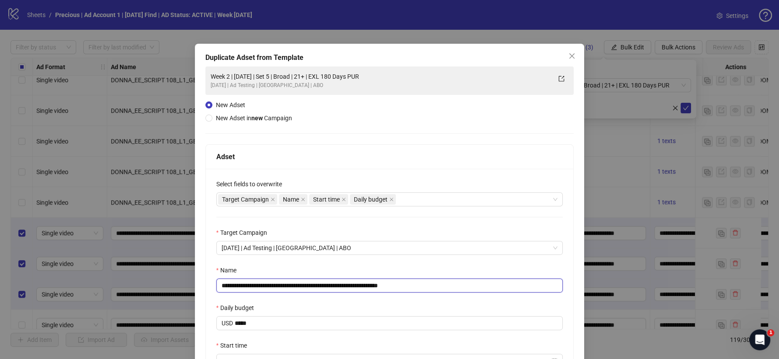
drag, startPoint x: 397, startPoint y: 283, endPoint x: 449, endPoint y: 276, distance: 53.0
click at [449, 276] on div "**********" at bounding box center [389, 279] width 347 height 27
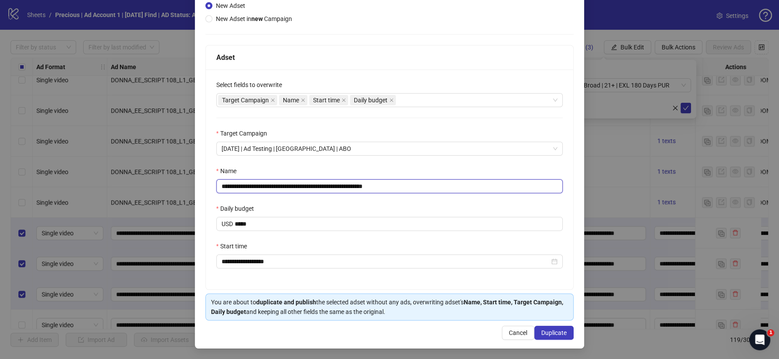
click at [306, 183] on input "**********" at bounding box center [389, 186] width 347 height 14
type input "**********"
click at [560, 329] on button "Duplicate" at bounding box center [553, 333] width 39 height 14
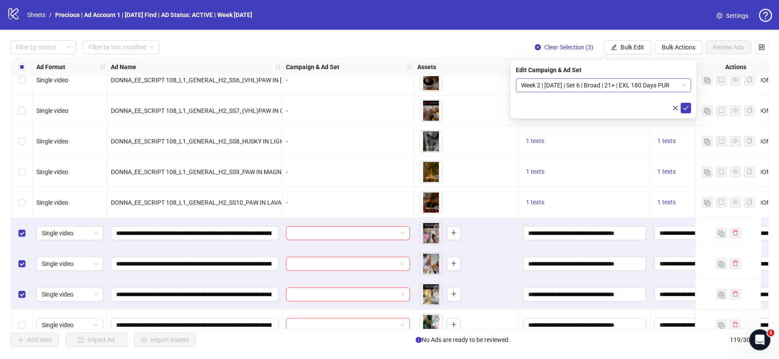
click at [672, 85] on span "Week 2 | [DATE] | Set 6 | Broad | 21+ | EXL 180 Days PUR" at bounding box center [603, 85] width 165 height 13
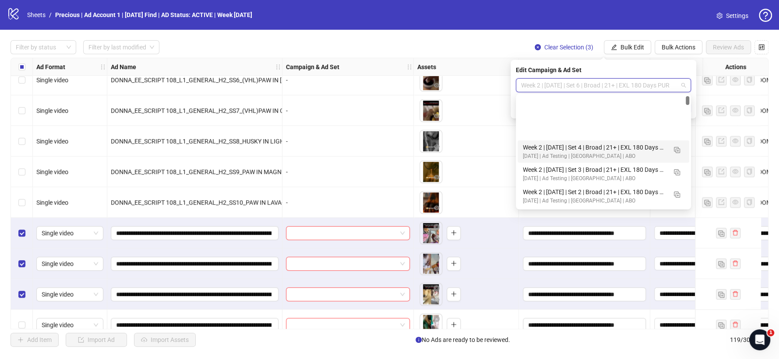
scroll to position [49, 0]
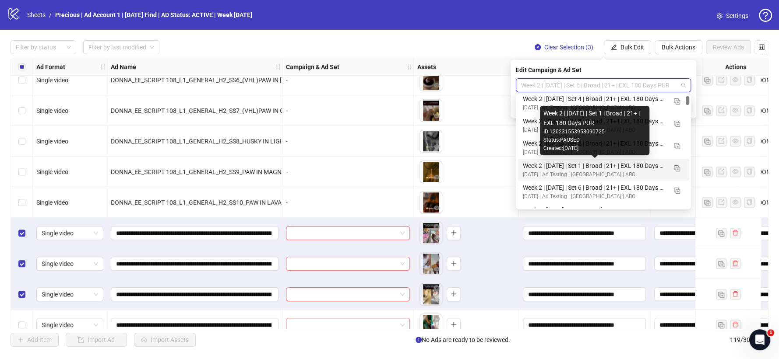
click at [545, 163] on div "Week 2 | [DATE] | Set 1 | Broad | 21+ | EXL 180 Days PUR" at bounding box center [595, 166] width 144 height 10
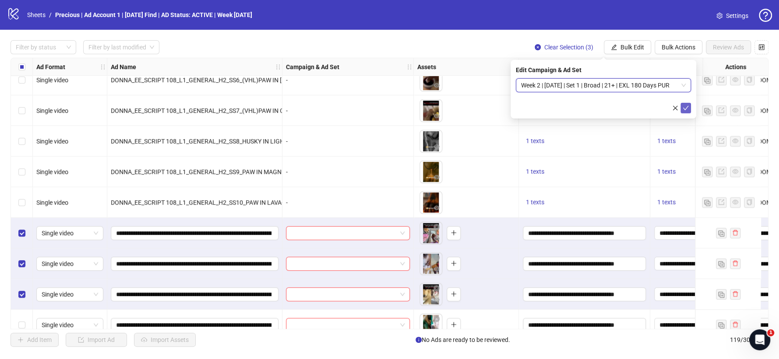
click at [688, 110] on button "submit" at bounding box center [685, 108] width 11 height 11
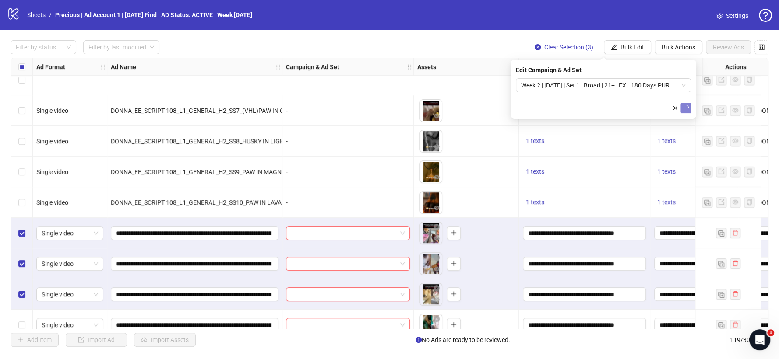
scroll to position [2988, 0]
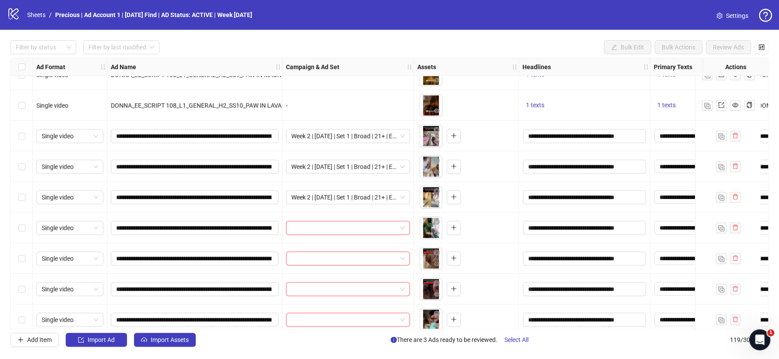
click at [22, 253] on div "Select row 104" at bounding box center [22, 258] width 22 height 31
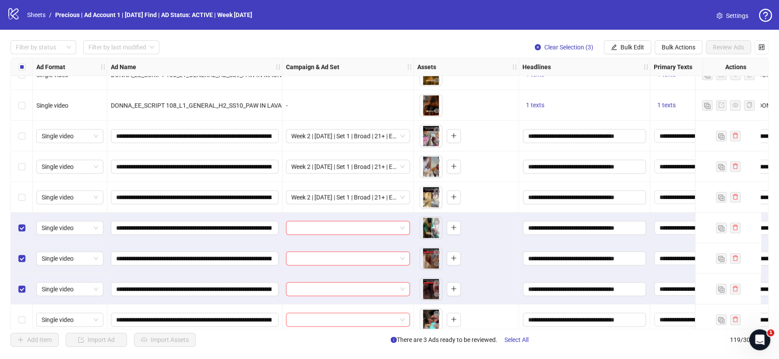
click at [622, 37] on div "Filter by status Filter by last modified Clear Selection (3) Bulk Edit Bulk Act…" at bounding box center [389, 194] width 779 height 328
click at [622, 45] on span "Bulk Edit" at bounding box center [632, 47] width 24 height 7
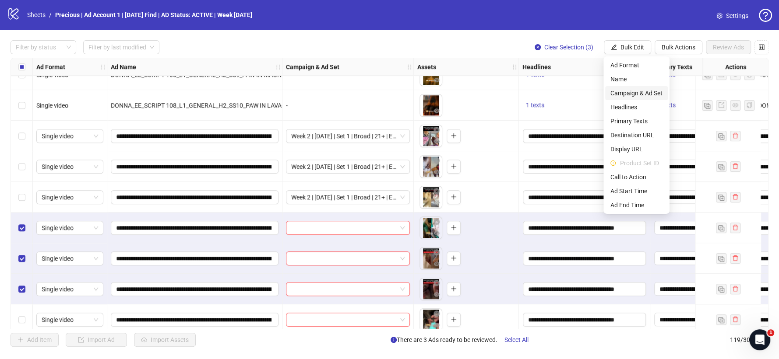
click at [646, 92] on span "Campaign & Ad Set" at bounding box center [636, 93] width 52 height 10
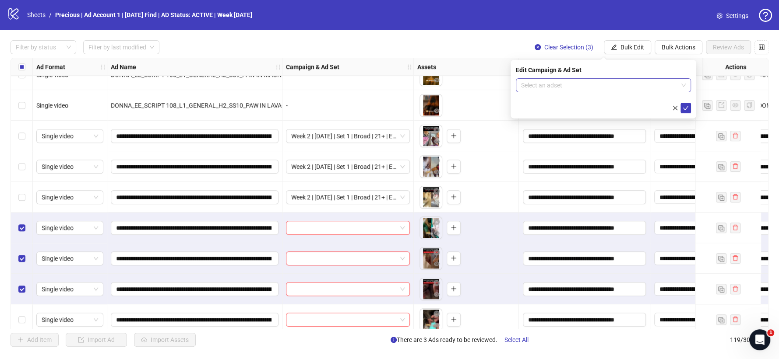
click at [681, 87] on span at bounding box center [603, 85] width 165 height 13
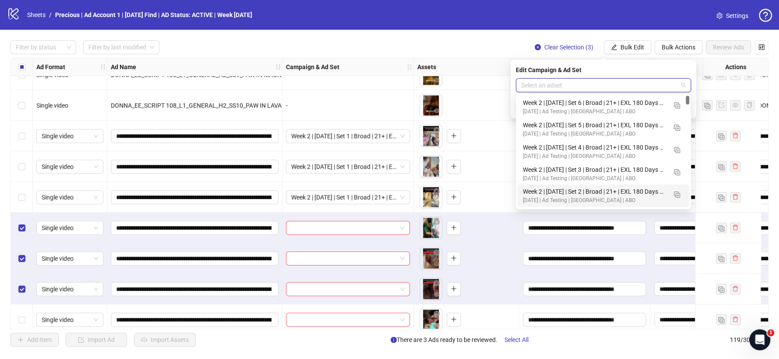
click at [620, 187] on div "Week 2 | [DATE] | Set 2 | Broad | 21+ | EXL 180 Days PUR" at bounding box center [595, 192] width 144 height 10
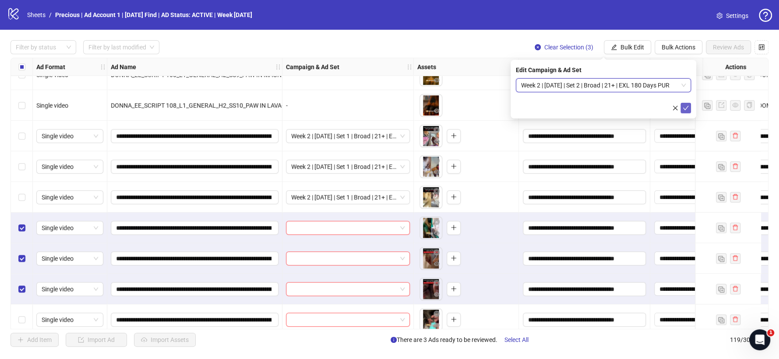
click at [684, 109] on icon "check" at bounding box center [685, 108] width 6 height 6
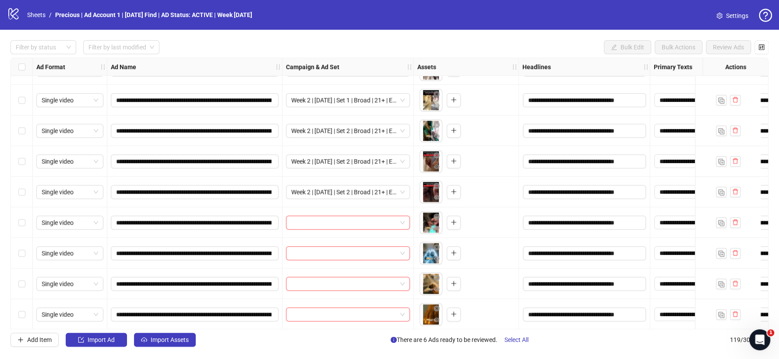
scroll to position [3093, 0]
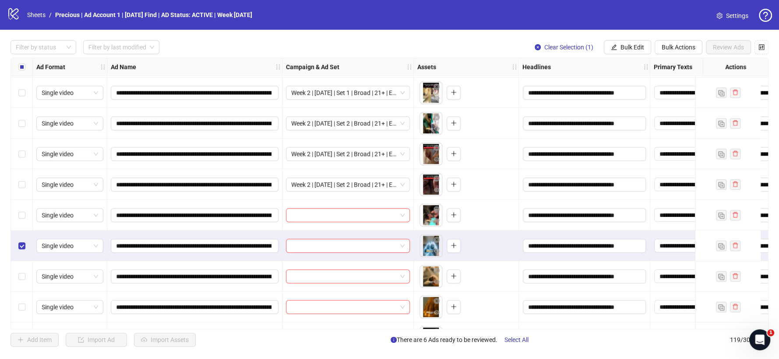
click at [22, 302] on label "Select row 109" at bounding box center [21, 307] width 7 height 10
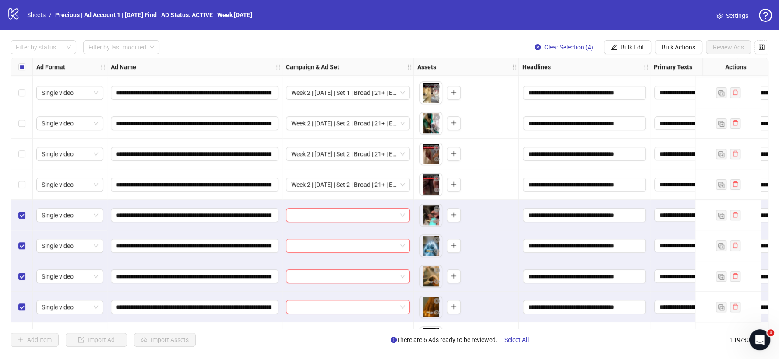
scroll to position [3134, 0]
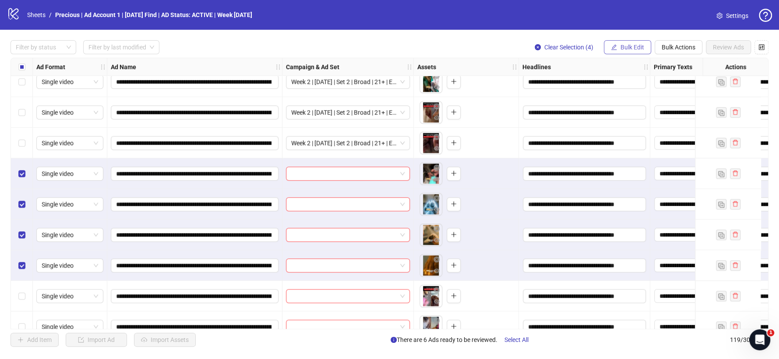
click at [627, 42] on button "Bulk Edit" at bounding box center [627, 47] width 47 height 14
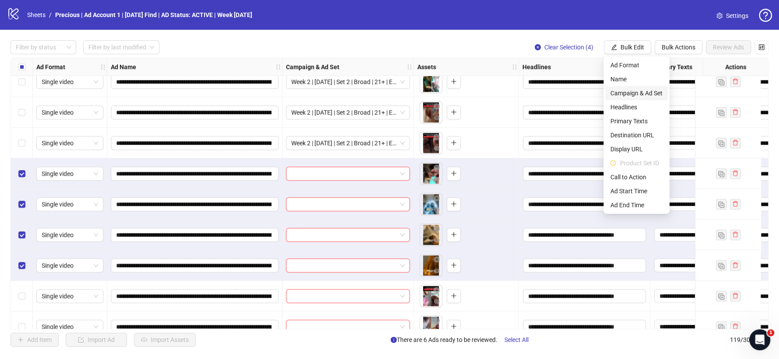
click at [642, 93] on span "Campaign & Ad Set" at bounding box center [636, 93] width 52 height 10
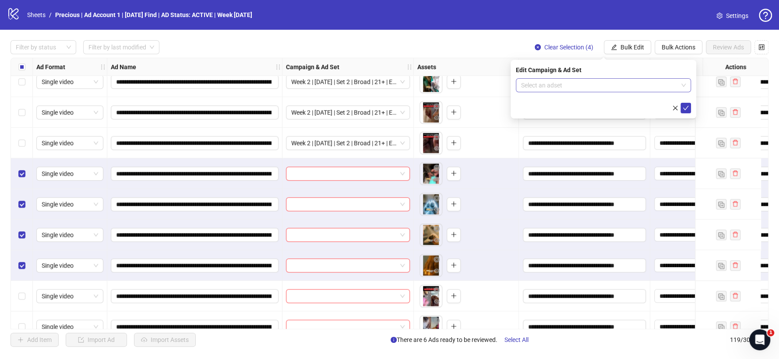
click at [678, 87] on span at bounding box center [603, 85] width 165 height 13
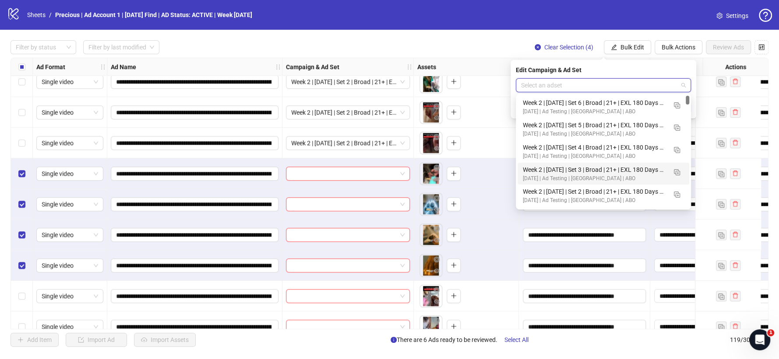
click at [592, 166] on div "Week 2 | [DATE] | Set 3 | Broad | 21+ | EXL 180 Days PUR" at bounding box center [595, 170] width 144 height 10
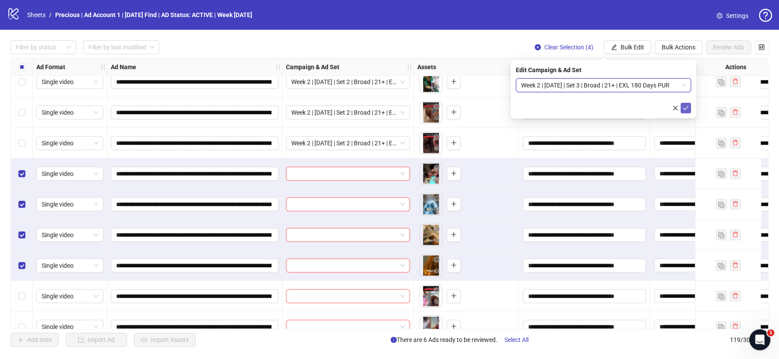
click at [685, 109] on icon "check" at bounding box center [685, 108] width 6 height 6
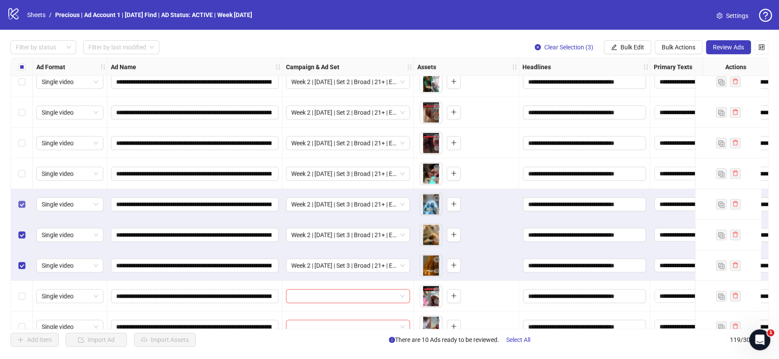
click at [20, 200] on label "Select row 107" at bounding box center [21, 205] width 7 height 10
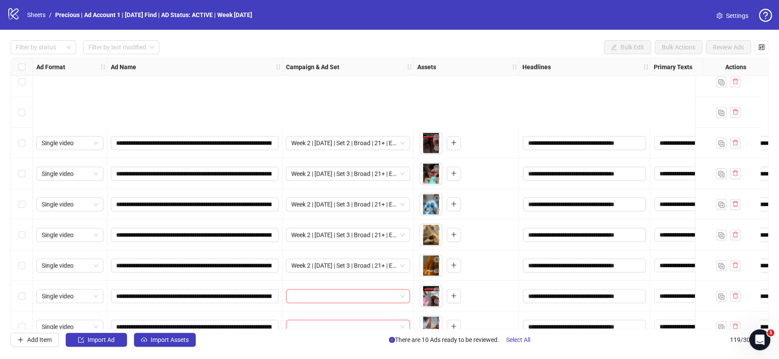
click at [20, 342] on div "Select row 112" at bounding box center [22, 357] width 22 height 31
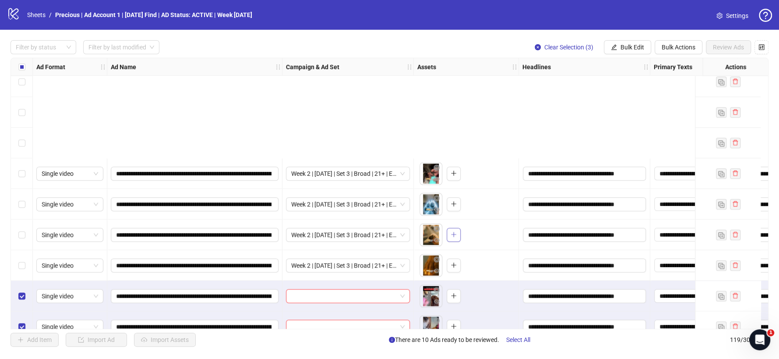
scroll to position [3280, 0]
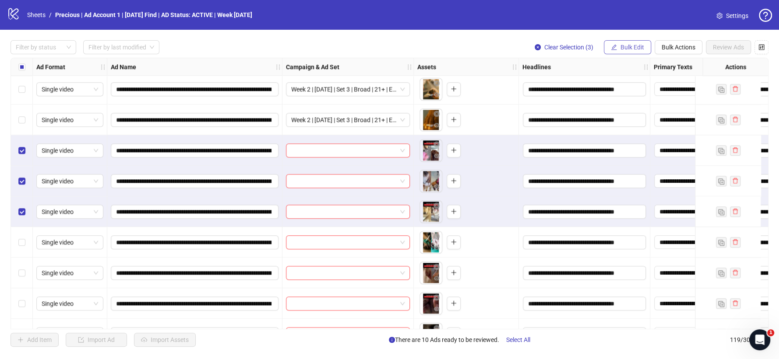
click at [629, 53] on button "Bulk Edit" at bounding box center [627, 47] width 47 height 14
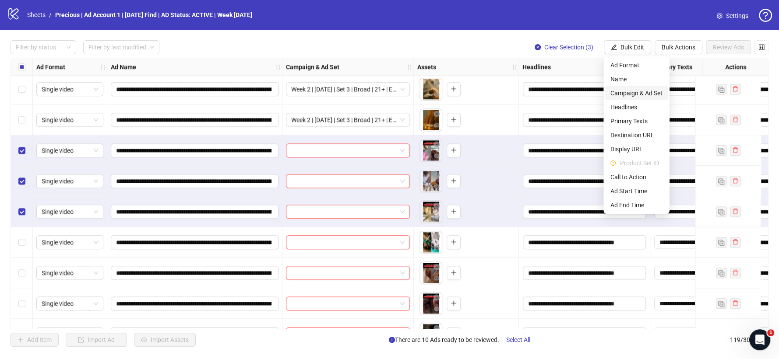
click at [635, 92] on span "Campaign & Ad Set" at bounding box center [636, 93] width 52 height 10
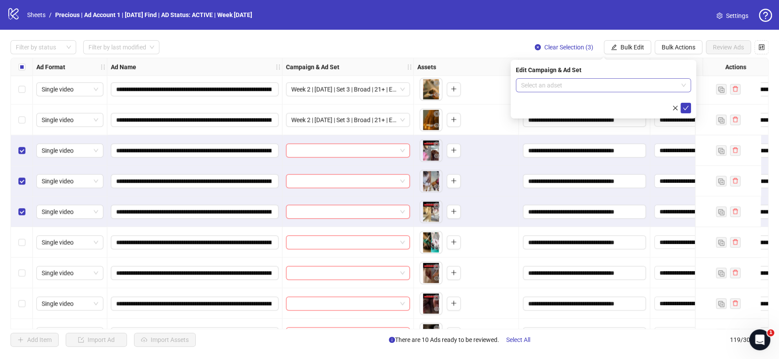
click at [662, 82] on input "search" at bounding box center [599, 85] width 157 height 13
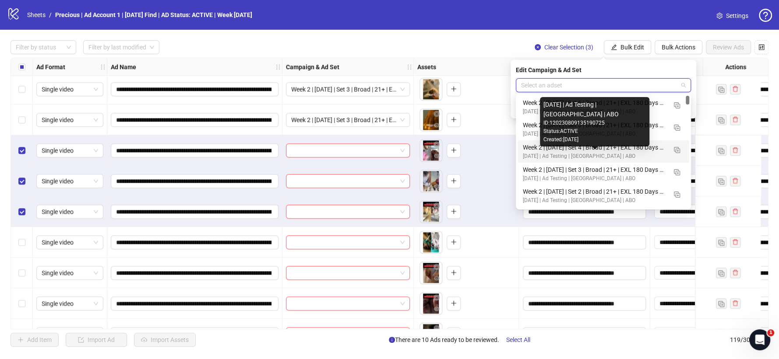
click at [604, 151] on div "Week 2 | [DATE] | Set 4 | Broad | 21+ | EXL 180 Days PUR" at bounding box center [595, 148] width 144 height 10
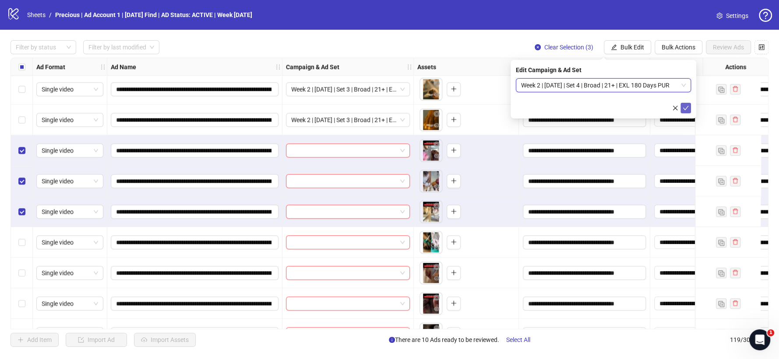
click at [687, 111] on span "submit" at bounding box center [685, 108] width 6 height 7
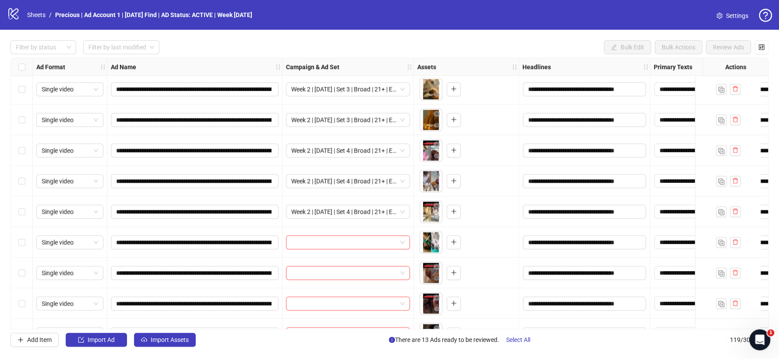
scroll to position [3328, 0]
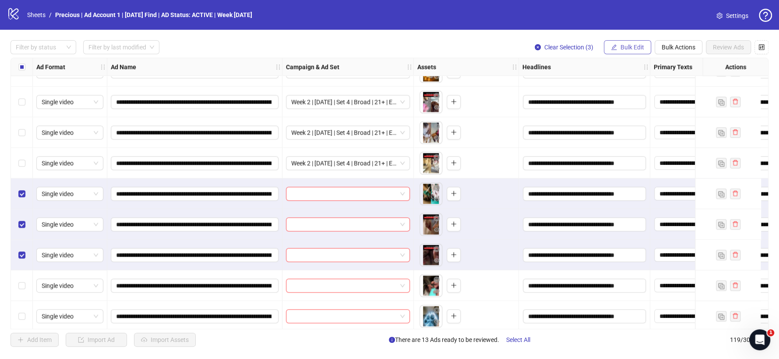
click at [628, 48] on span "Bulk Edit" at bounding box center [632, 47] width 24 height 7
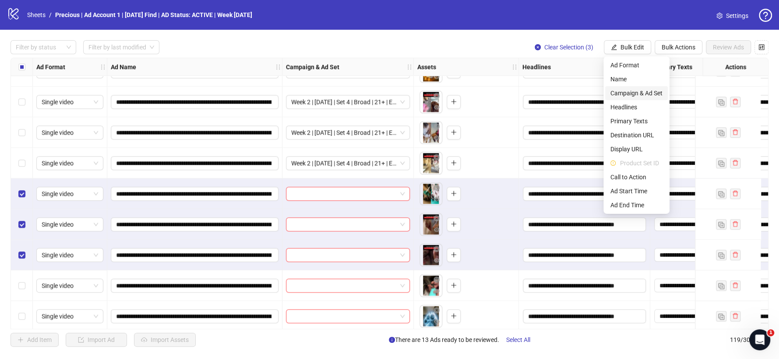
click at [632, 92] on span "Campaign & Ad Set" at bounding box center [636, 93] width 52 height 10
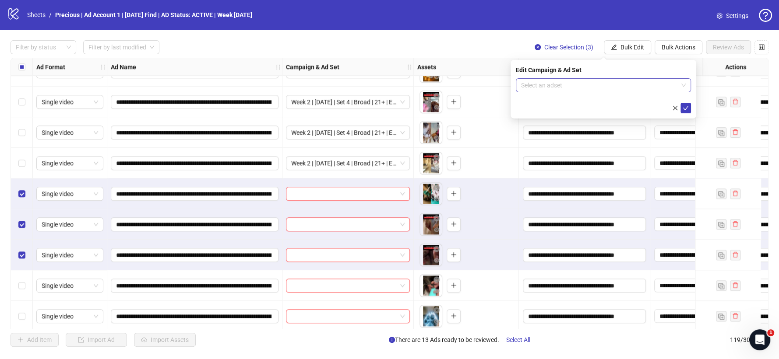
click at [681, 84] on span at bounding box center [603, 85] width 165 height 13
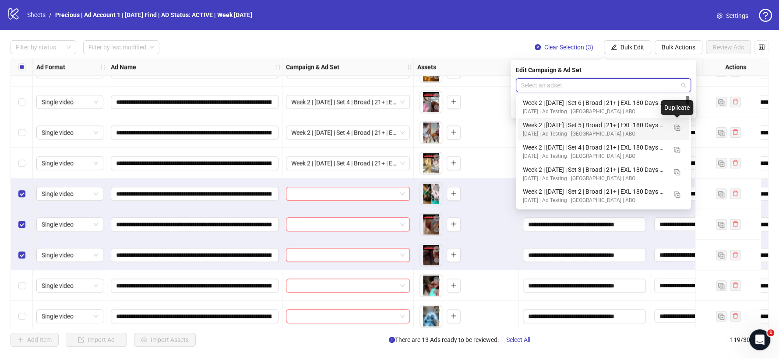
click at [602, 125] on div "Week 2 | [DATE] | Set 5 | Broad | 21+ | EXL 180 Days PUR" at bounding box center [595, 125] width 144 height 10
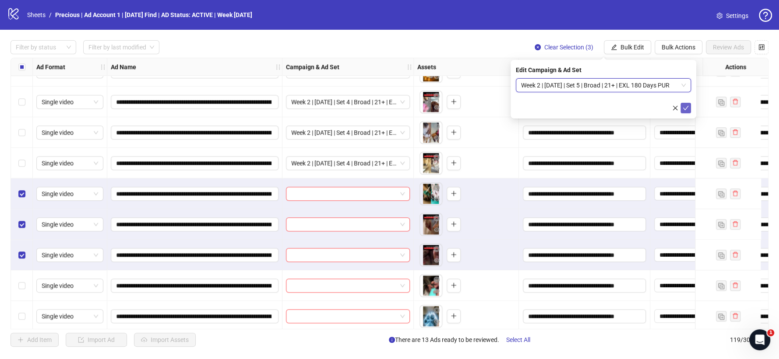
click at [684, 106] on icon "check" at bounding box center [685, 108] width 6 height 6
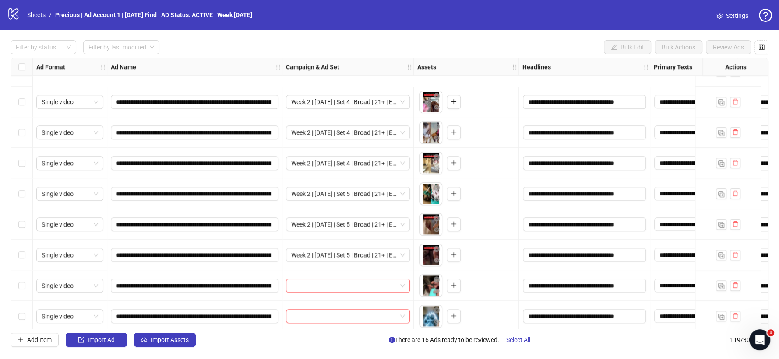
scroll to position [3395, 0]
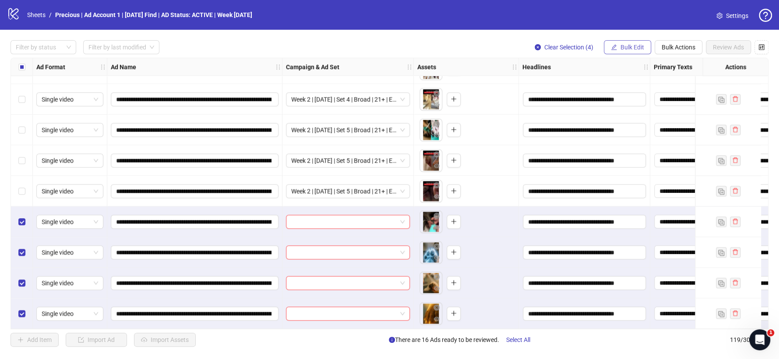
click at [635, 47] on span "Bulk Edit" at bounding box center [632, 47] width 24 height 7
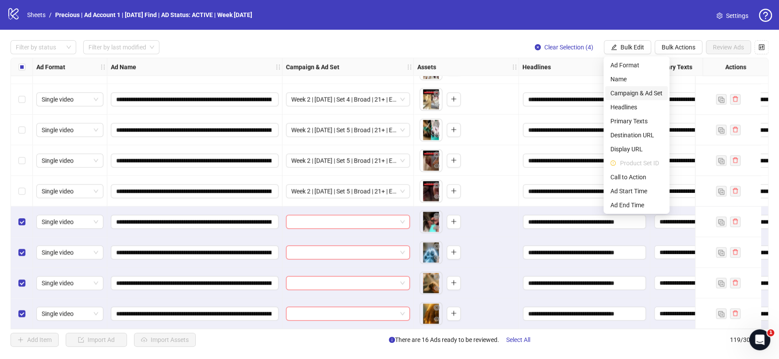
click at [634, 93] on span "Campaign & Ad Set" at bounding box center [636, 93] width 52 height 10
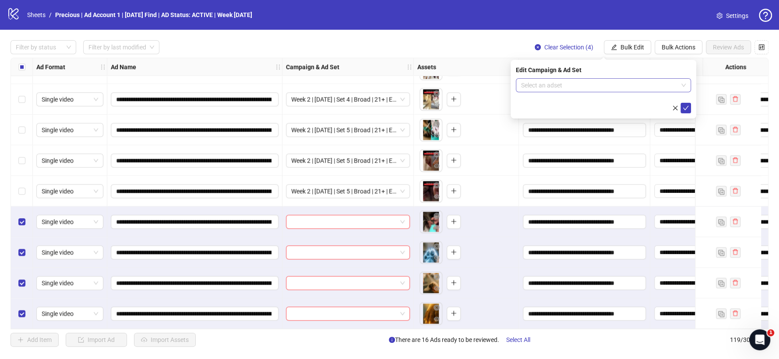
click at [673, 91] on input "search" at bounding box center [599, 85] width 157 height 13
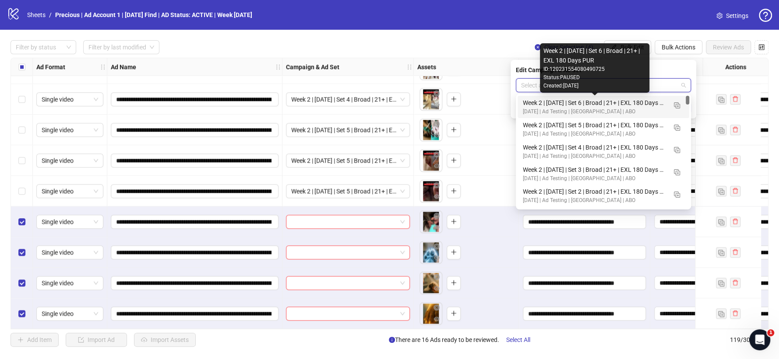
click at [635, 103] on div "Week 2 | [DATE] | Set 6 | Broad | 21+ | EXL 180 Days PUR" at bounding box center [595, 103] width 144 height 10
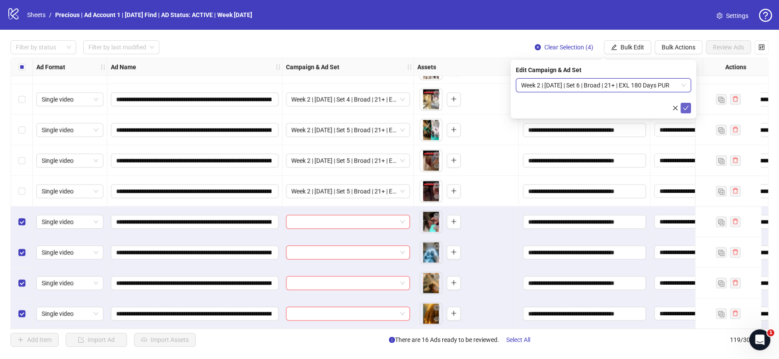
click at [684, 107] on icon "check" at bounding box center [685, 108] width 6 height 6
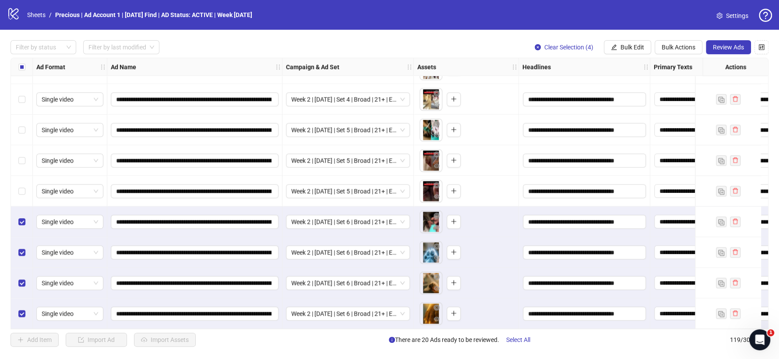
click at [17, 190] on div "Select row 115" at bounding box center [22, 191] width 22 height 31
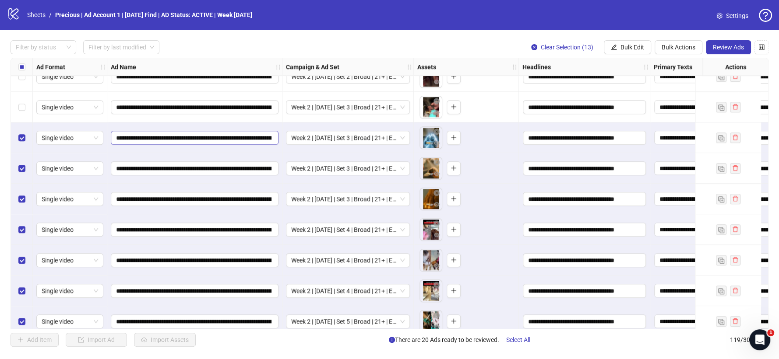
scroll to position [3152, 0]
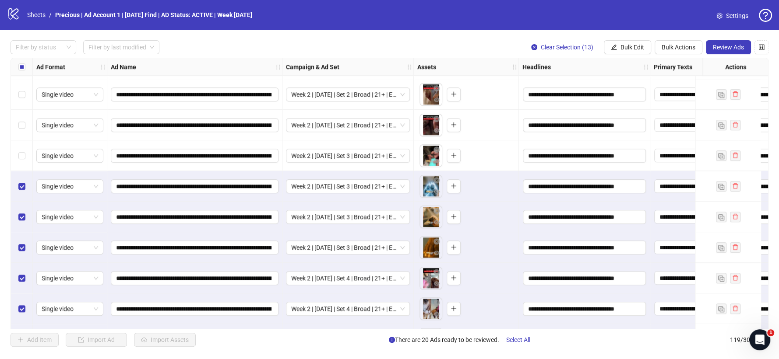
click at [21, 161] on div "Select row 106" at bounding box center [22, 155] width 22 height 31
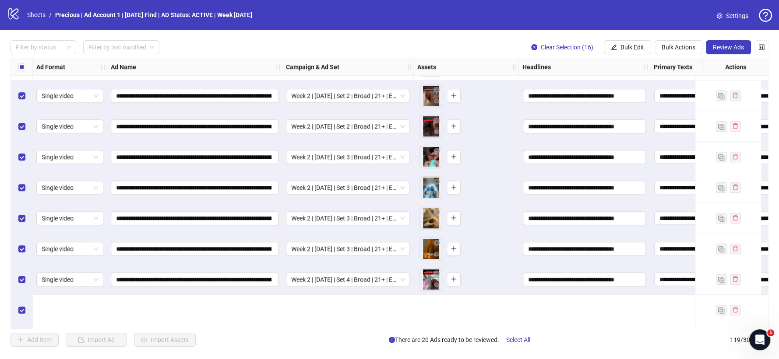
scroll to position [3055, 0]
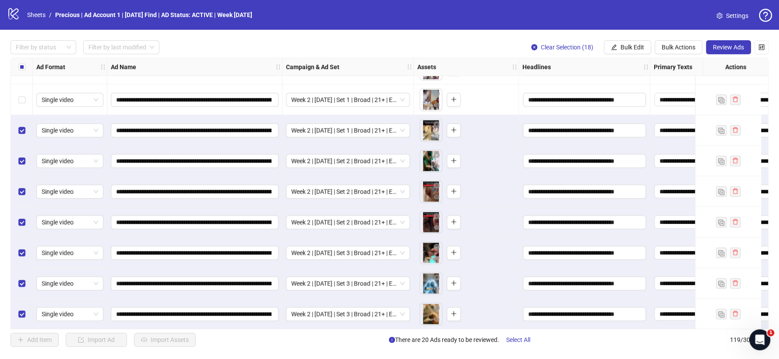
click at [21, 74] on label "Select row 100" at bounding box center [21, 69] width 7 height 10
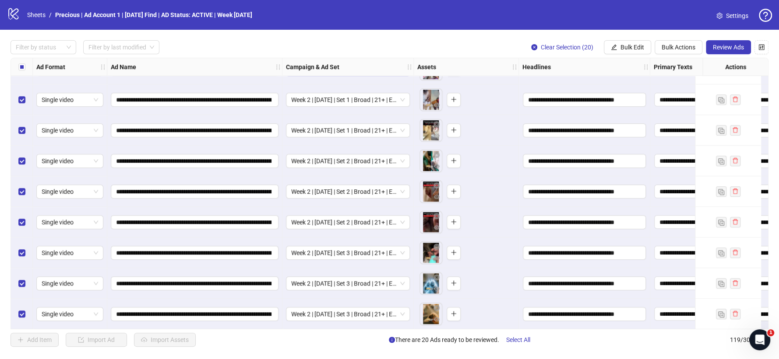
scroll to position [3006, 0]
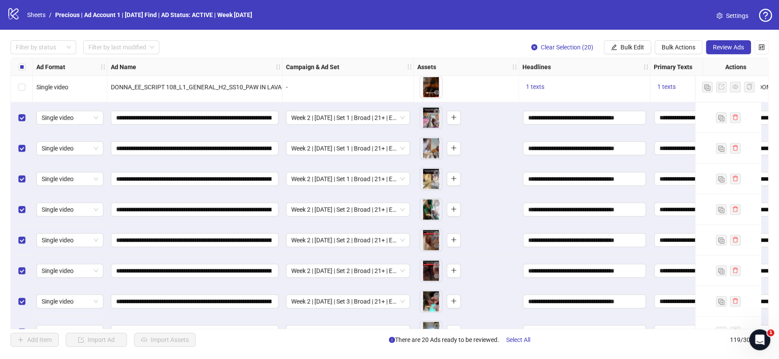
click at [717, 37] on div "Filter by status Filter by last modified Clear Selection (20) Bulk Edit Bulk Ac…" at bounding box center [389, 194] width 779 height 328
click at [718, 47] on span "Review Ads" at bounding box center [728, 47] width 31 height 7
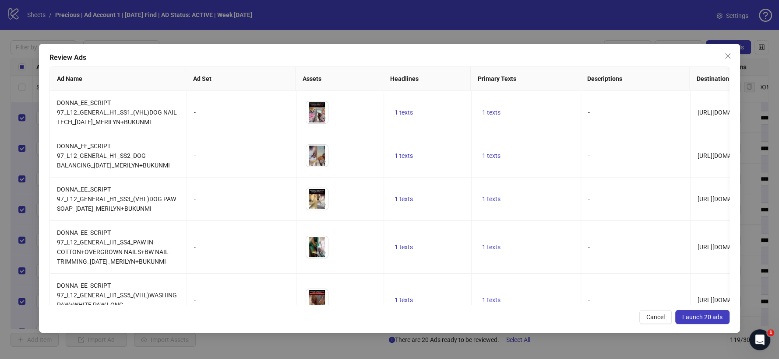
click at [694, 314] on span "Launch 20 ads" at bounding box center [702, 317] width 40 height 7
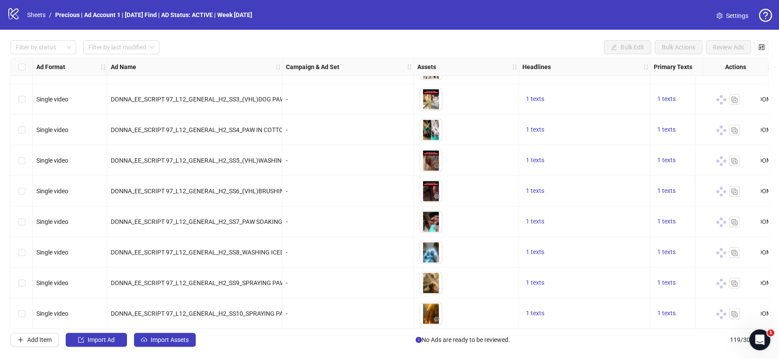
scroll to position [3395, 0]
